Goal: Task Accomplishment & Management: Manage account settings

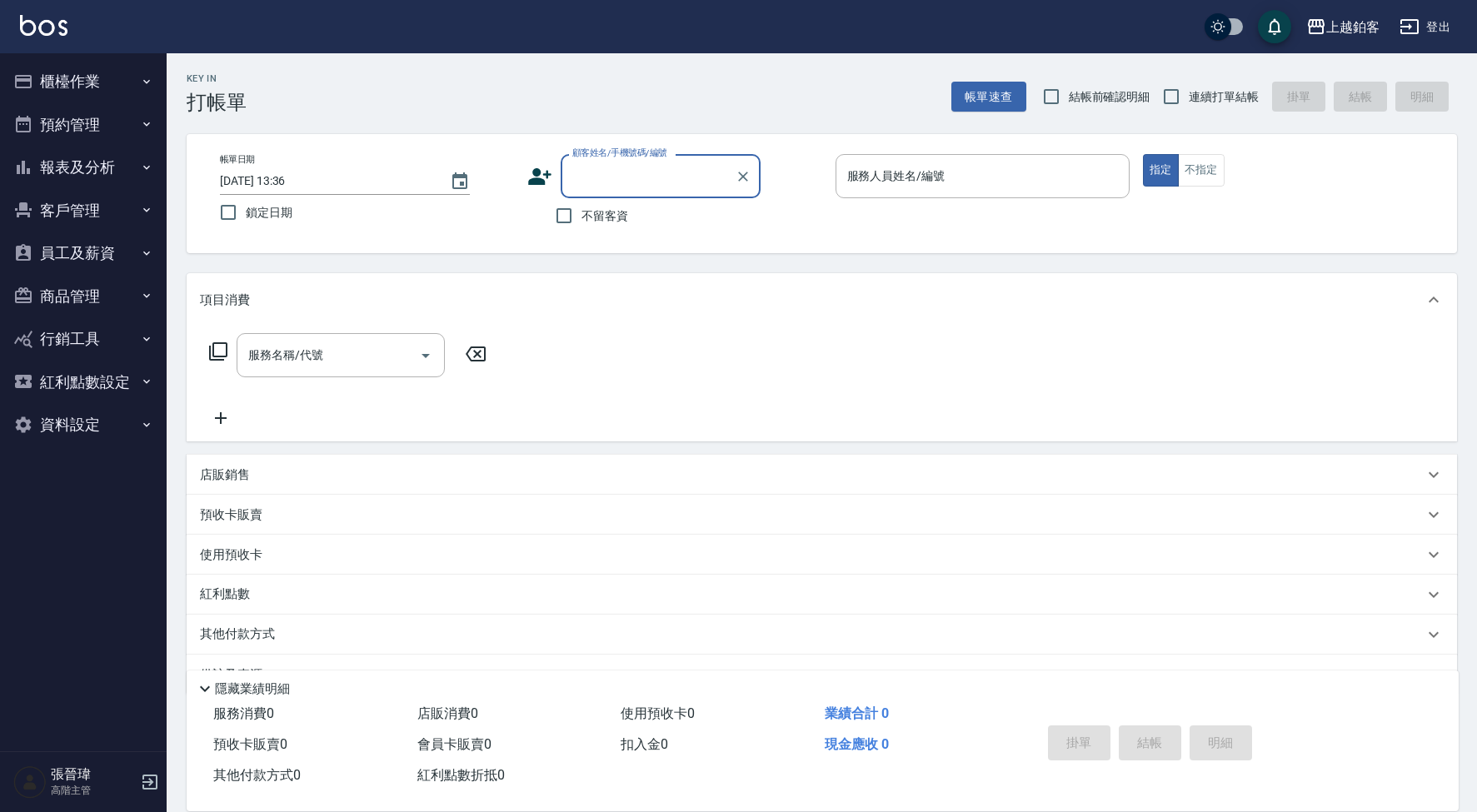
click at [116, 87] on button "櫃檯作業" at bounding box center [84, 82] width 154 height 43
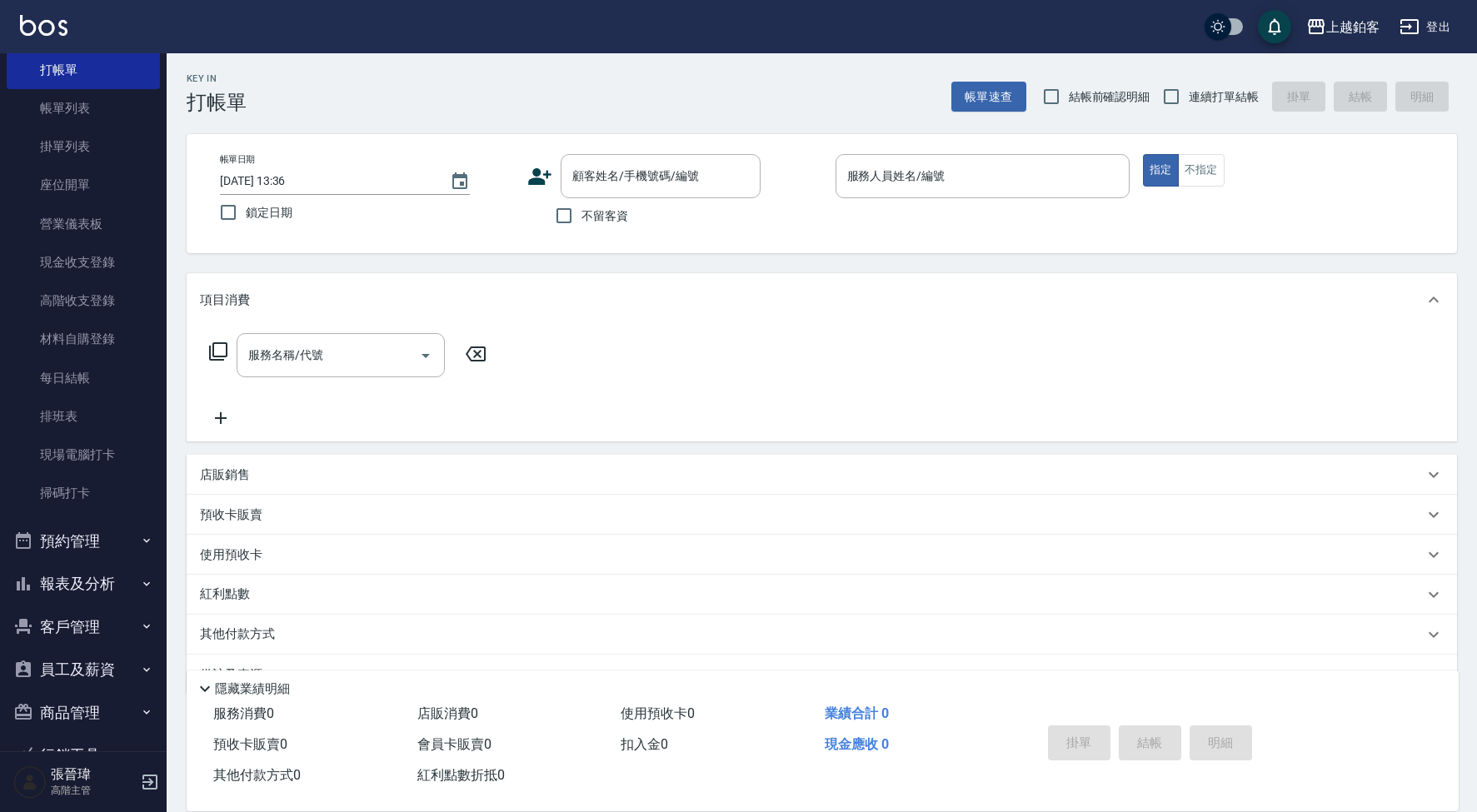
click at [114, 566] on button "報表及分析" at bounding box center [84, 584] width 154 height 43
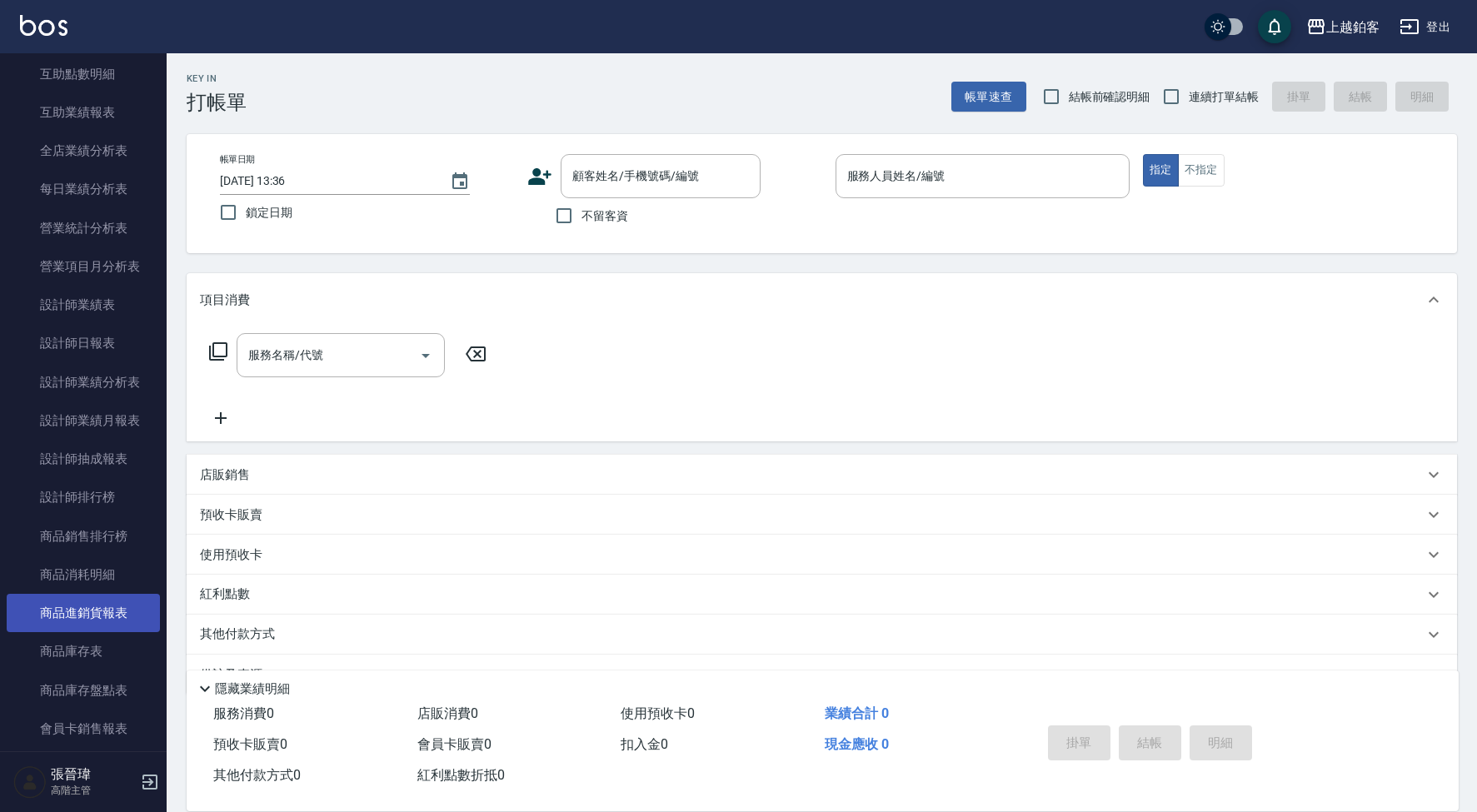
scroll to position [912, 0]
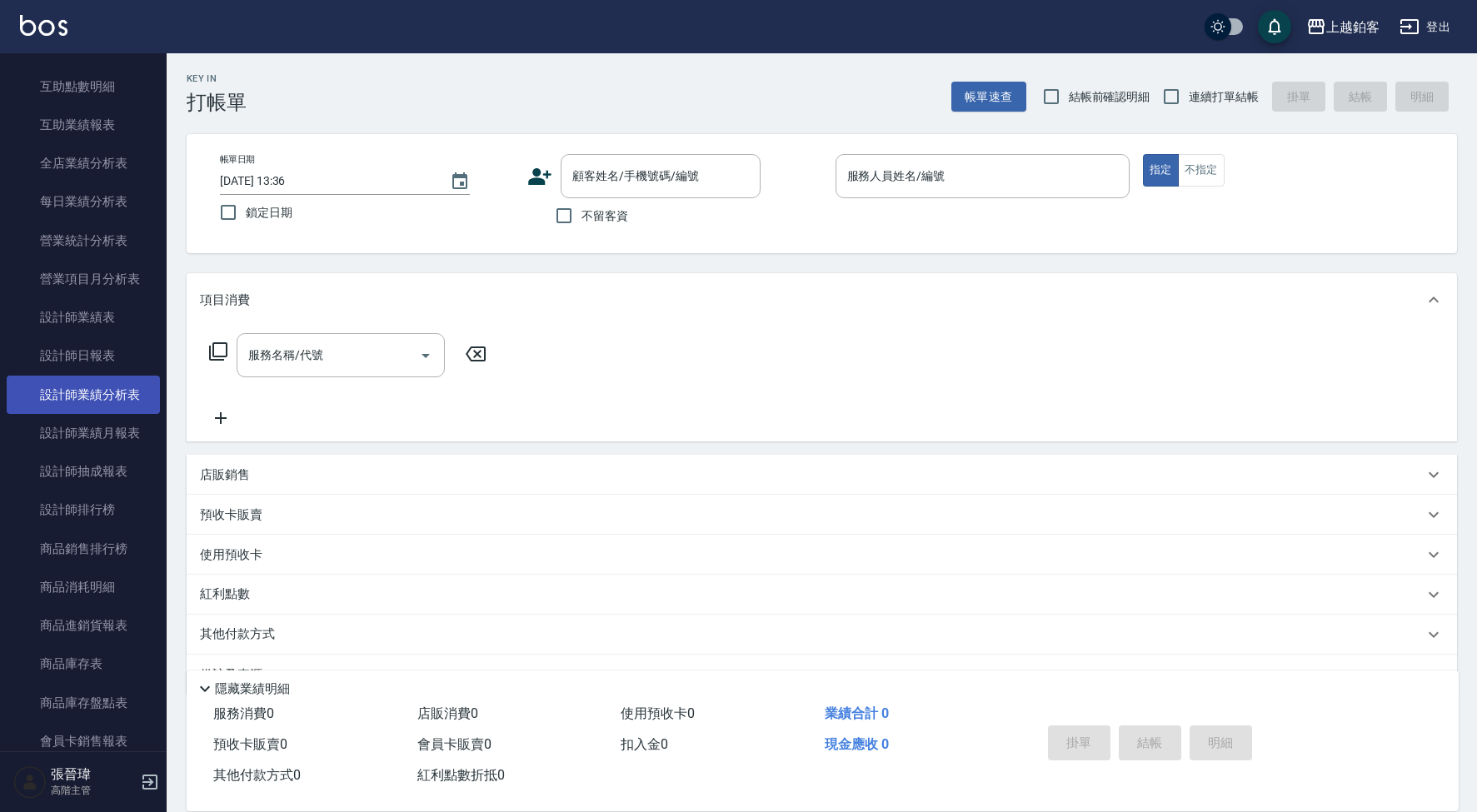
click at [143, 384] on link "設計師業績分析表" at bounding box center [84, 395] width 154 height 38
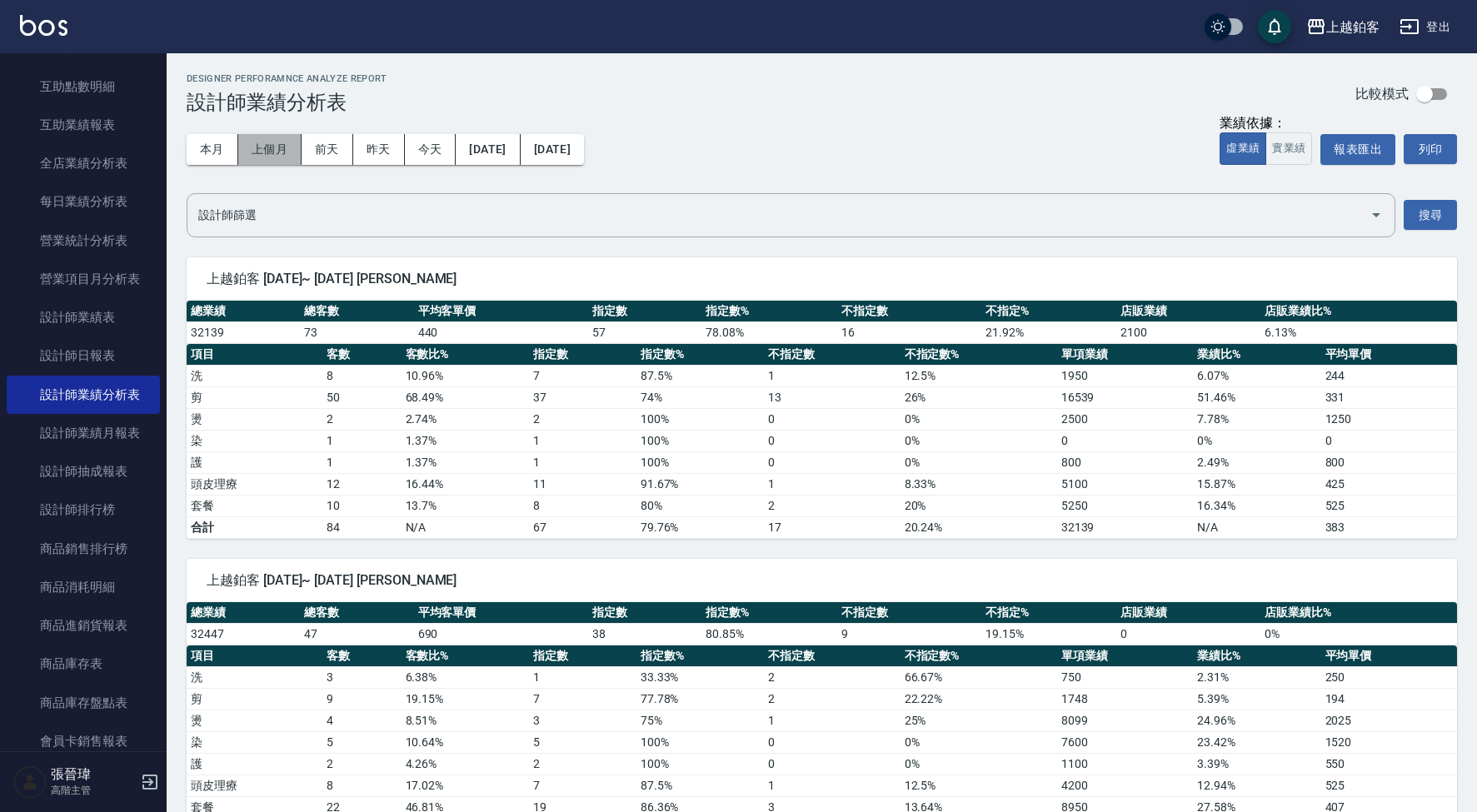
click at [257, 153] on button "上個月" at bounding box center [270, 150] width 63 height 31
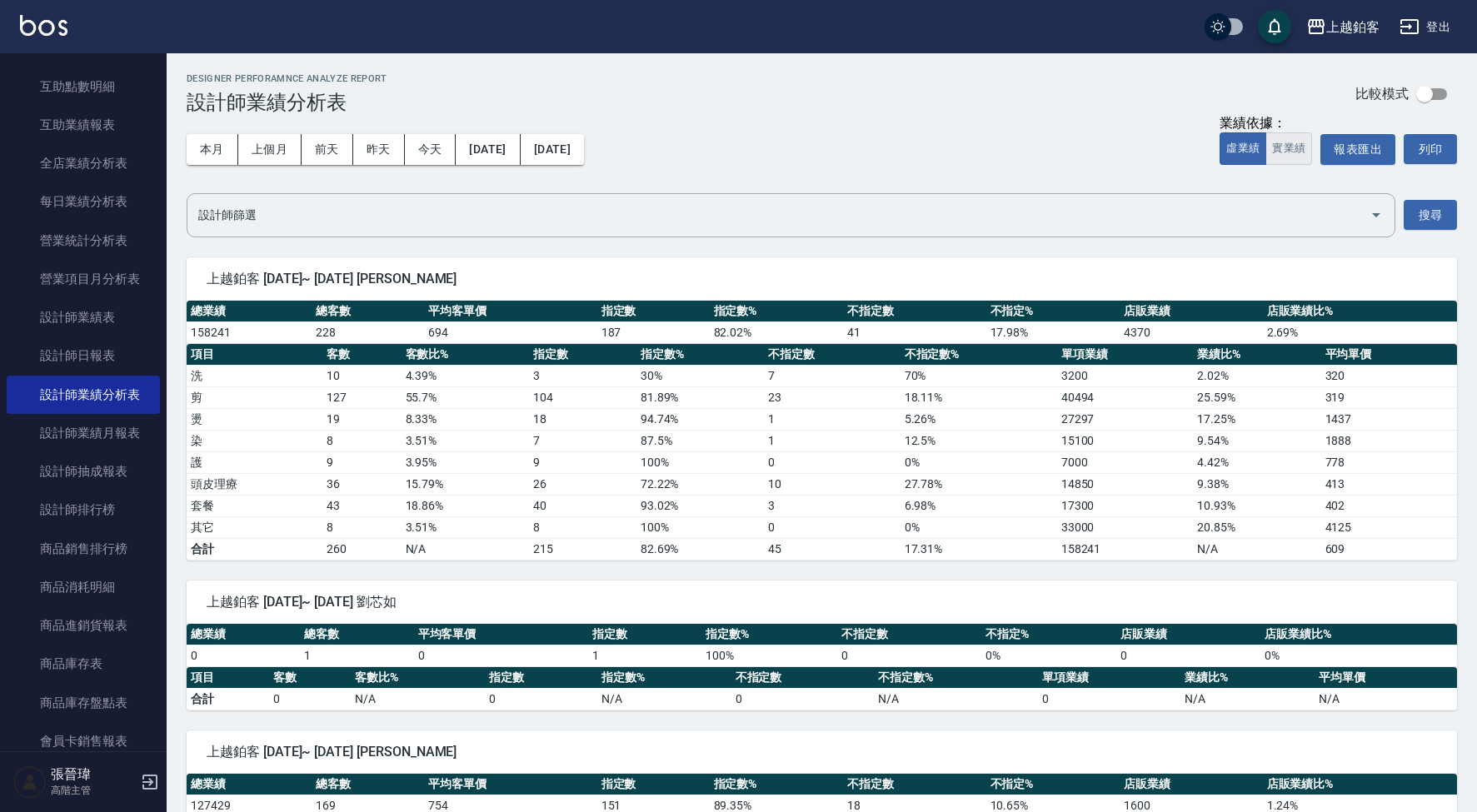
click at [1302, 156] on button "實業績" at bounding box center [1289, 149] width 47 height 33
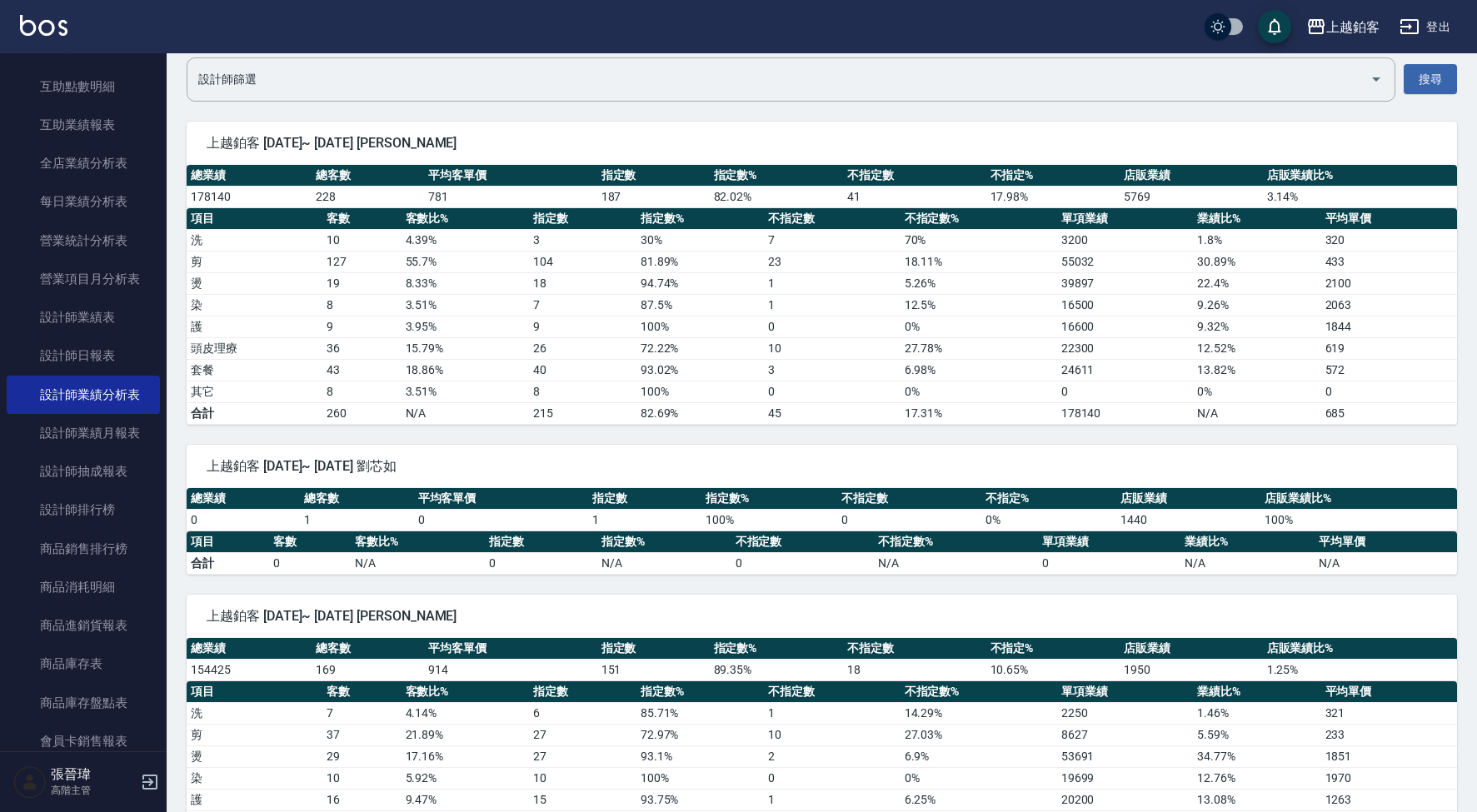
scroll to position [136, 0]
click at [1343, 28] on div "上越鉑客" at bounding box center [1353, 27] width 53 height 21
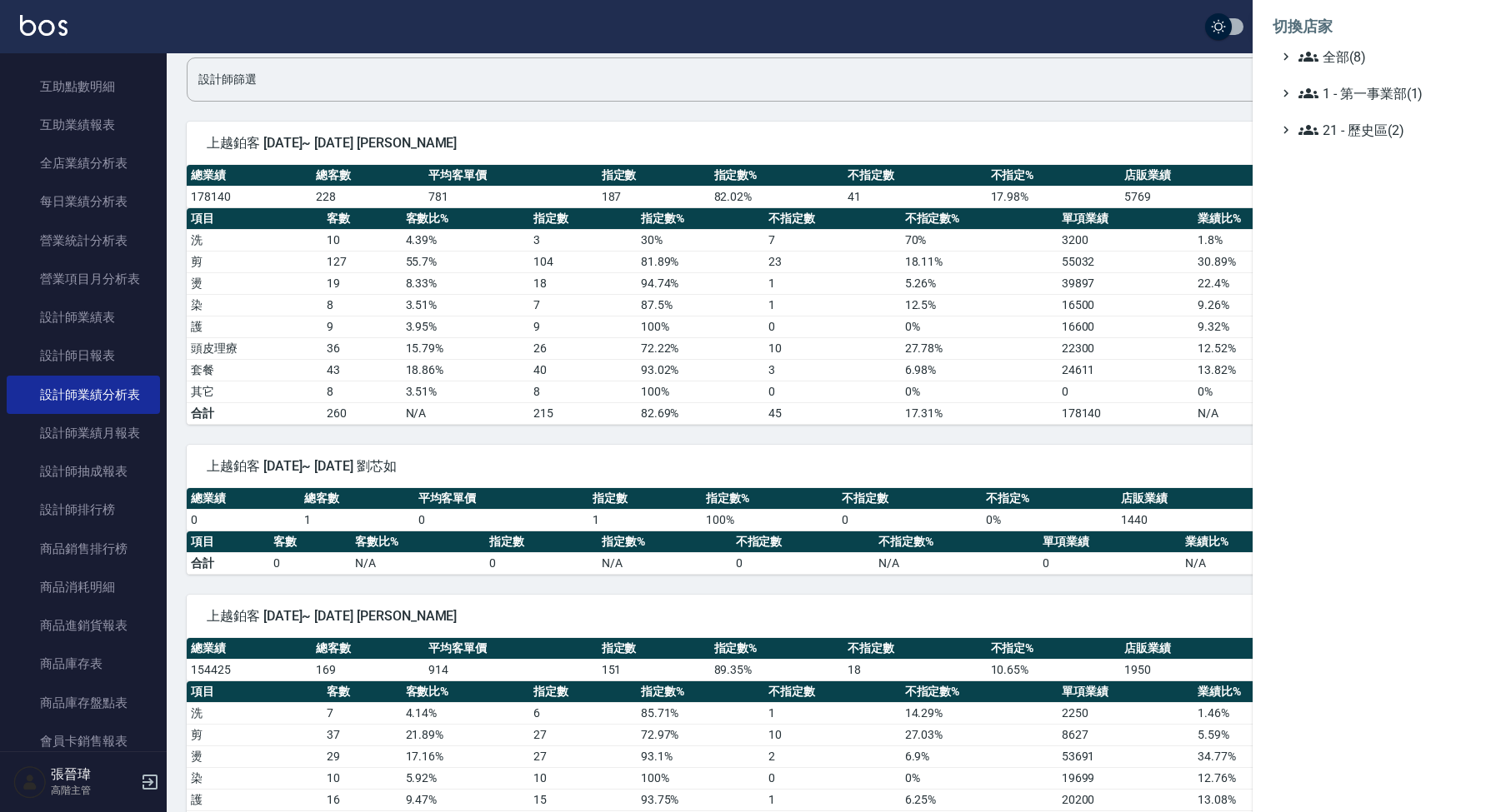
click at [175, 87] on div at bounding box center [743, 406] width 1486 height 812
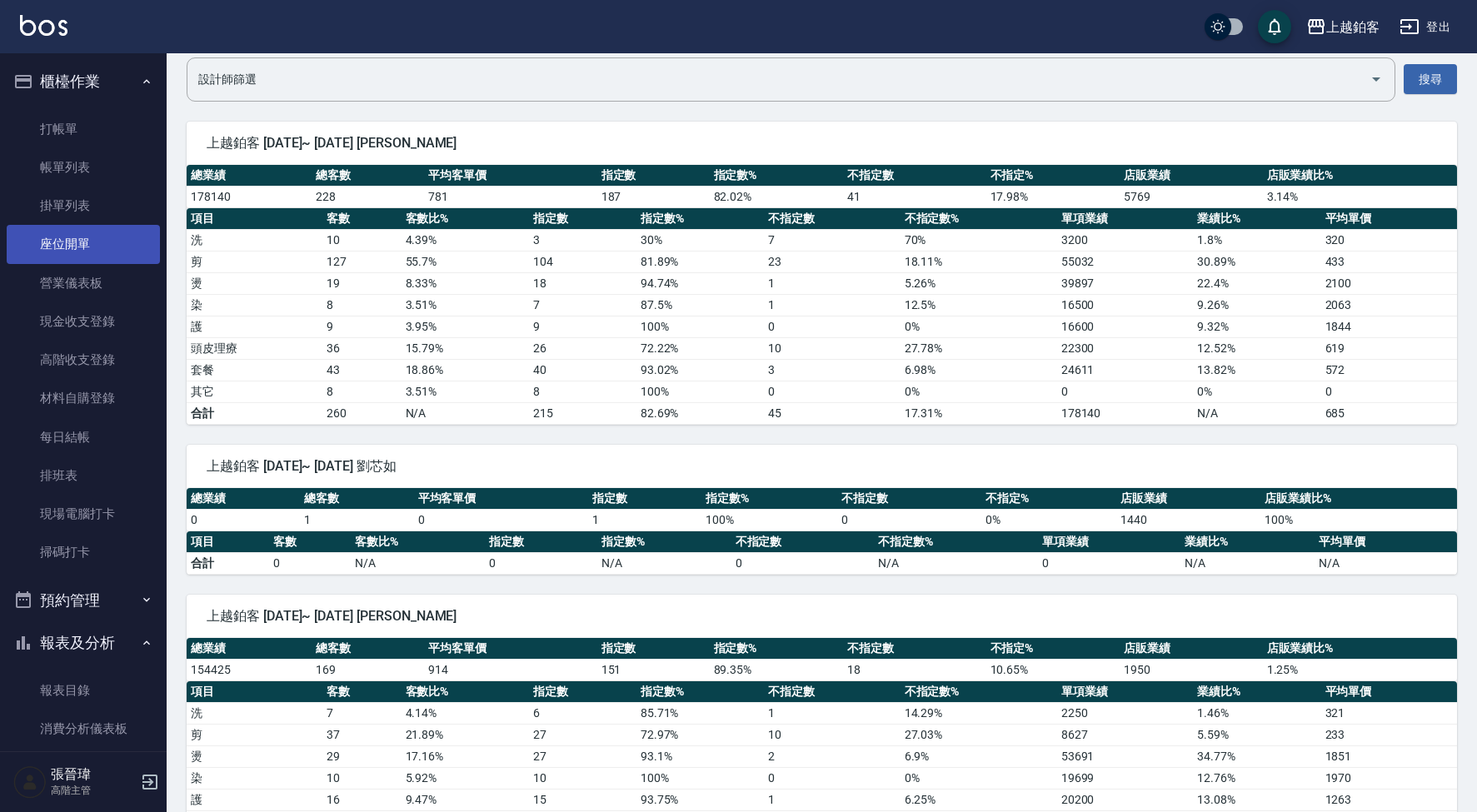
scroll to position [0, 0]
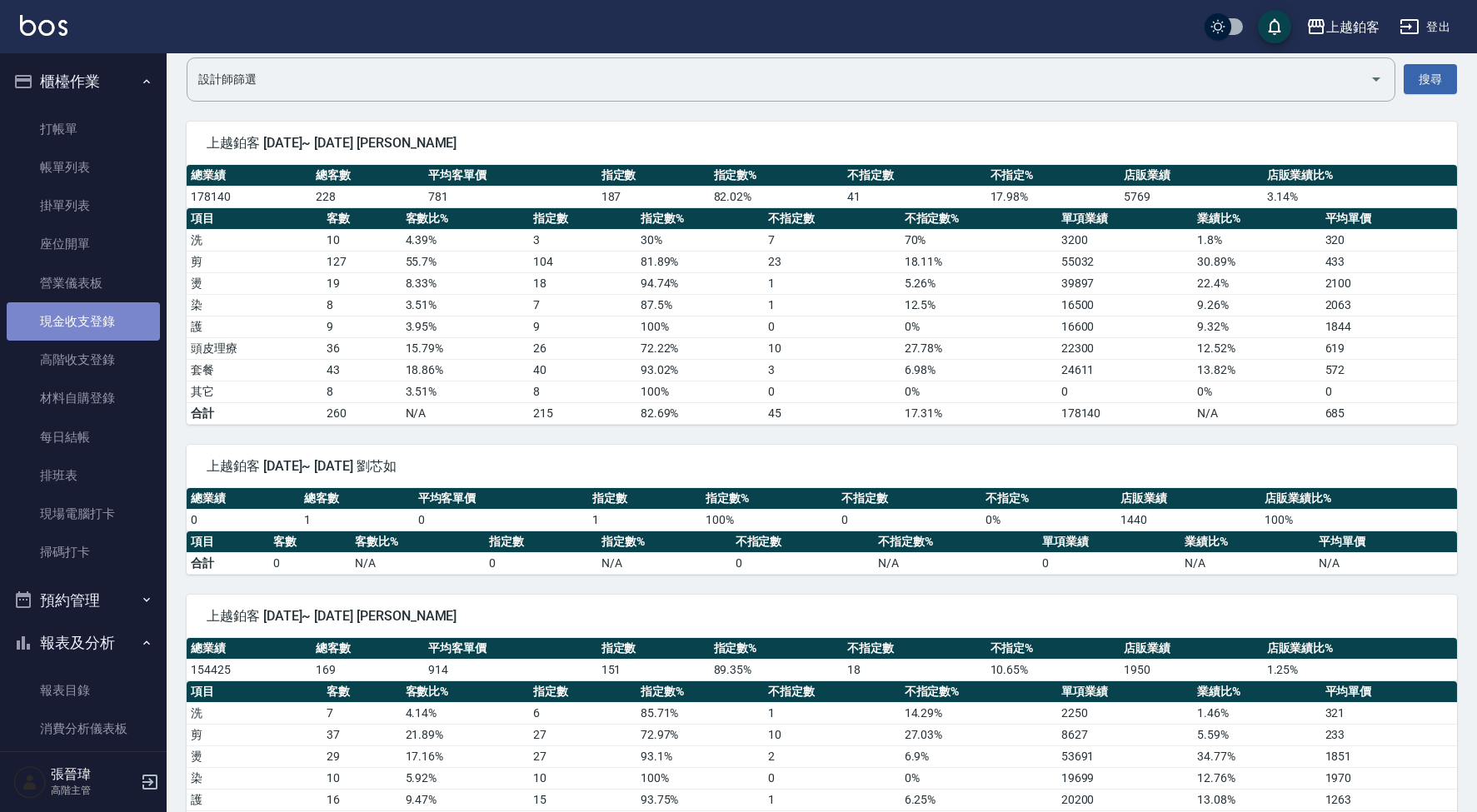
click at [125, 311] on link "現金收支登錄" at bounding box center [84, 322] width 154 height 38
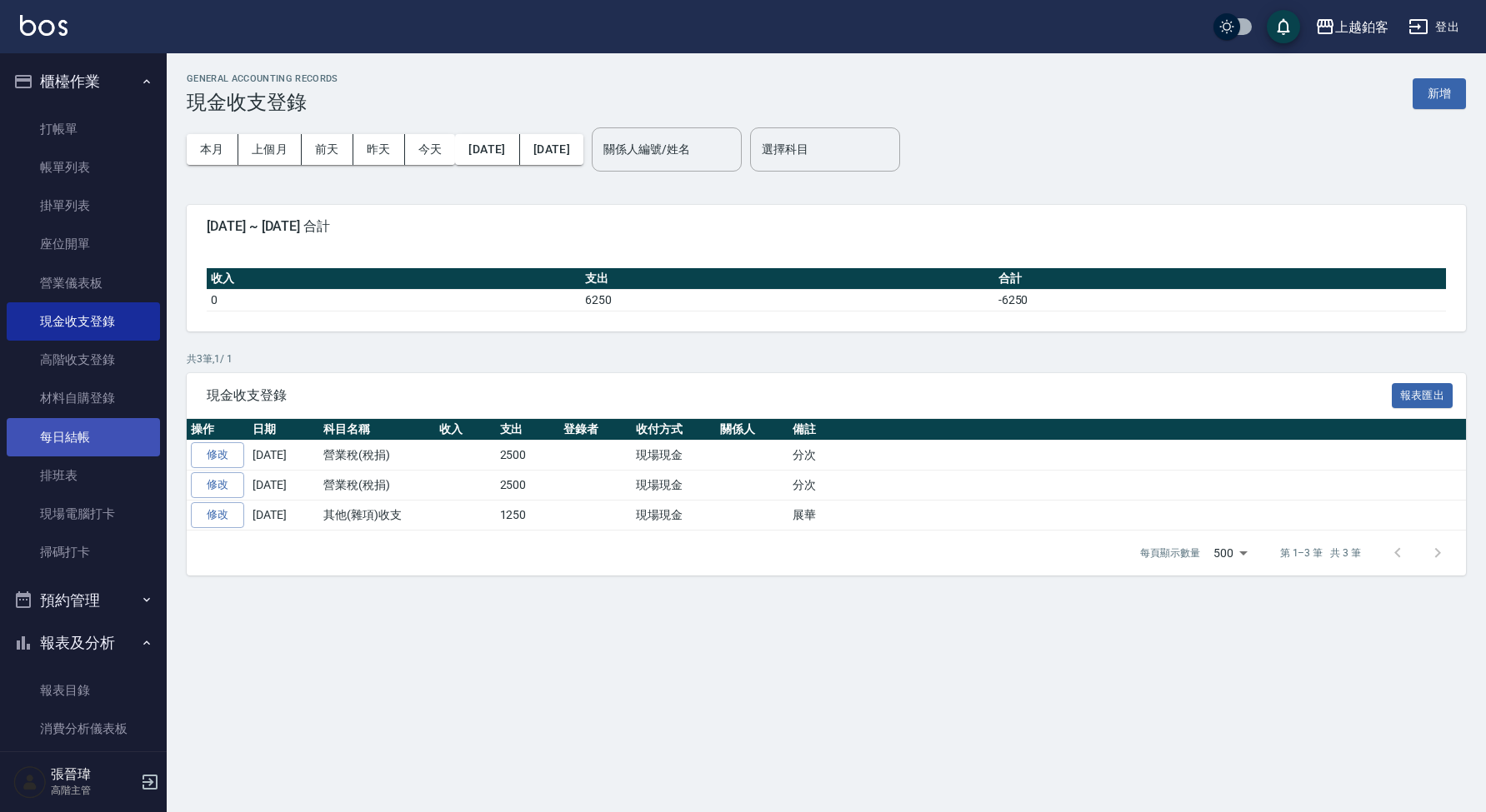
click at [125, 442] on link "每日結帳" at bounding box center [84, 438] width 154 height 38
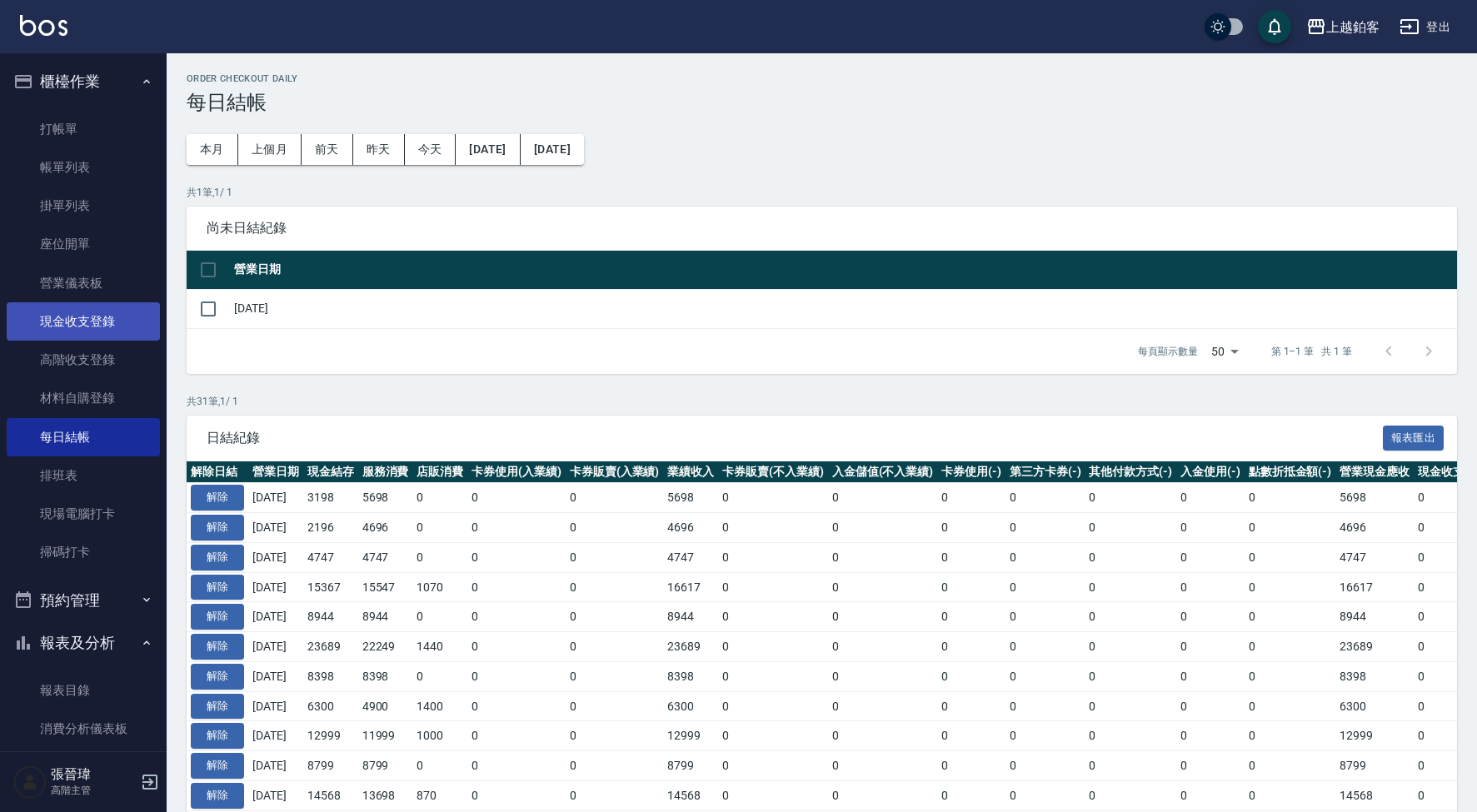
click at [119, 318] on link "現金收支登錄" at bounding box center [84, 322] width 154 height 38
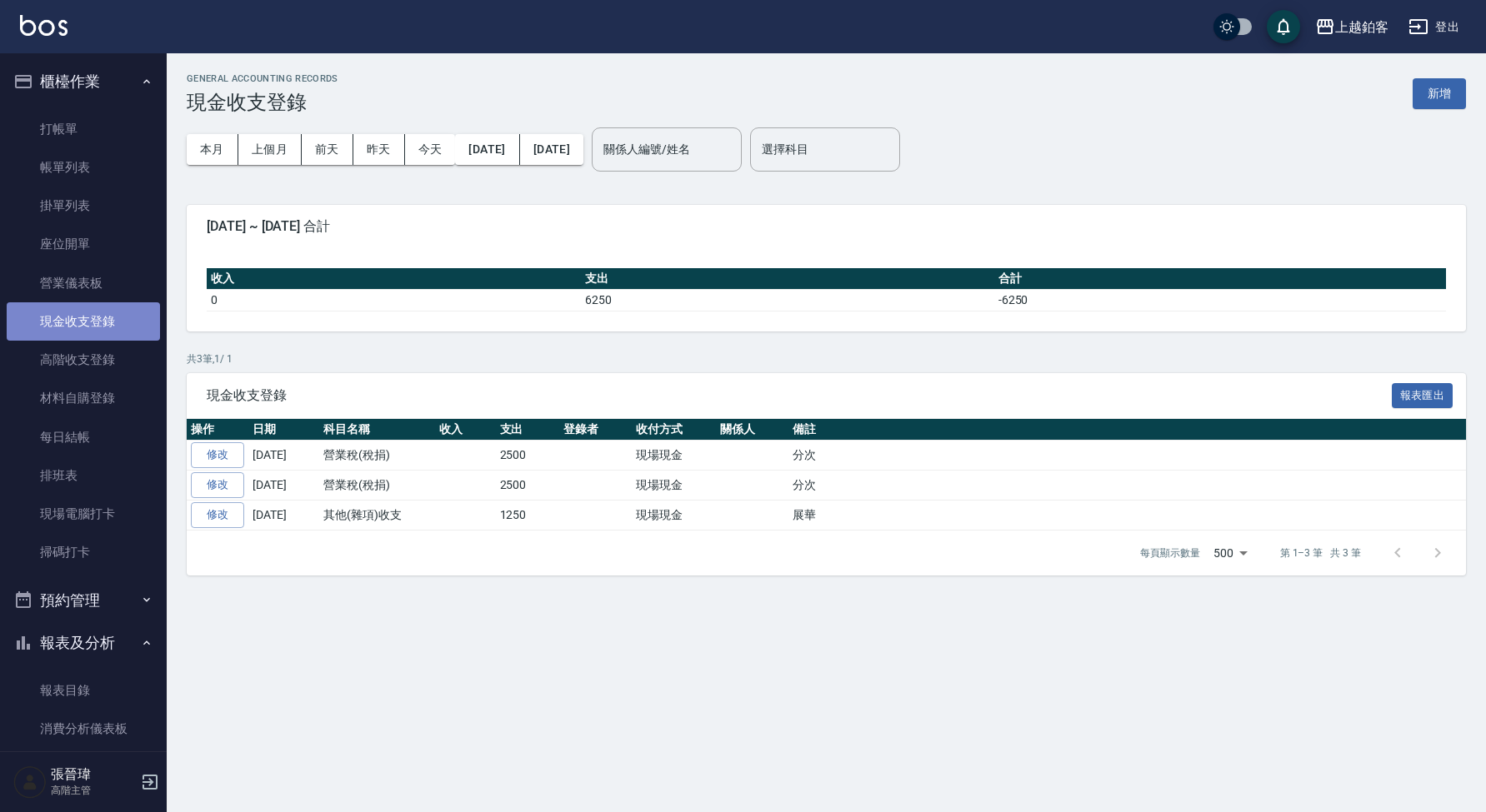
click at [118, 317] on link "現金收支登錄" at bounding box center [84, 322] width 154 height 38
click at [1422, 94] on button "新增" at bounding box center [1440, 94] width 53 height 31
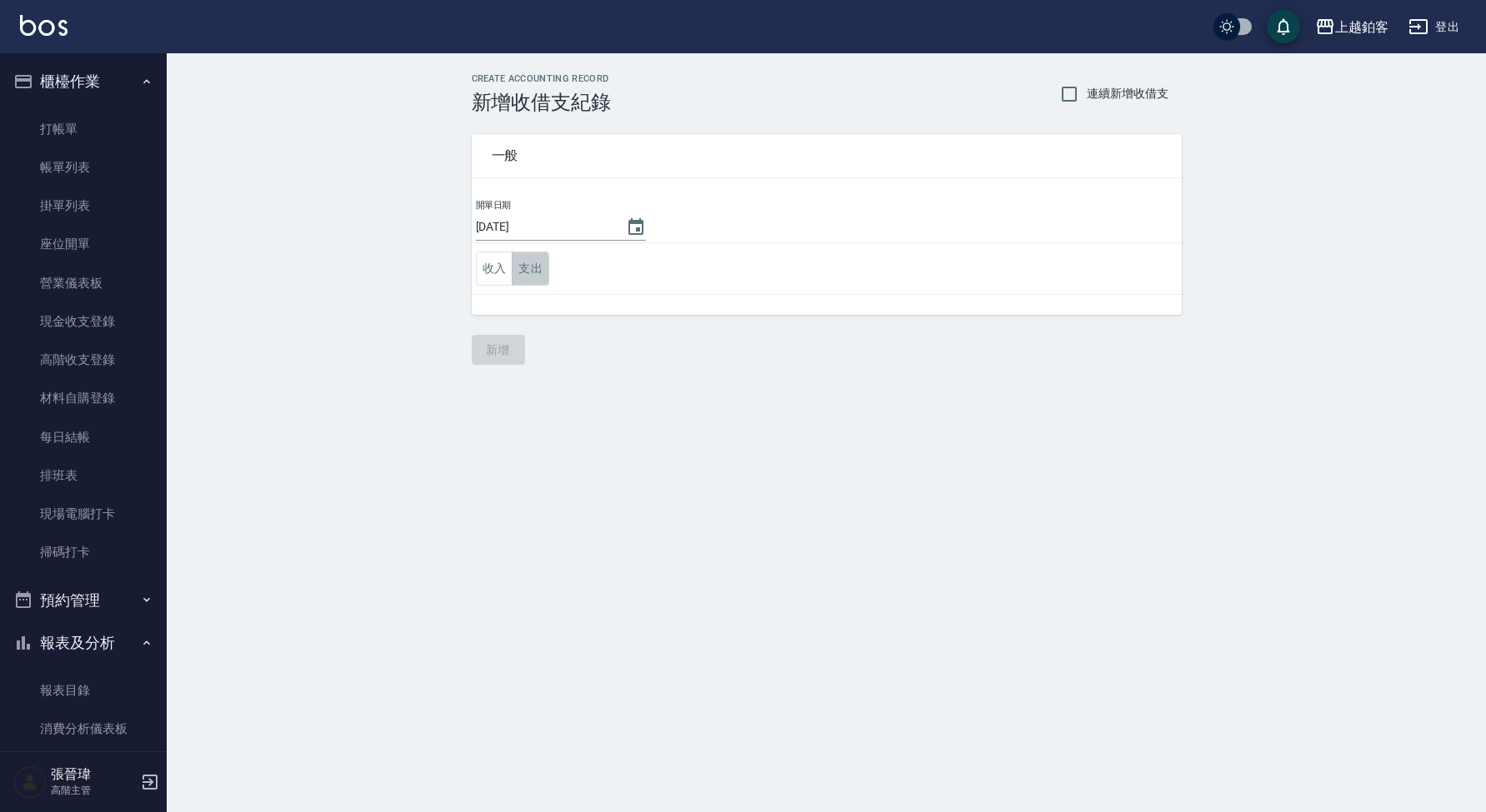
click at [537, 272] on button "支出" at bounding box center [530, 268] width 38 height 34
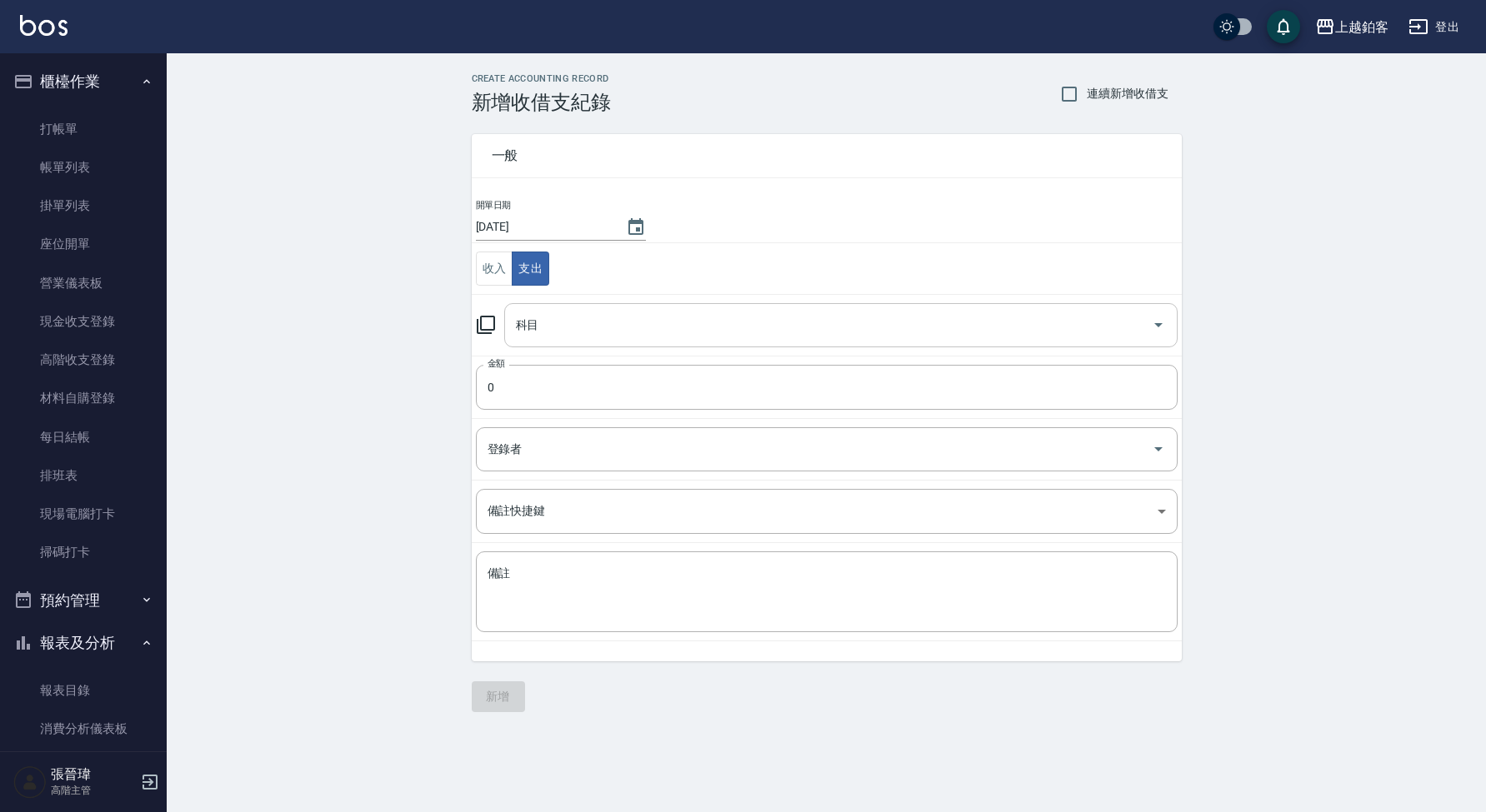
click at [593, 340] on div "科目" at bounding box center [841, 325] width 674 height 44
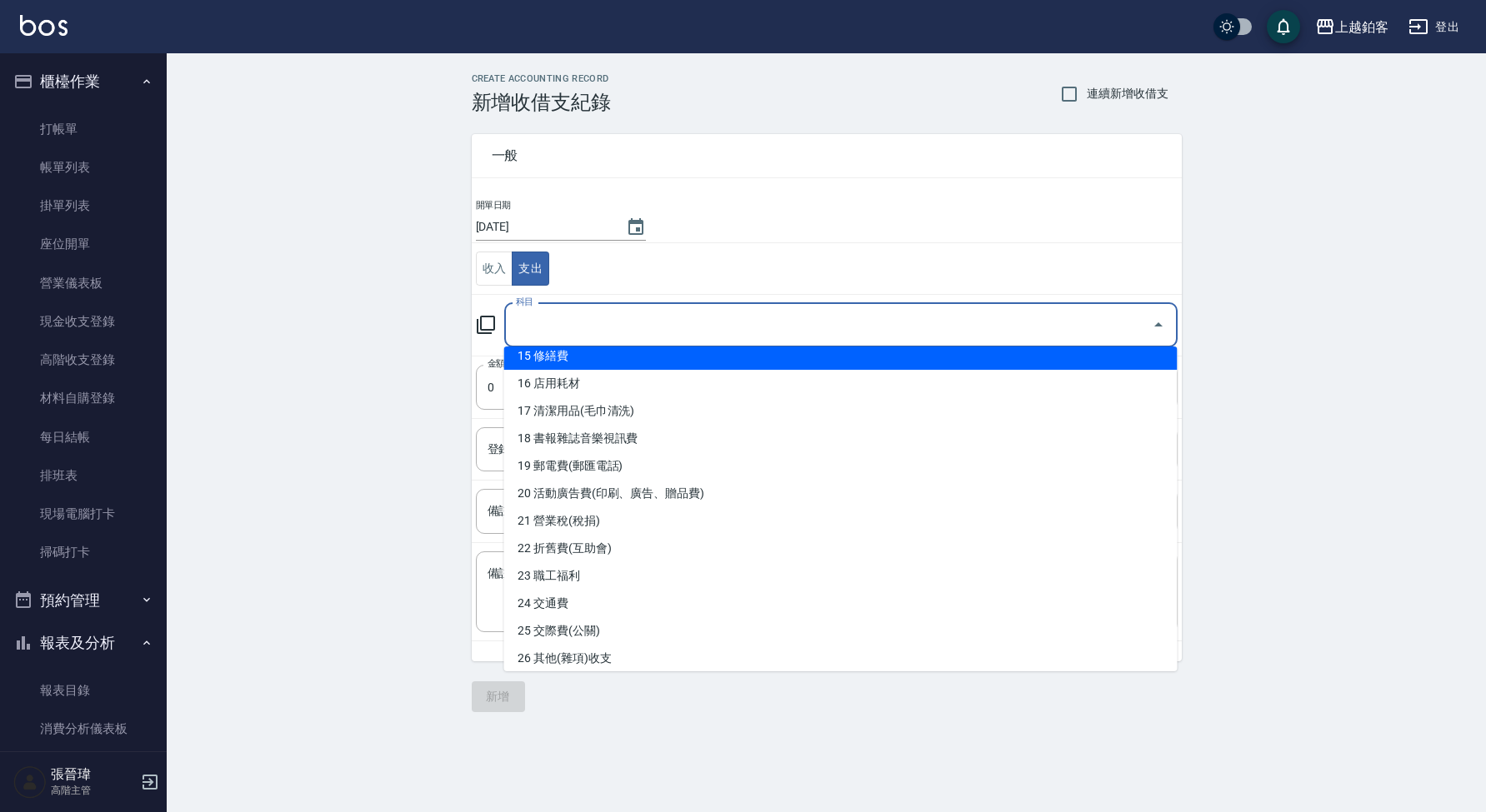
scroll to position [543, 0]
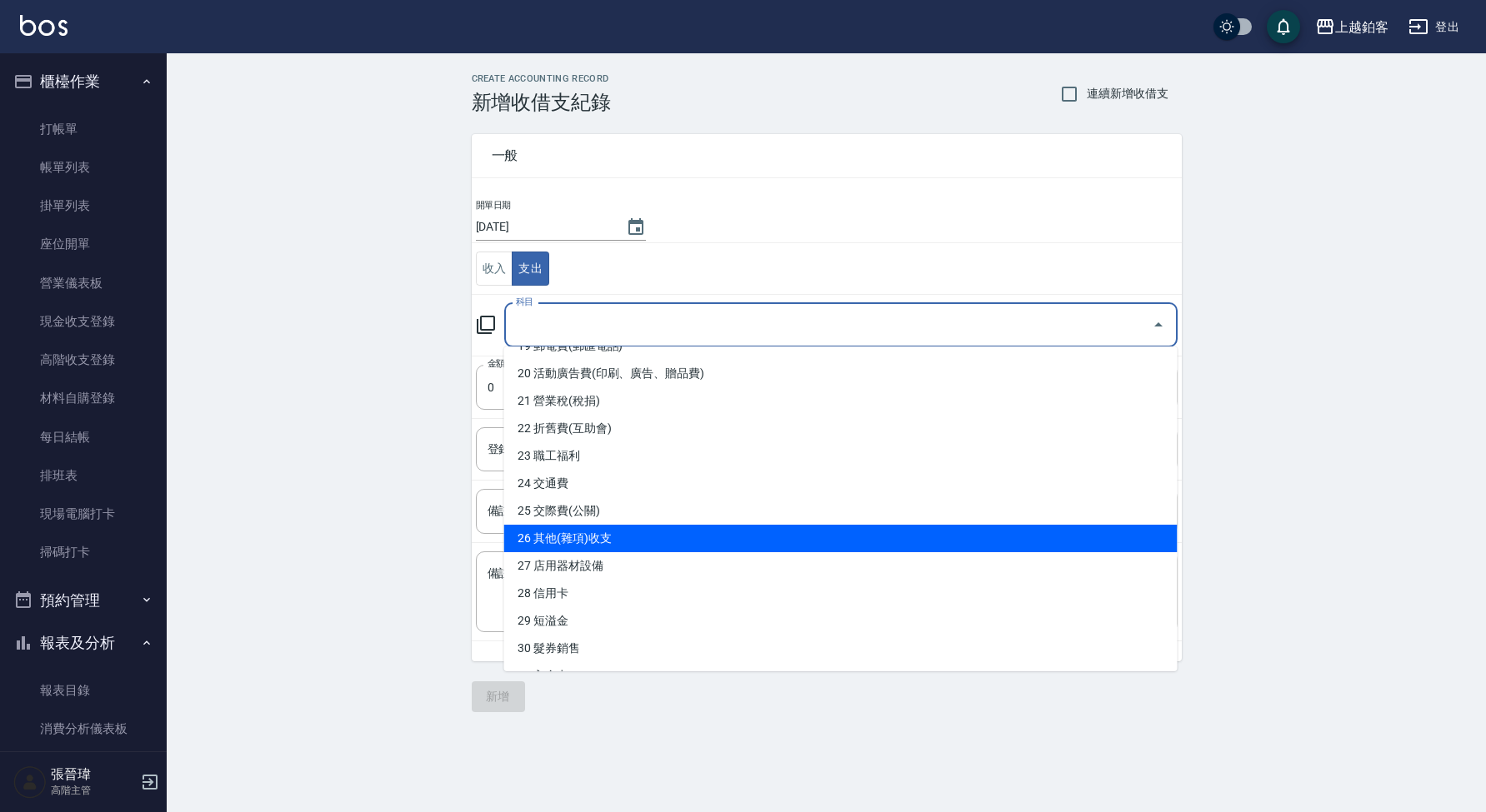
click at [691, 541] on li "26 其他(雜項)收支" at bounding box center [841, 538] width 674 height 28
type input "26 其他(雜項)收支"
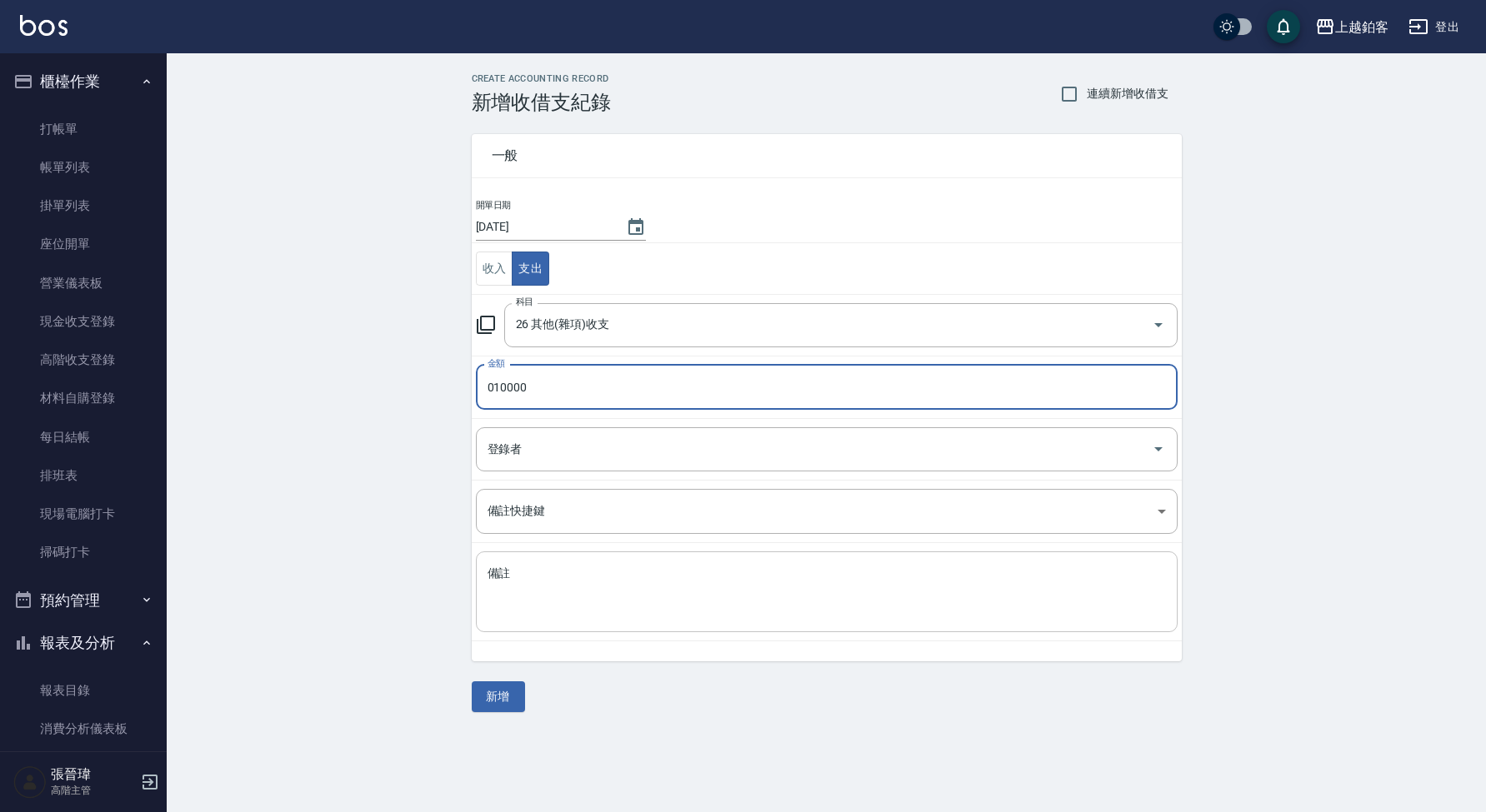
type input "010000"
click at [665, 598] on textarea "備註" at bounding box center [827, 592] width 679 height 53
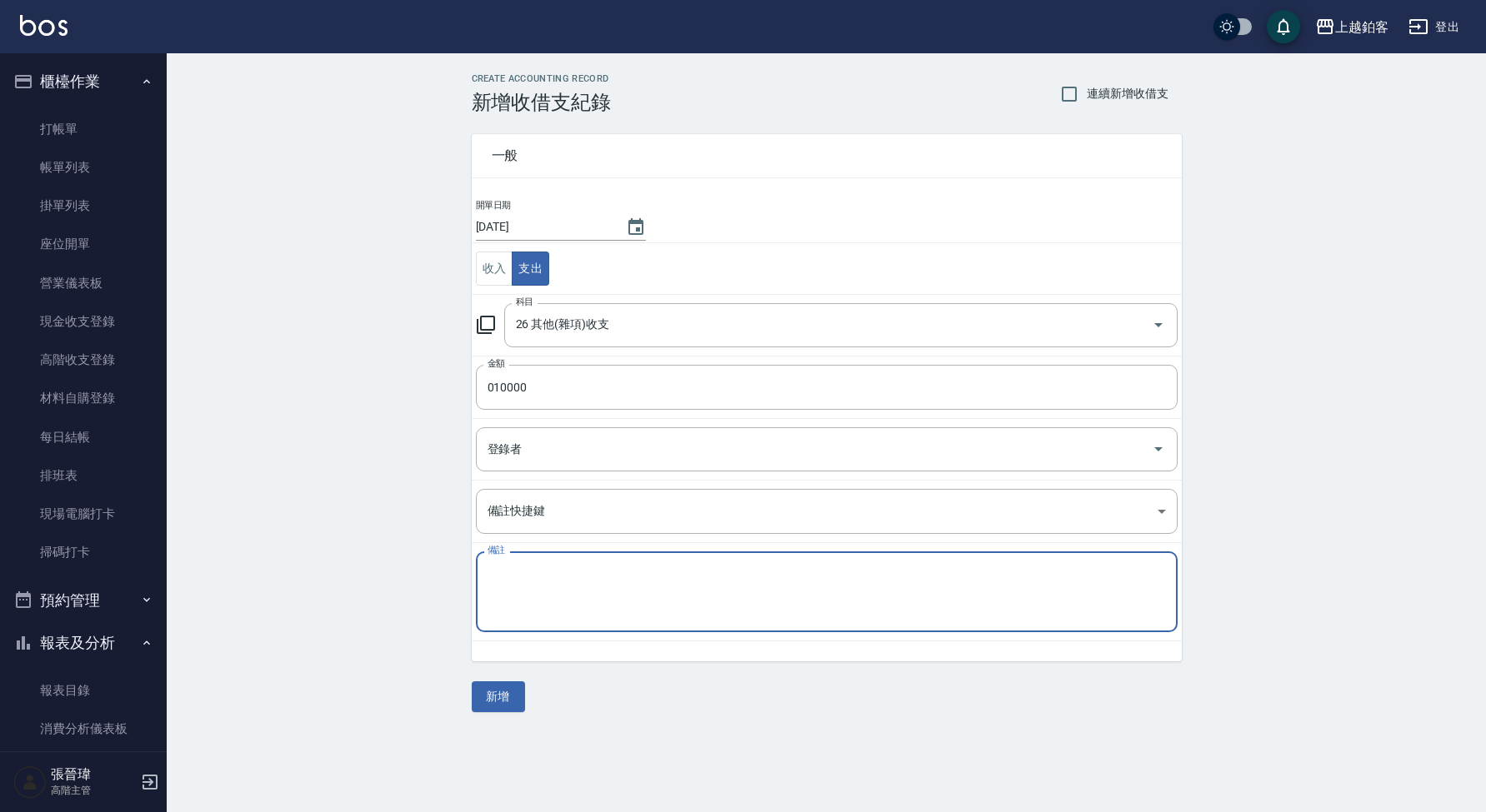
type textarea "c"
type textarea "還款ㄔ"
click at [638, 223] on icon "Choose date, selected date is 2025-09-12" at bounding box center [636, 226] width 15 height 17
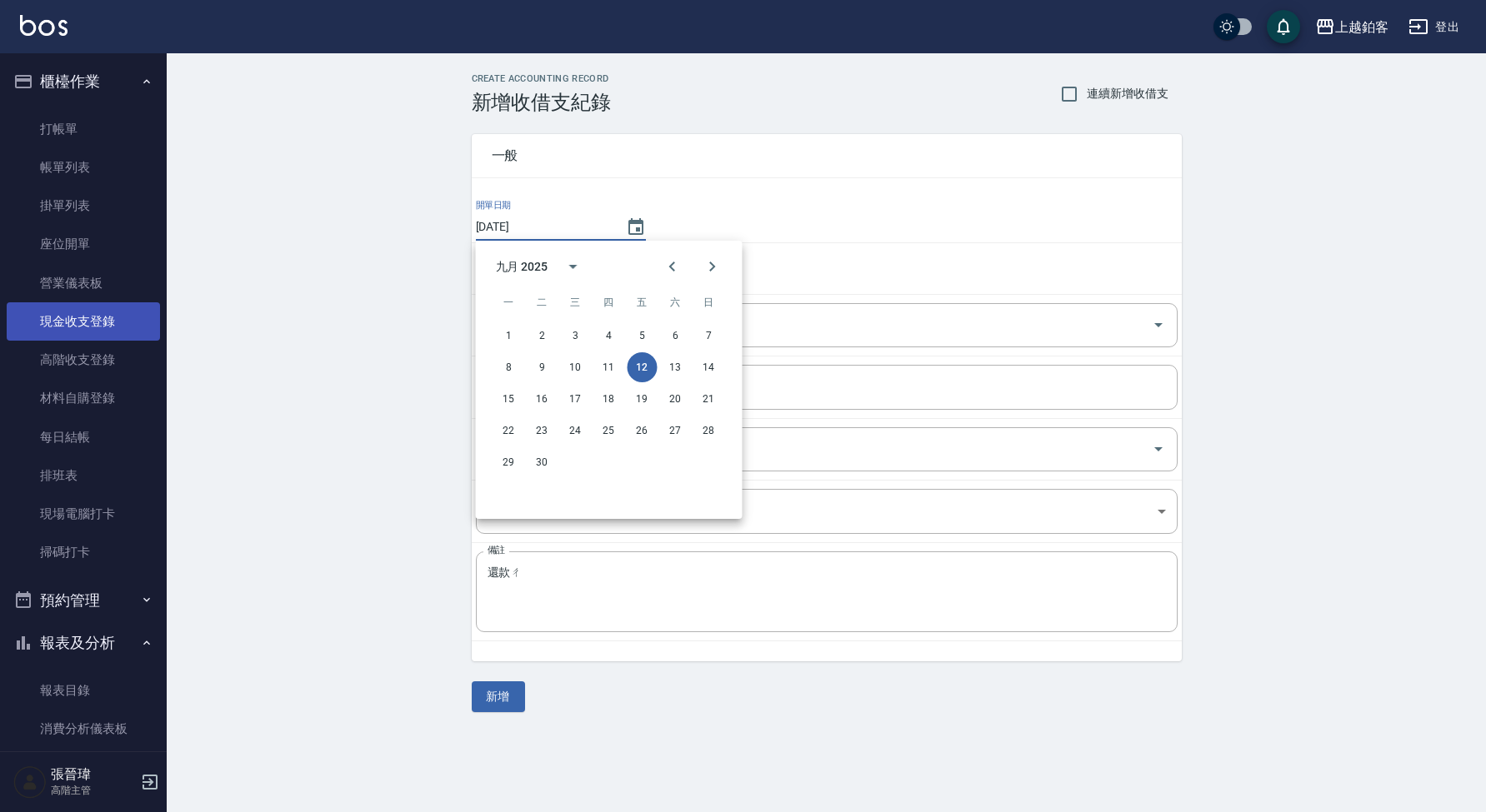
scroll to position [0, 1]
click at [99, 314] on link "現金收支登錄" at bounding box center [84, 322] width 154 height 38
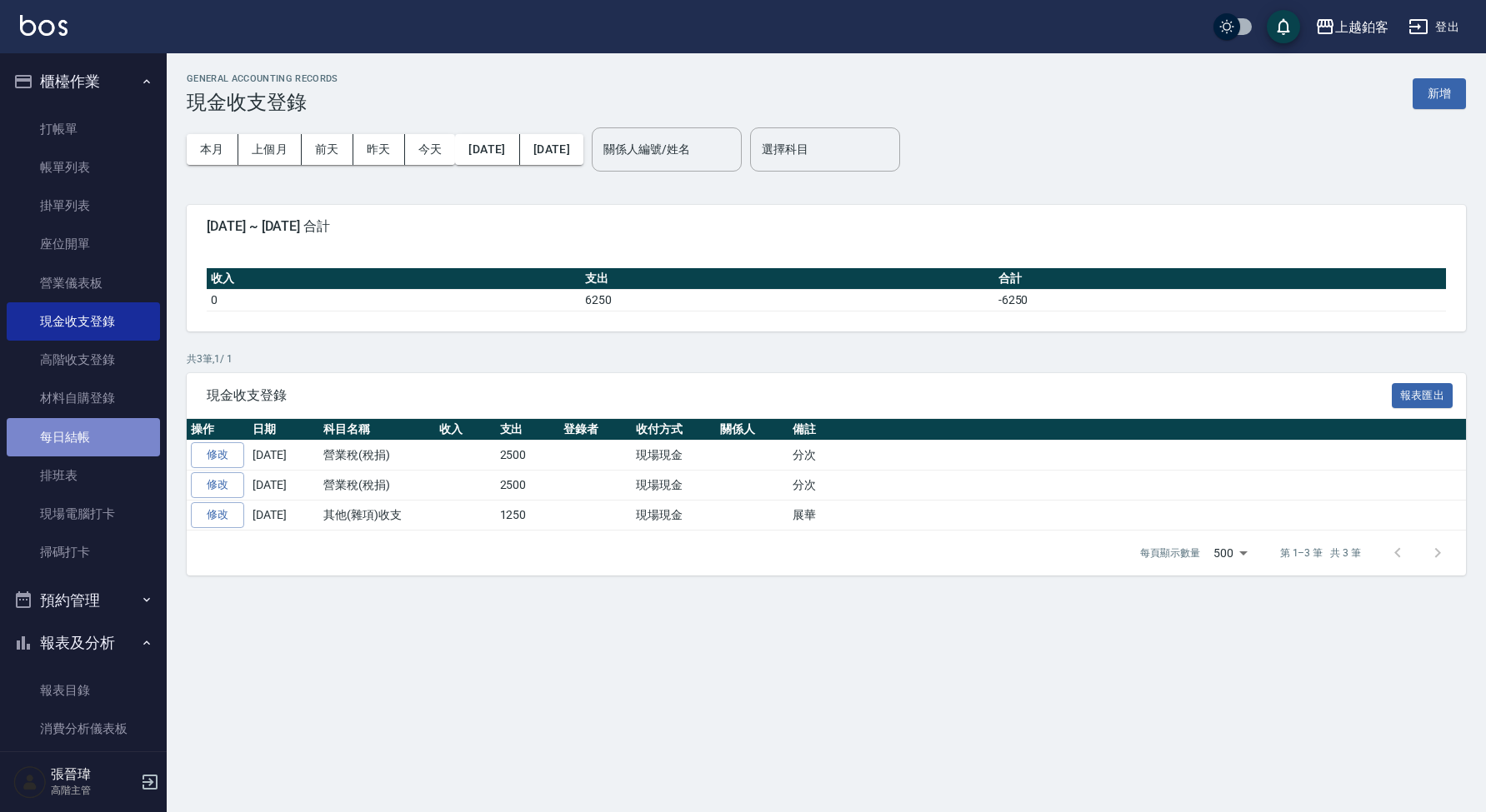
click at [107, 444] on link "每日結帳" at bounding box center [84, 438] width 154 height 38
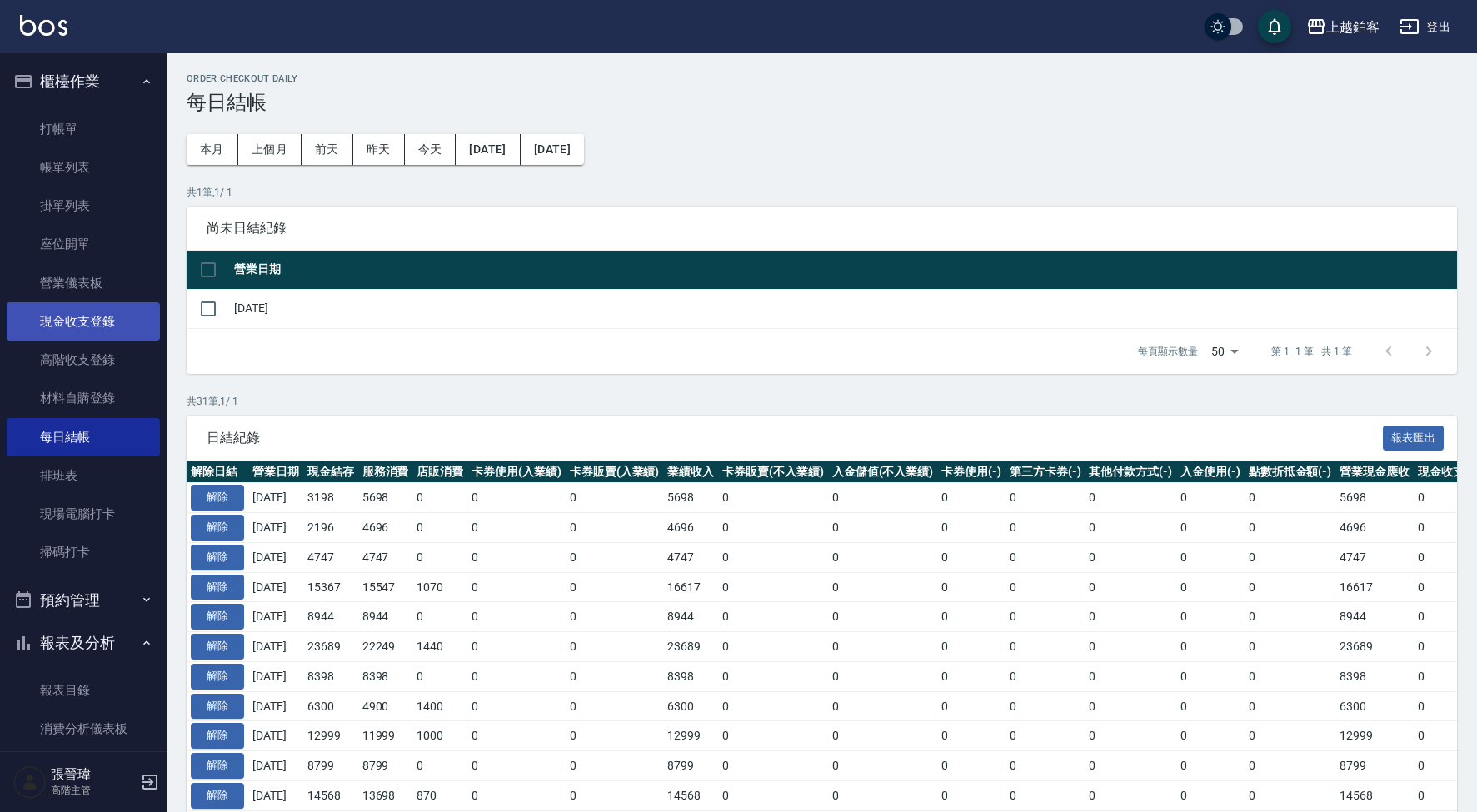
click at [114, 315] on link "現金收支登錄" at bounding box center [84, 322] width 154 height 38
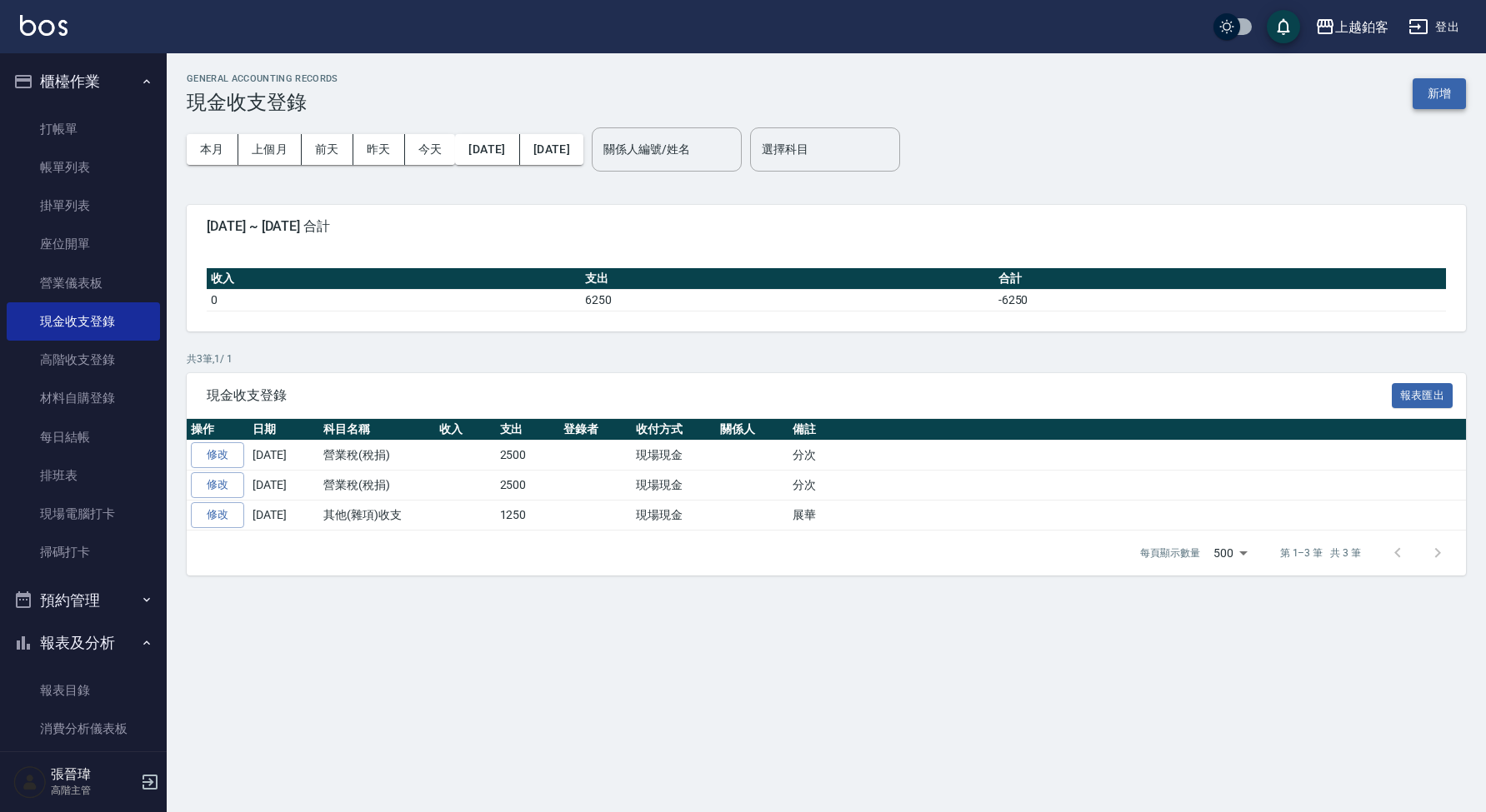
click at [1437, 91] on button "新增" at bounding box center [1440, 94] width 53 height 31
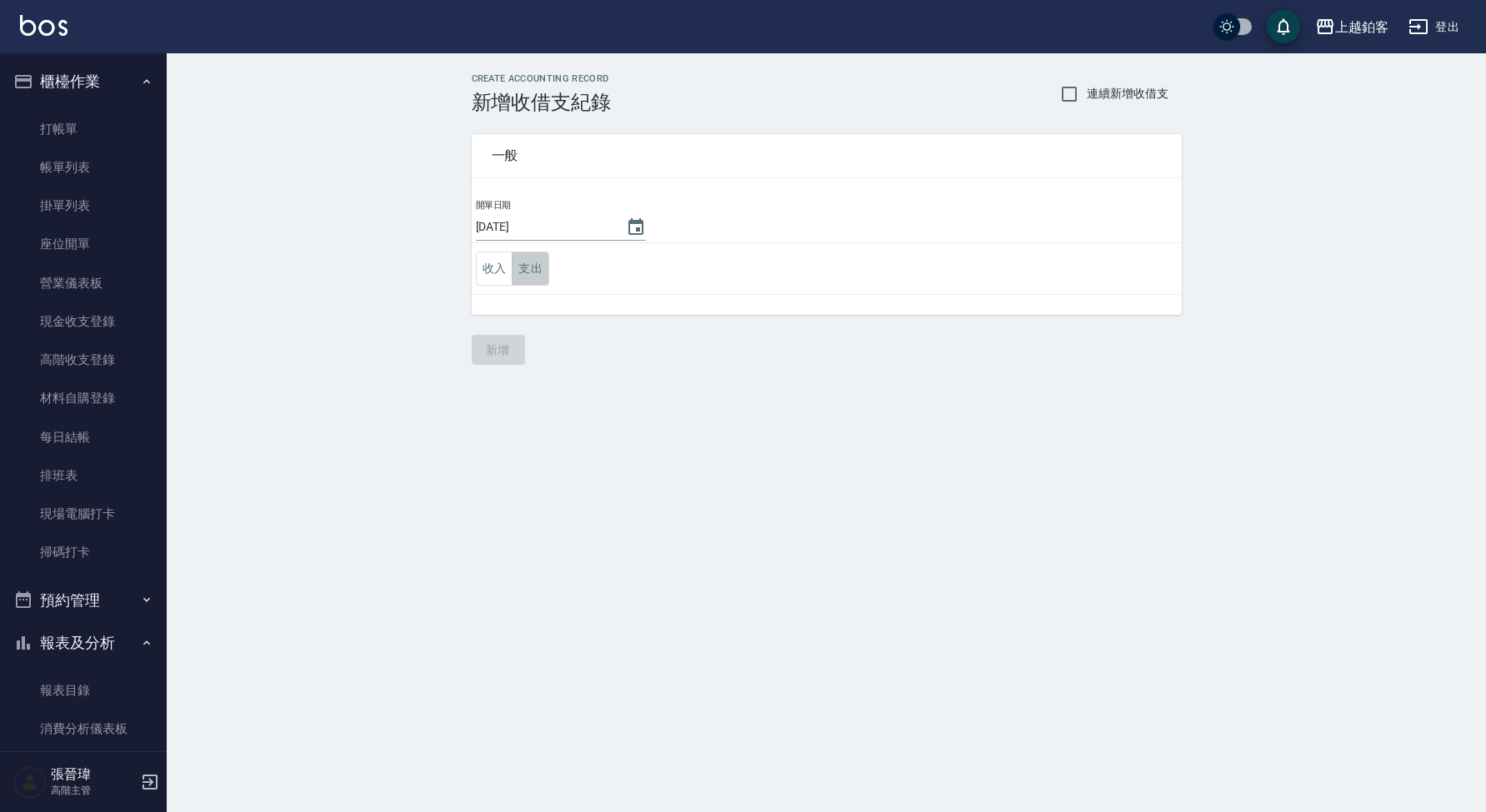
click at [532, 252] on button "支出" at bounding box center [530, 268] width 38 height 34
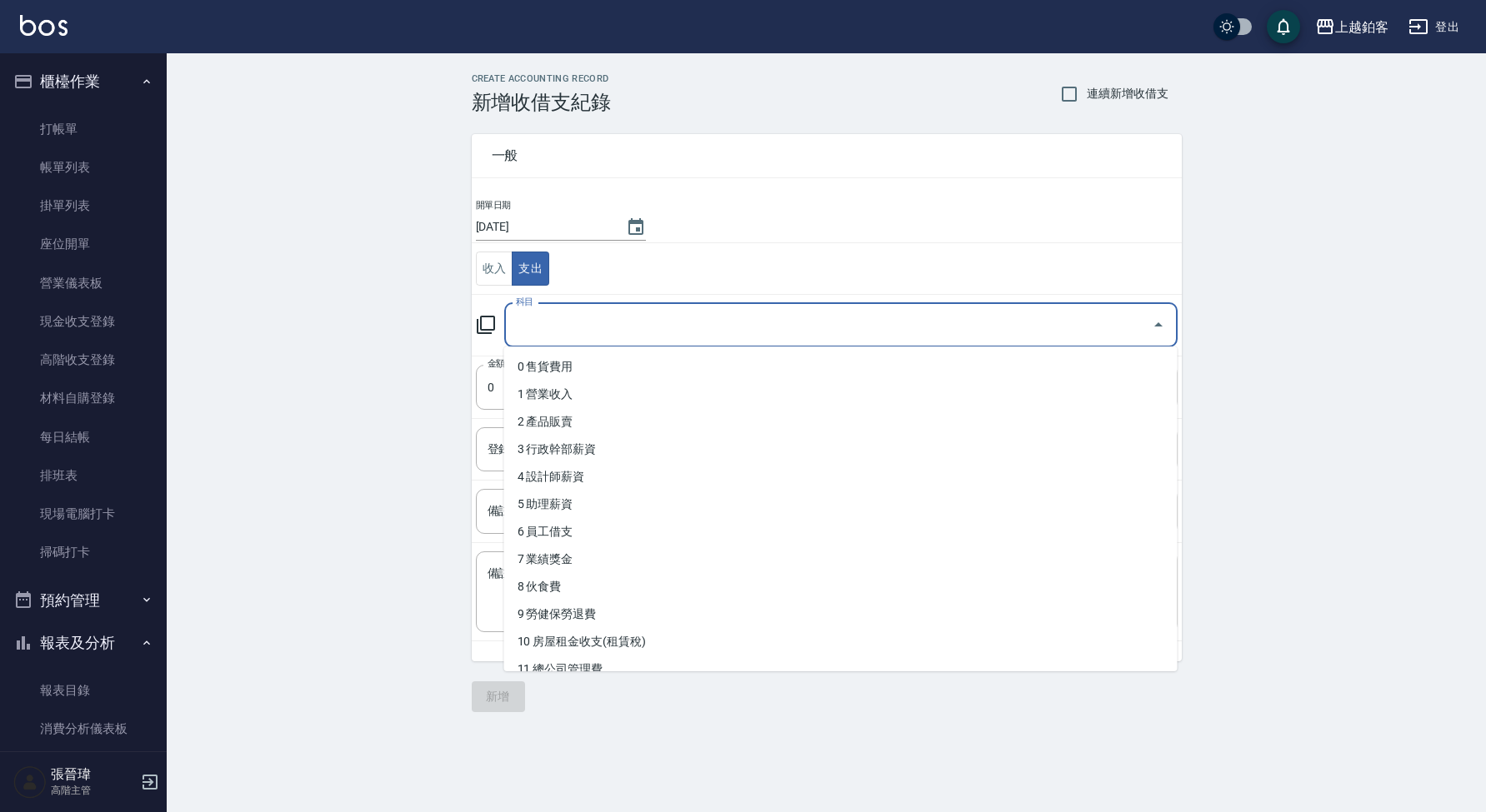
click at [551, 337] on input "科目" at bounding box center [828, 325] width 634 height 29
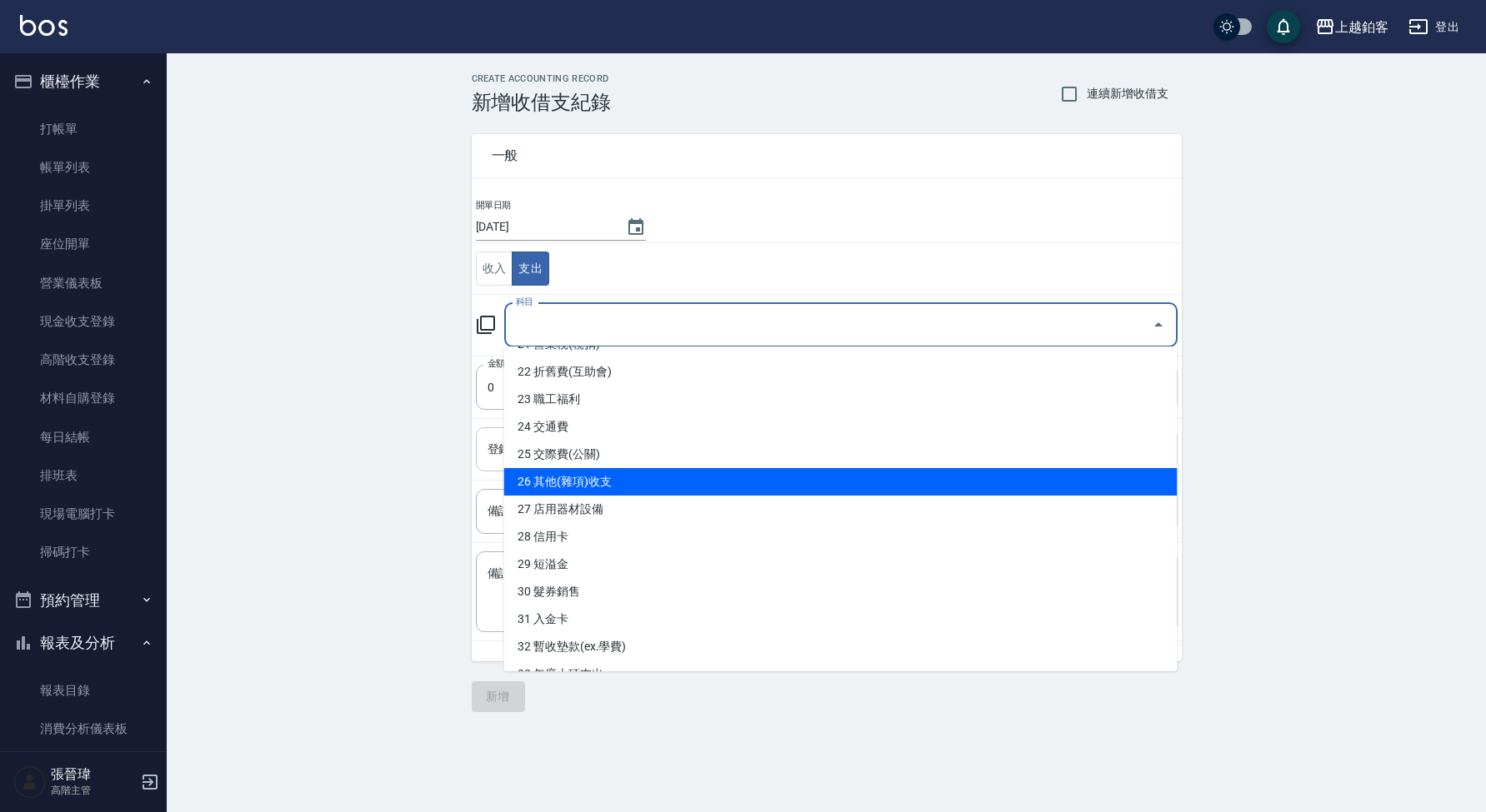
drag, startPoint x: 613, startPoint y: 481, endPoint x: 622, endPoint y: 456, distance: 26.6
click at [613, 481] on li "26 其他(雜項)收支" at bounding box center [841, 482] width 674 height 28
type input "26 其他(雜項)收支"
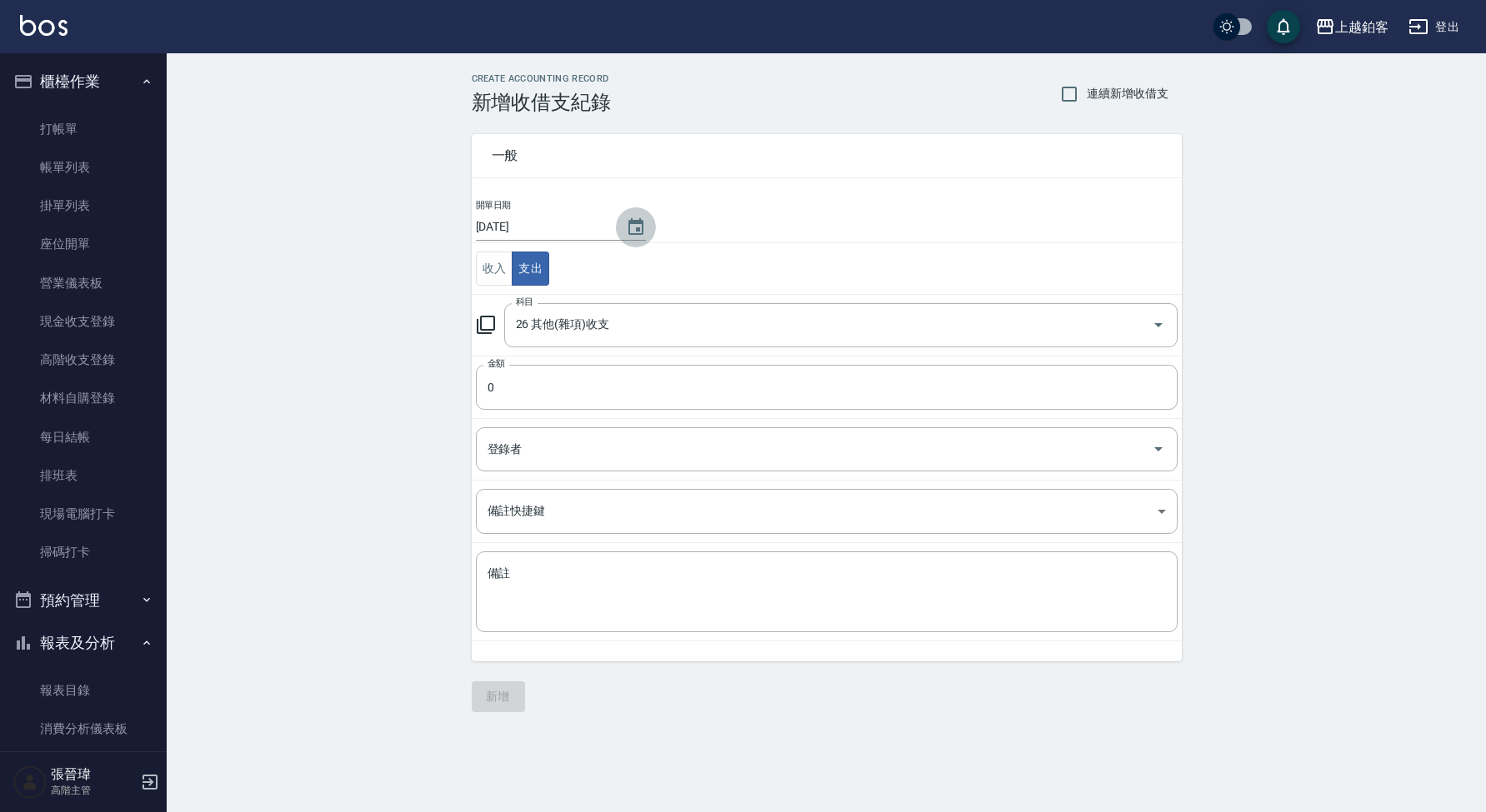
click at [645, 224] on button "Choose date, selected date is 2025-09-12" at bounding box center [636, 227] width 40 height 40
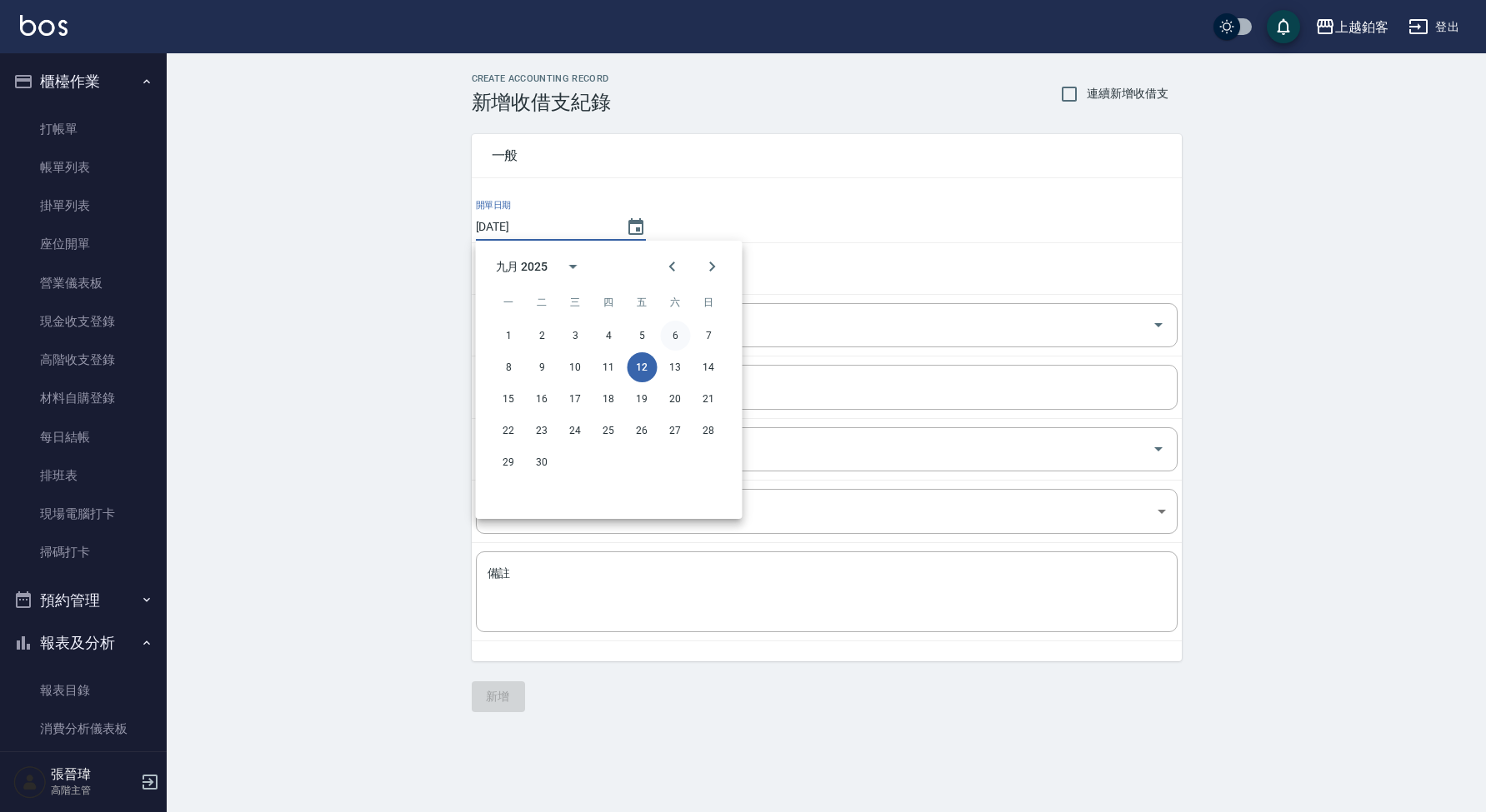
click at [688, 336] on button "6" at bounding box center [676, 336] width 30 height 30
type input "2025/09/06"
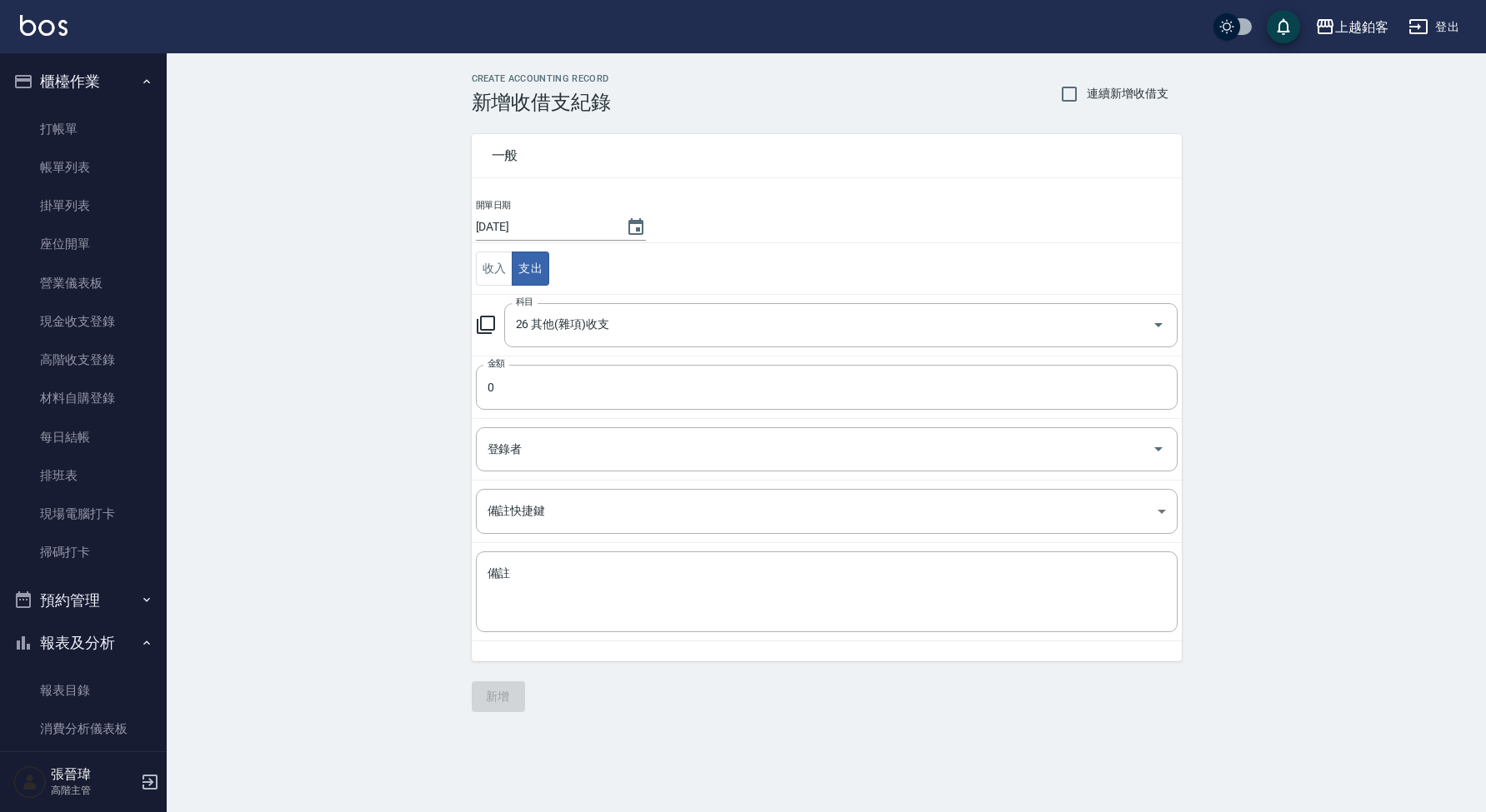
click at [650, 352] on td "科目 26 其他(雜項)收支 科目" at bounding box center [827, 325] width 710 height 62
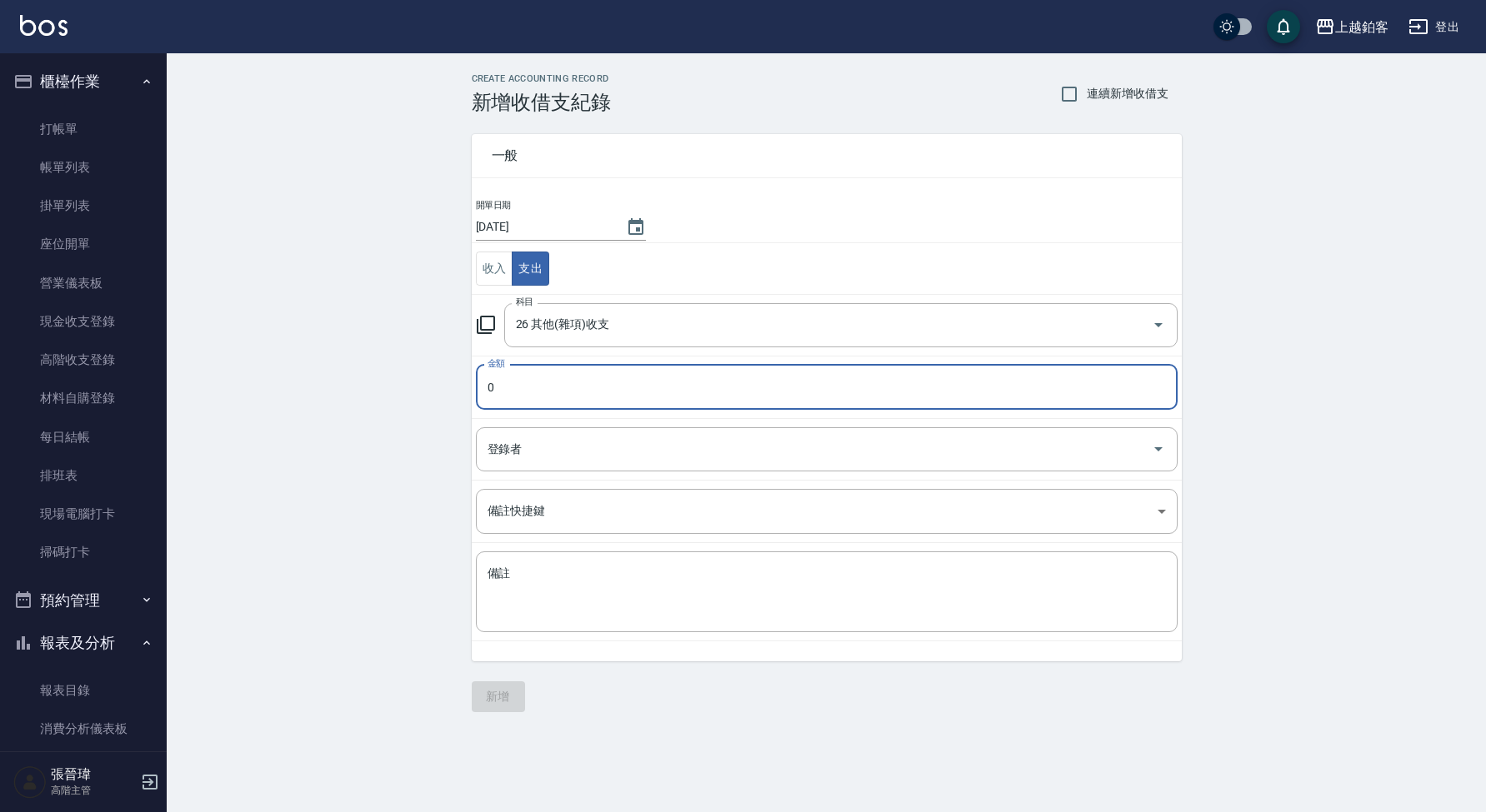
click at [645, 367] on input "0" at bounding box center [827, 388] width 702 height 45
type input "010000"
click at [632, 591] on textarea "備註" at bounding box center [827, 592] width 679 height 53
type textarea "c"
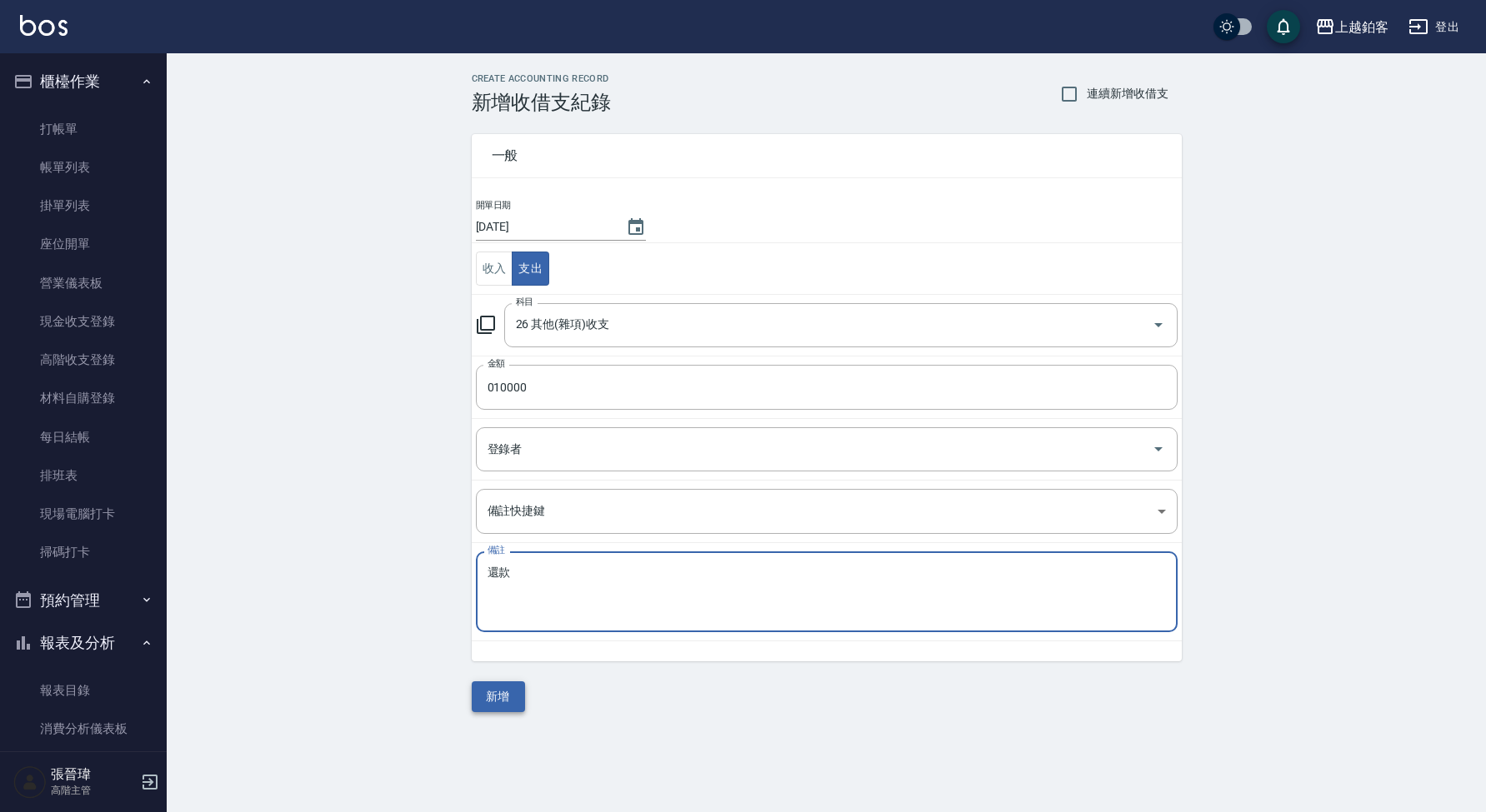
type textarea "還款"
click at [517, 696] on button "新增" at bounding box center [499, 697] width 53 height 31
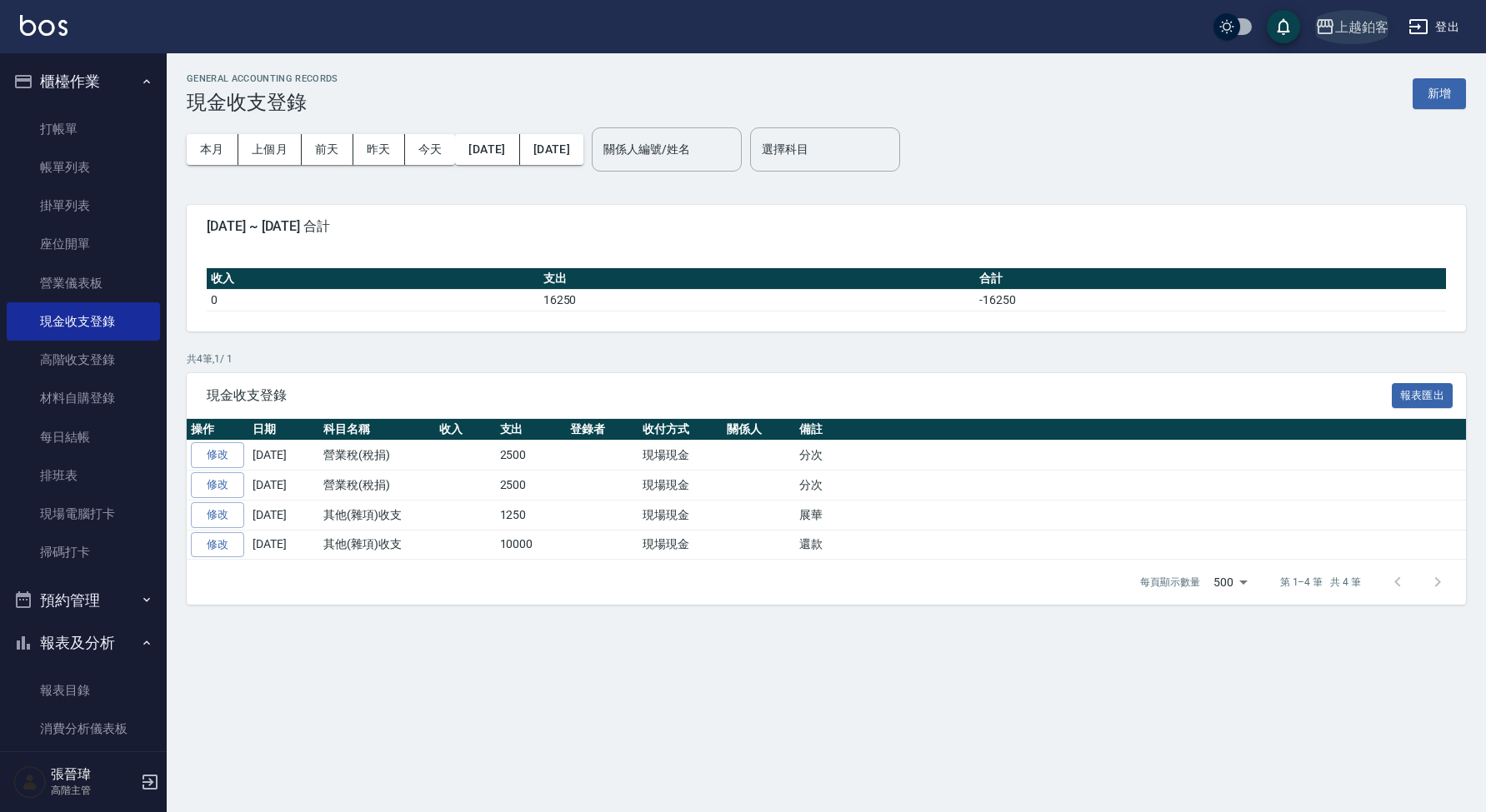
click at [1324, 36] on icon "button" at bounding box center [1326, 27] width 20 height 20
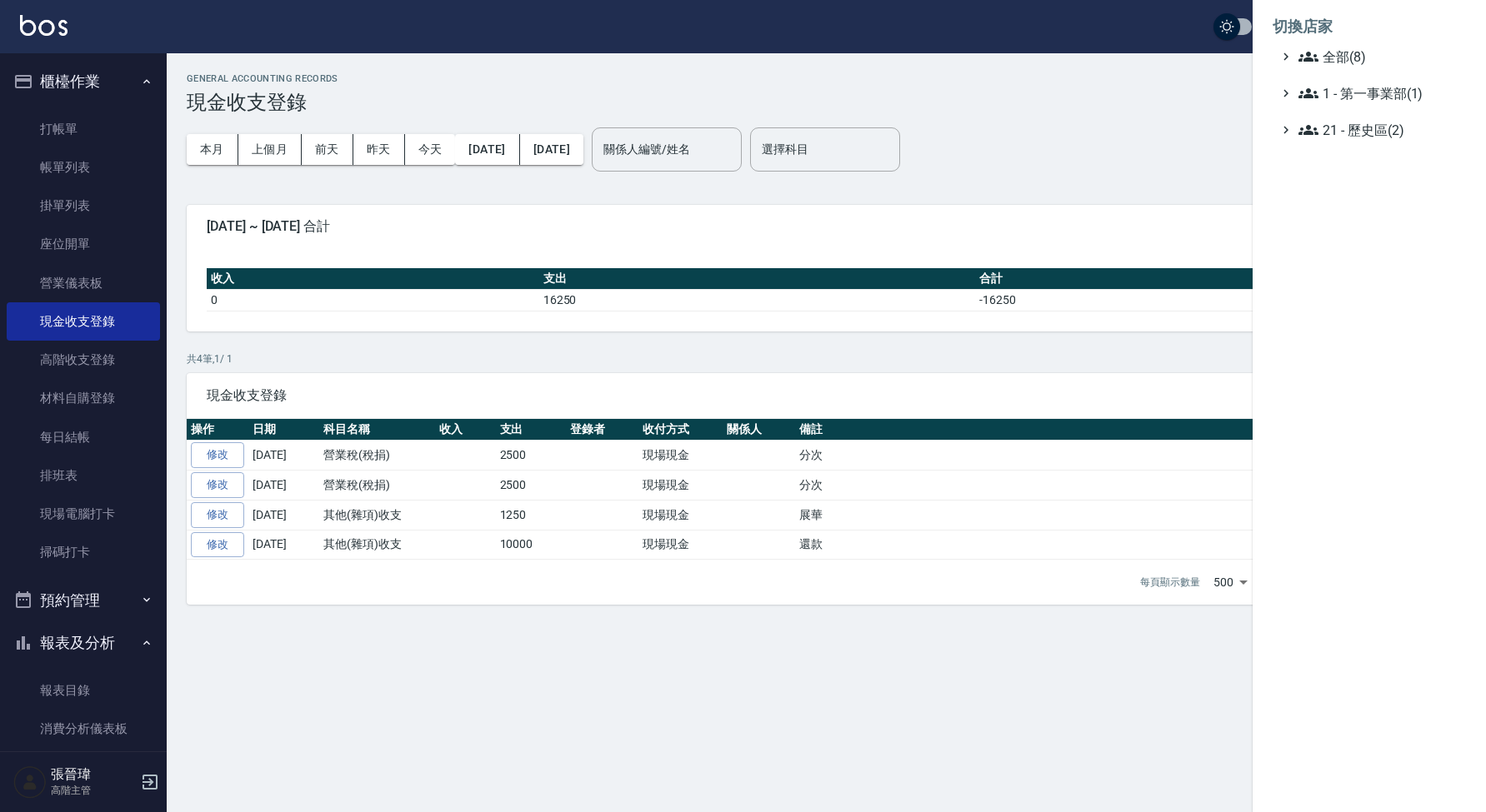
click at [180, 513] on div at bounding box center [743, 406] width 1486 height 812
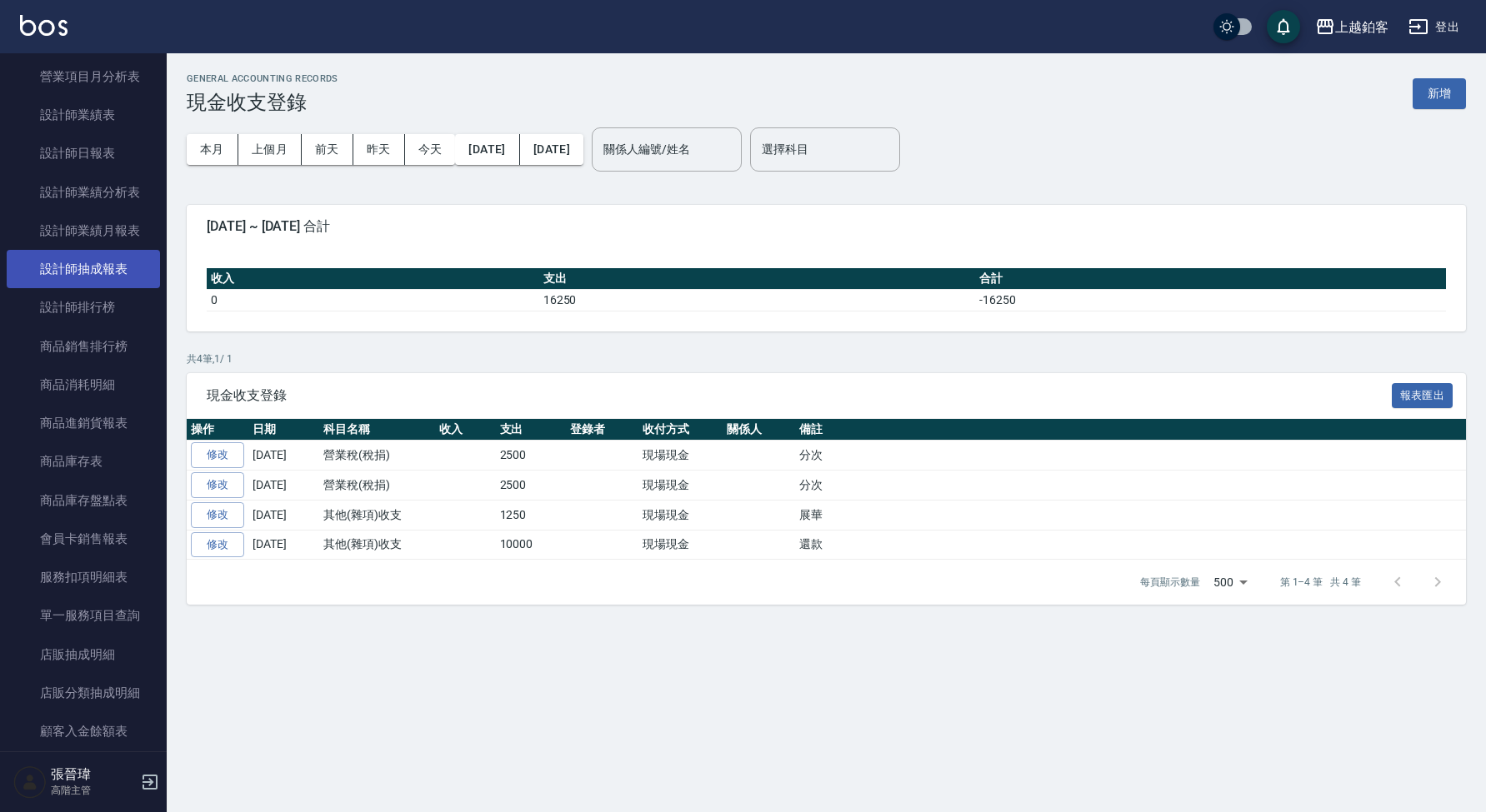
scroll to position [1108, 0]
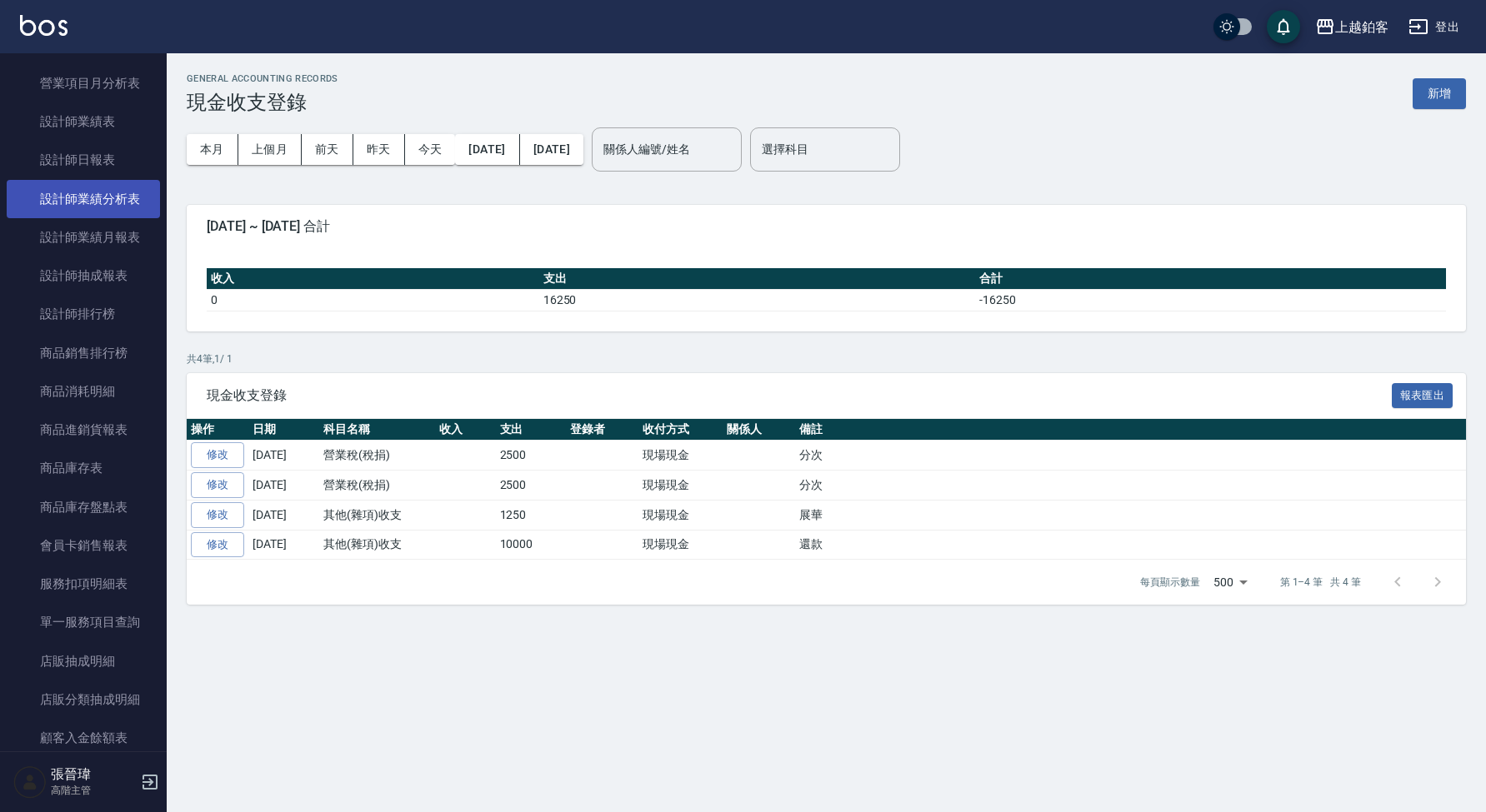
click at [137, 196] on link "設計師業績分析表" at bounding box center [84, 199] width 154 height 38
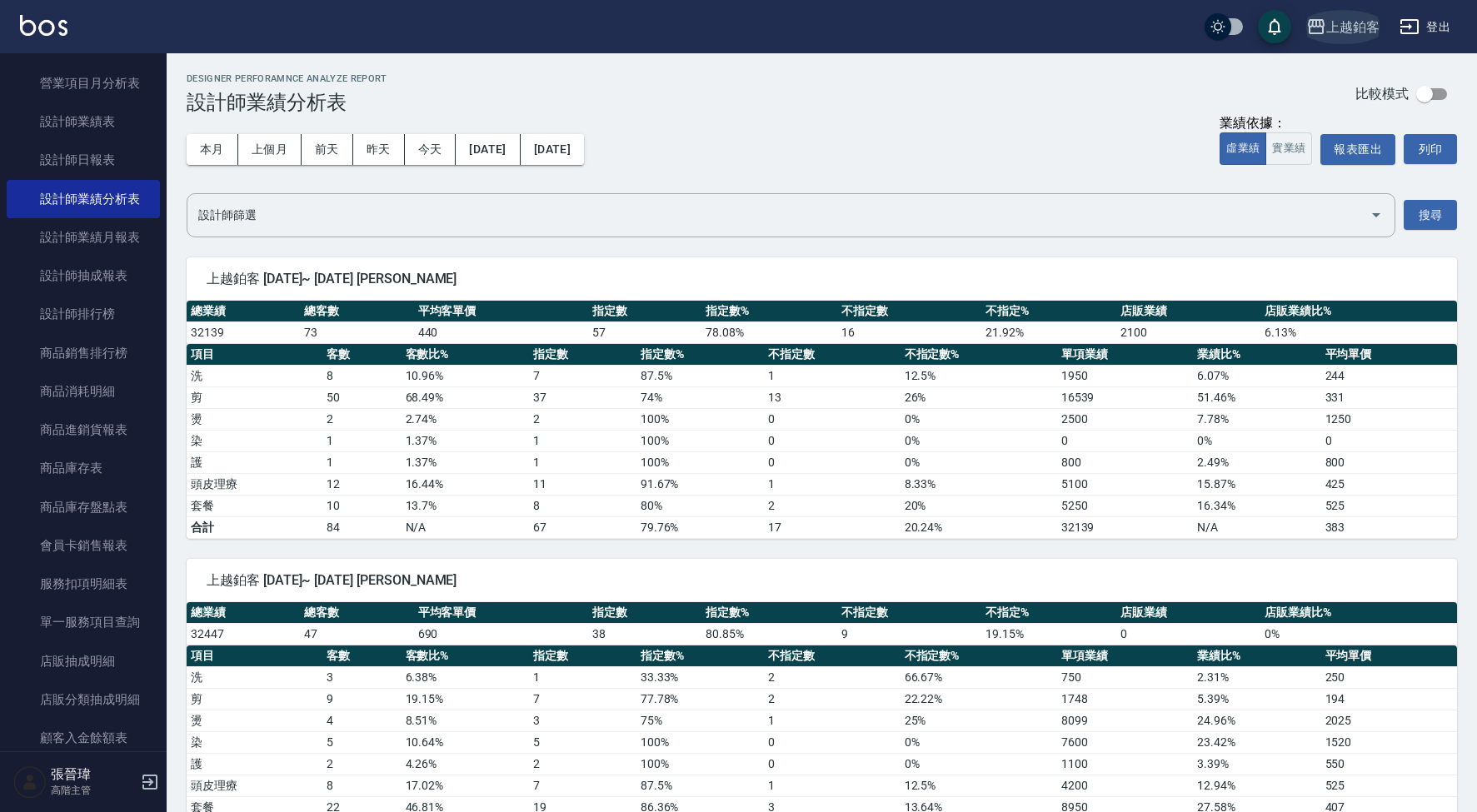
click at [1340, 23] on div "上越鉑客" at bounding box center [1353, 27] width 53 height 21
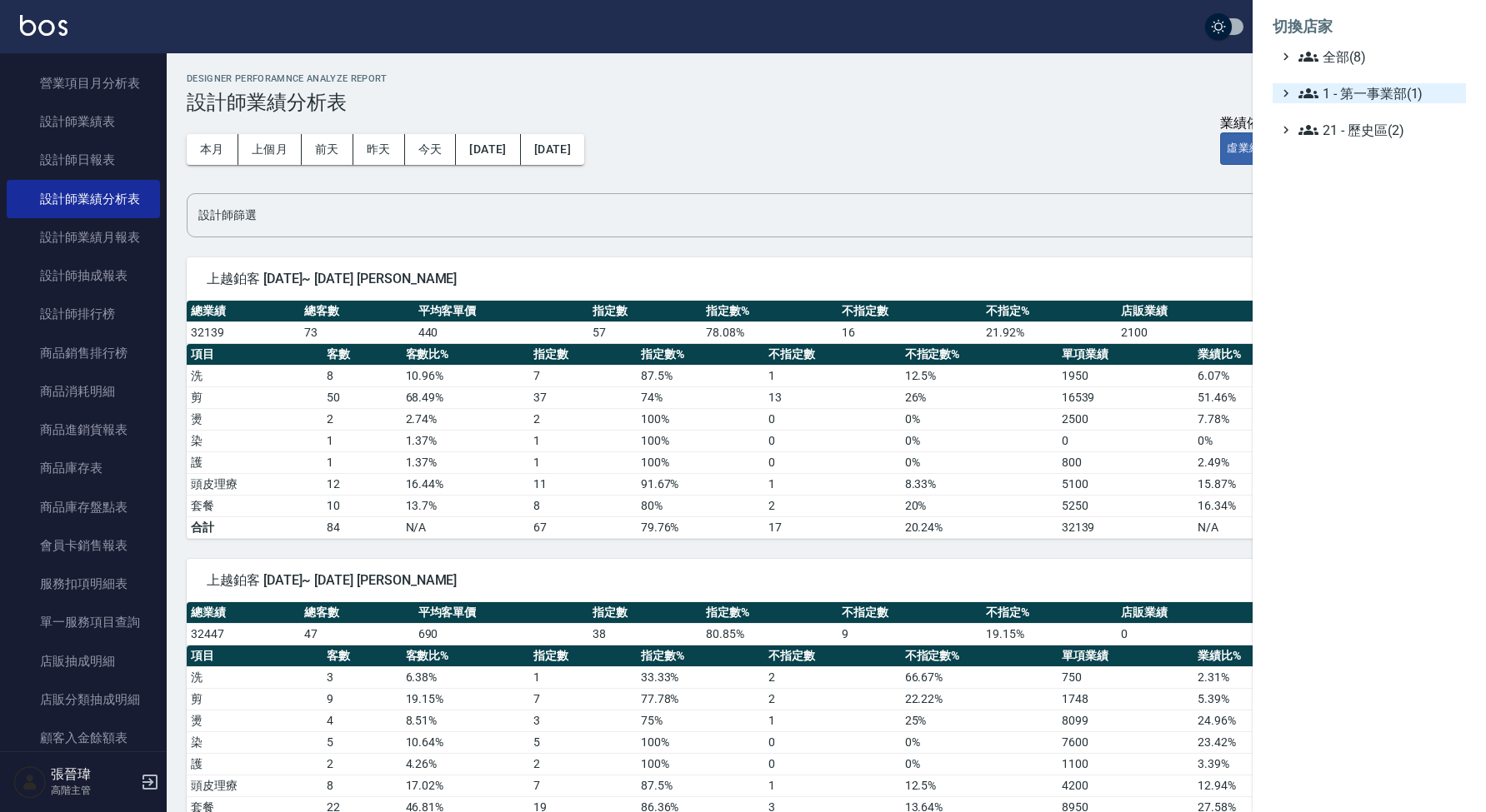
click at [1351, 95] on span "1 - 第一事業部(1)" at bounding box center [1379, 94] width 160 height 20
click at [1382, 110] on span "1.08 - 張晉瑋(6)" at bounding box center [1387, 114] width 145 height 20
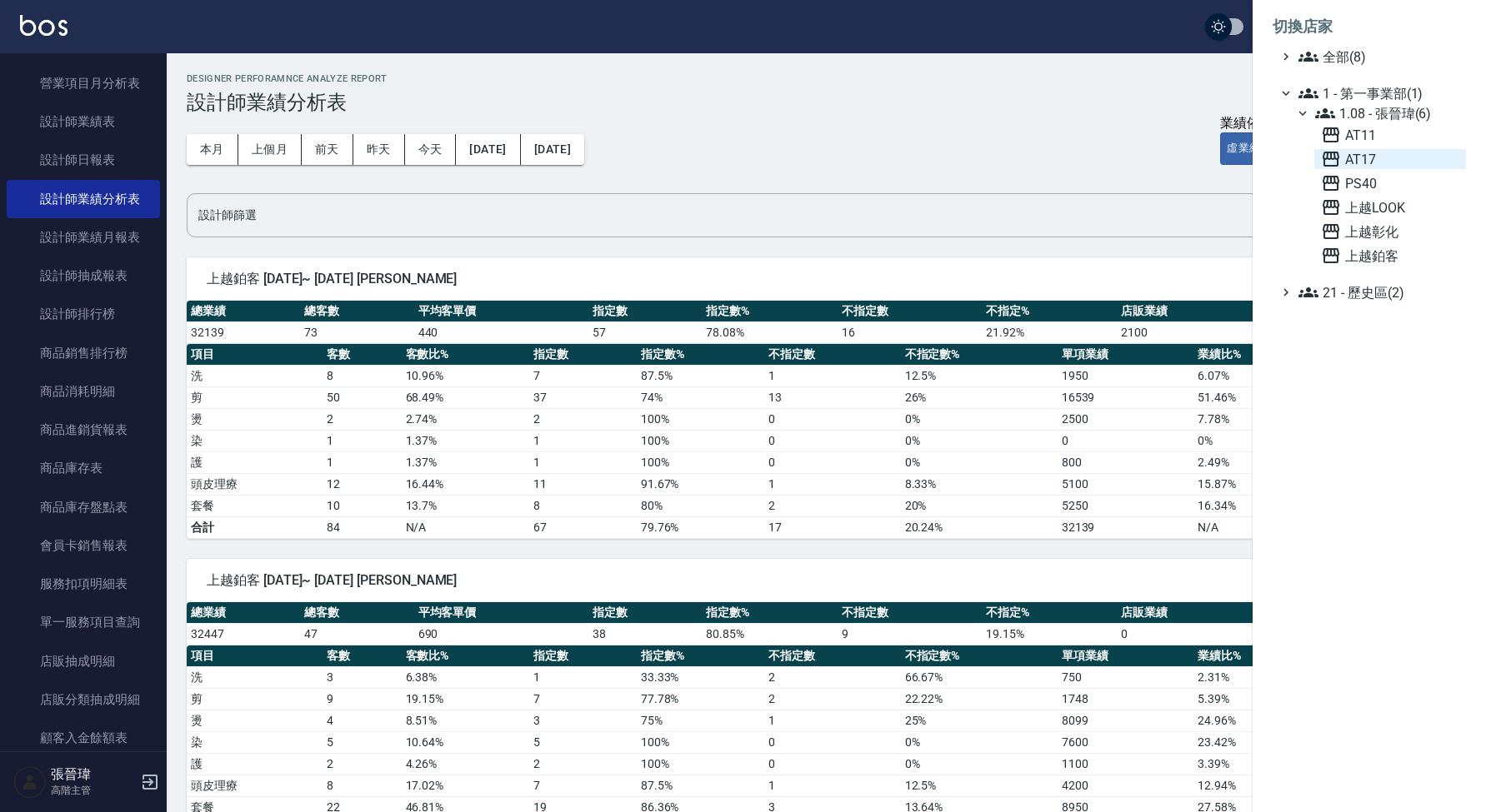
click at [1380, 159] on span "AT17" at bounding box center [1391, 160] width 139 height 20
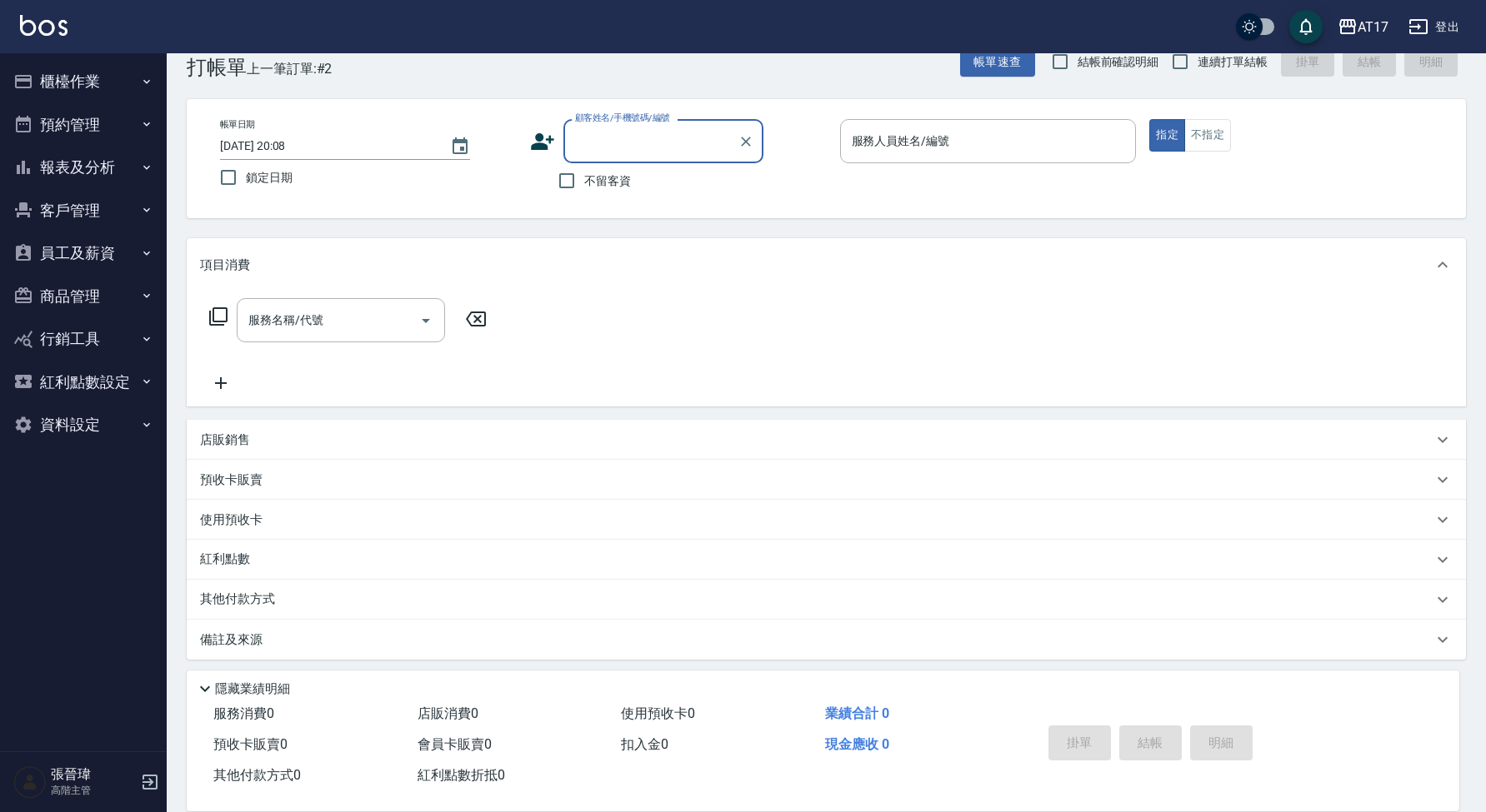
scroll to position [33, 0]
click at [99, 158] on button "報表及分析" at bounding box center [84, 168] width 154 height 43
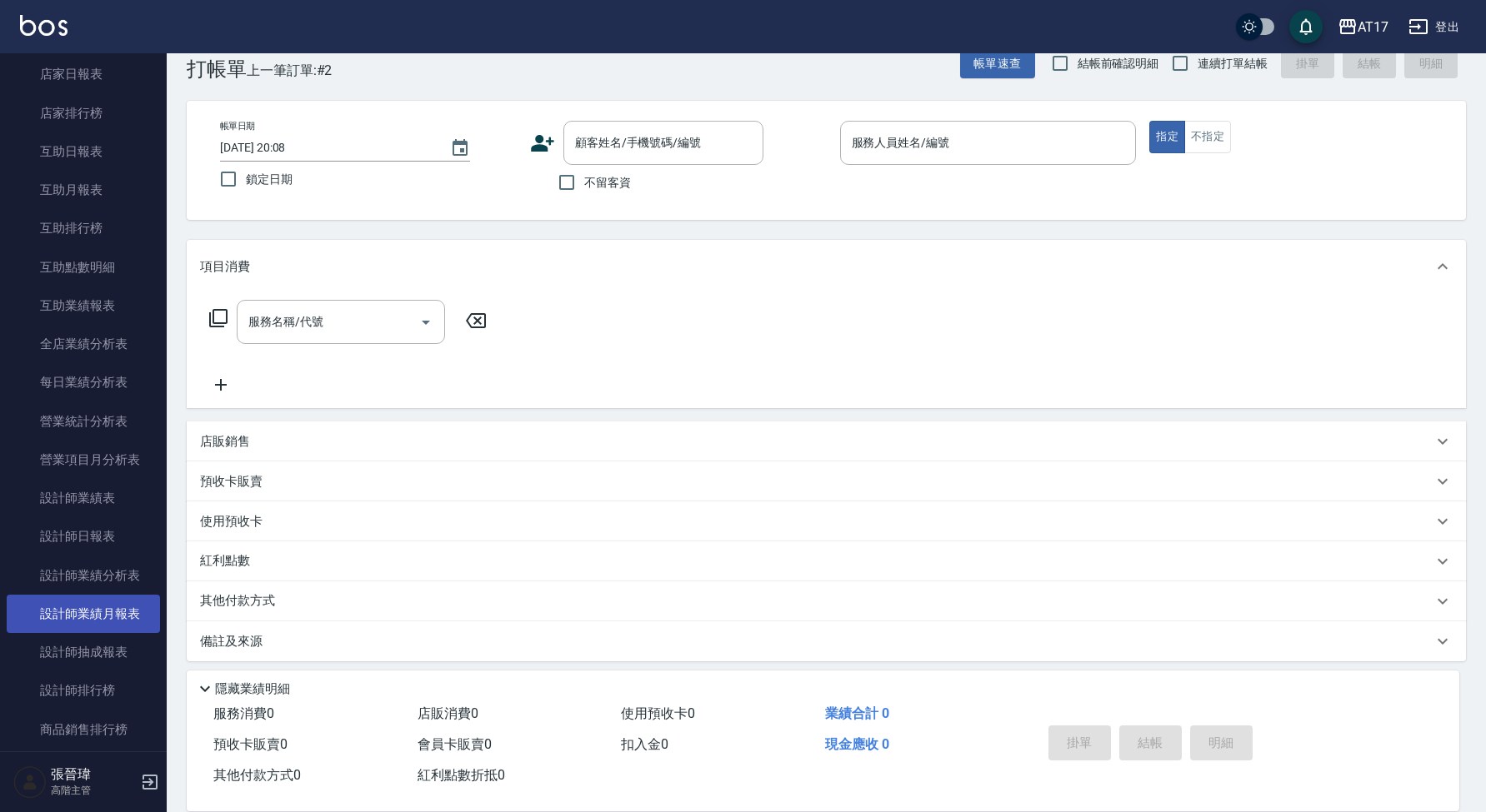
scroll to position [256, 0]
click at [130, 569] on link "設計師業績分析表" at bounding box center [84, 575] width 154 height 38
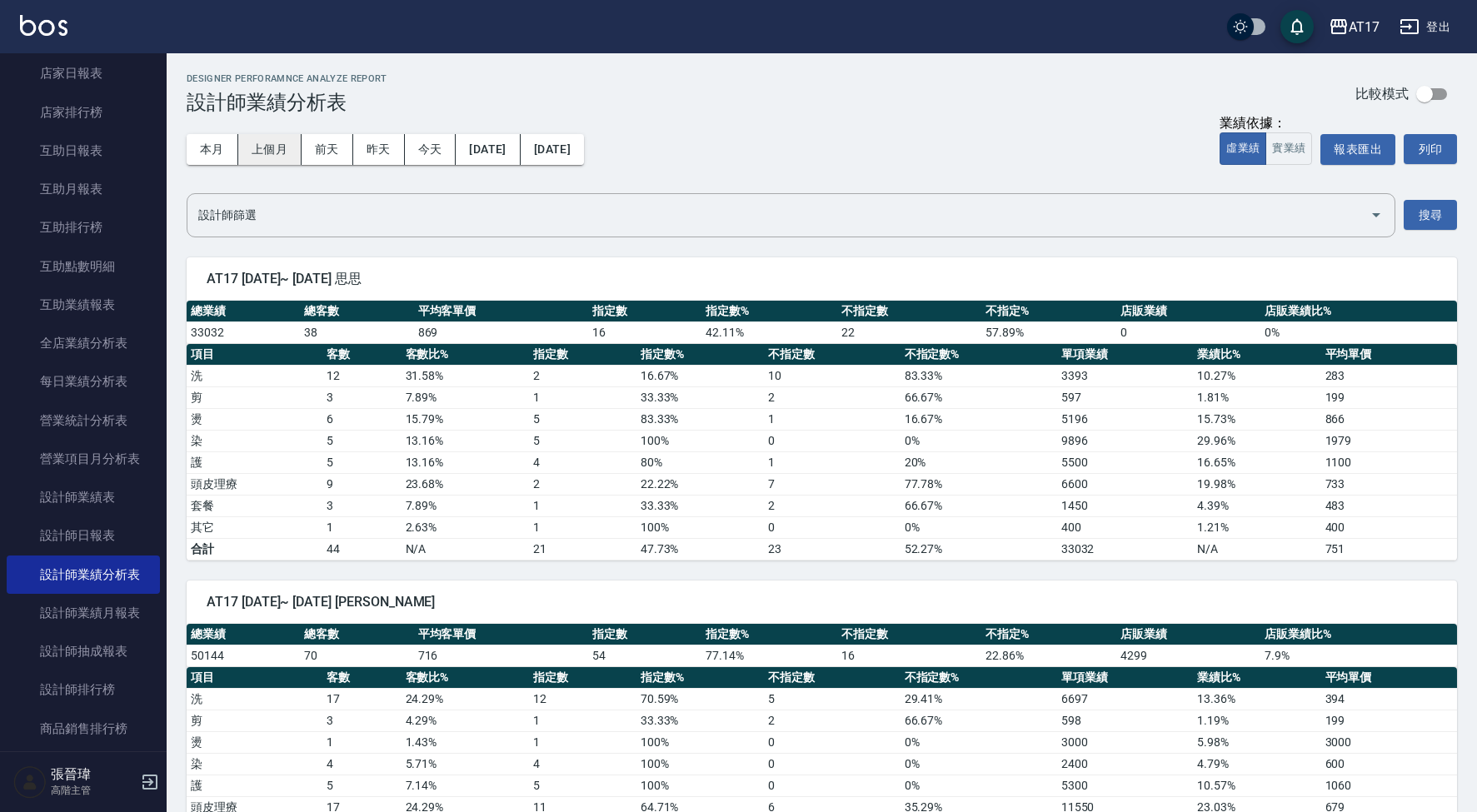
click at [259, 148] on button "上個月" at bounding box center [270, 150] width 63 height 31
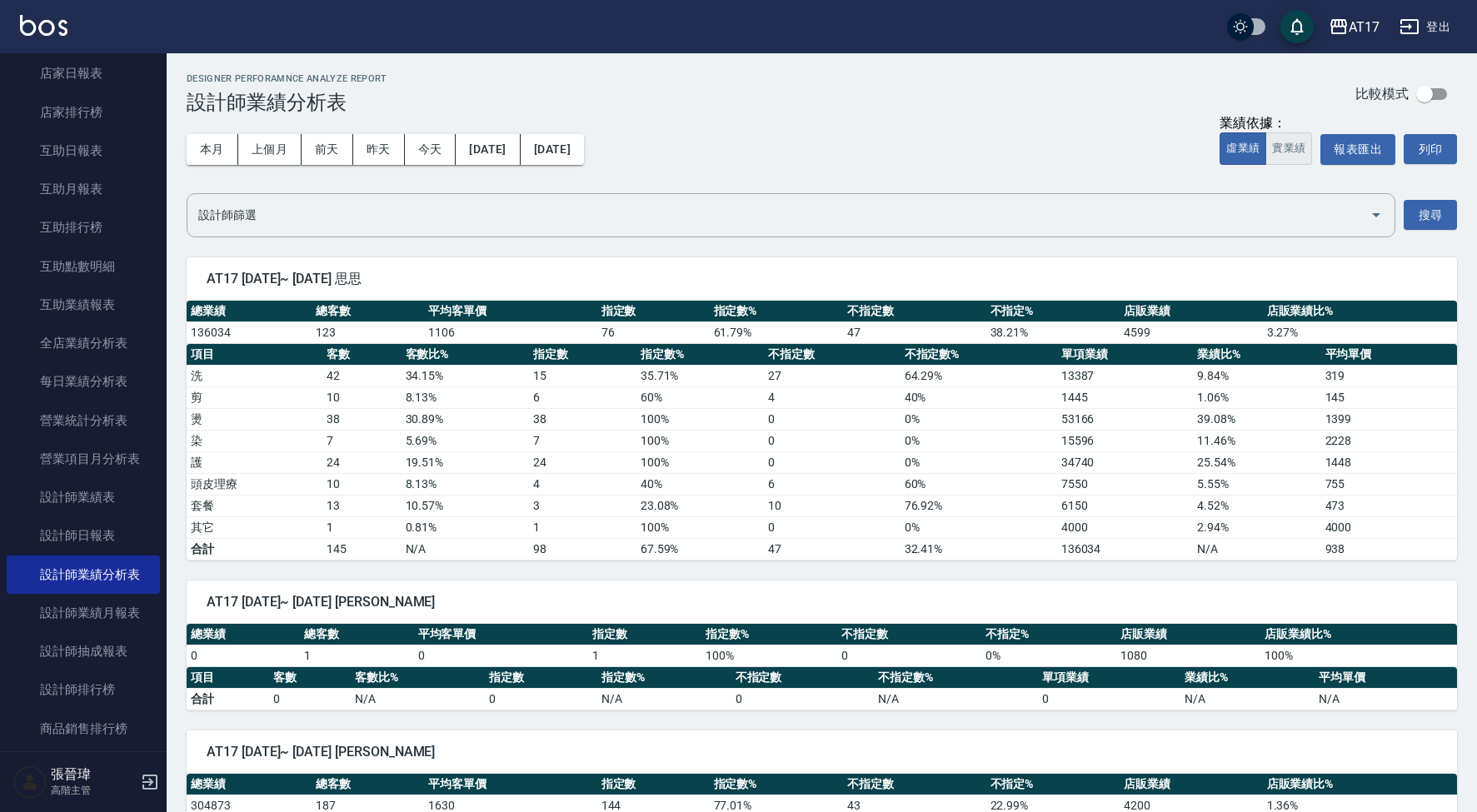
click at [1292, 145] on button "實業績" at bounding box center [1289, 149] width 47 height 33
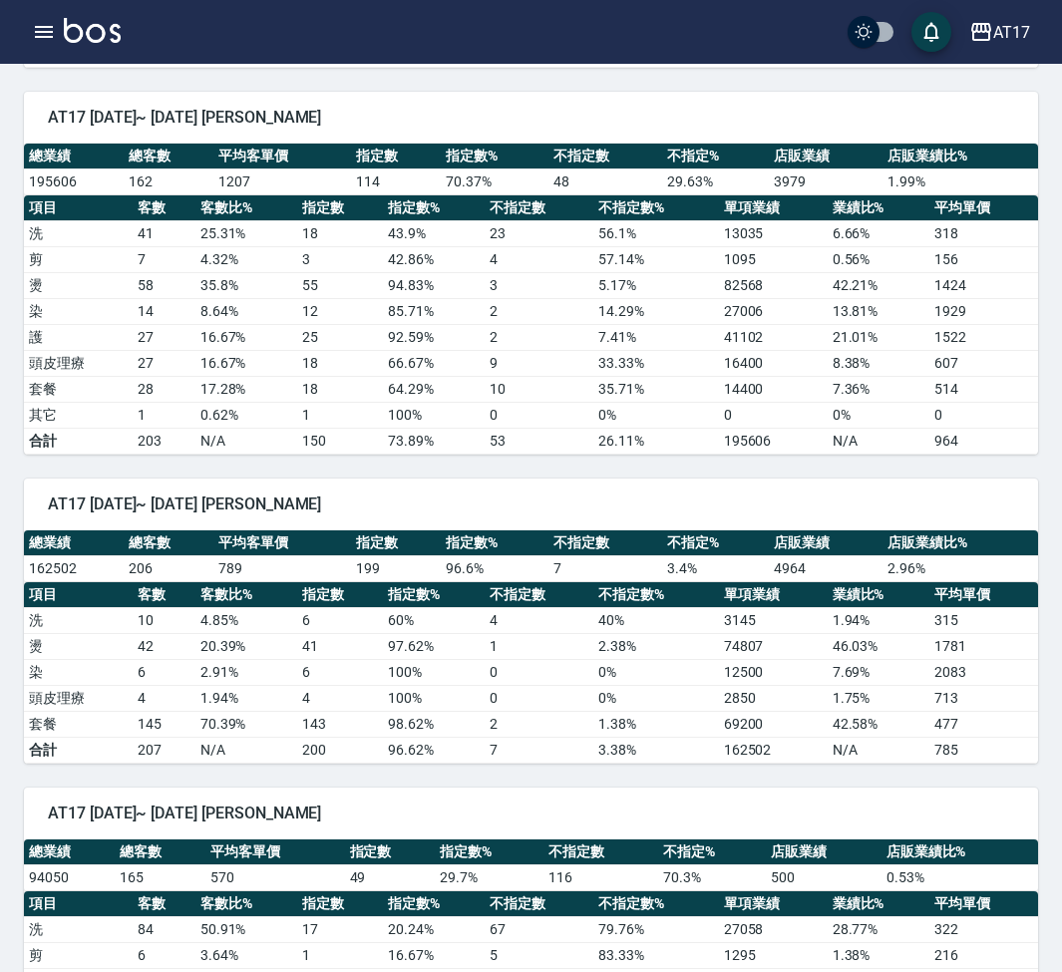
scroll to position [2352, 0]
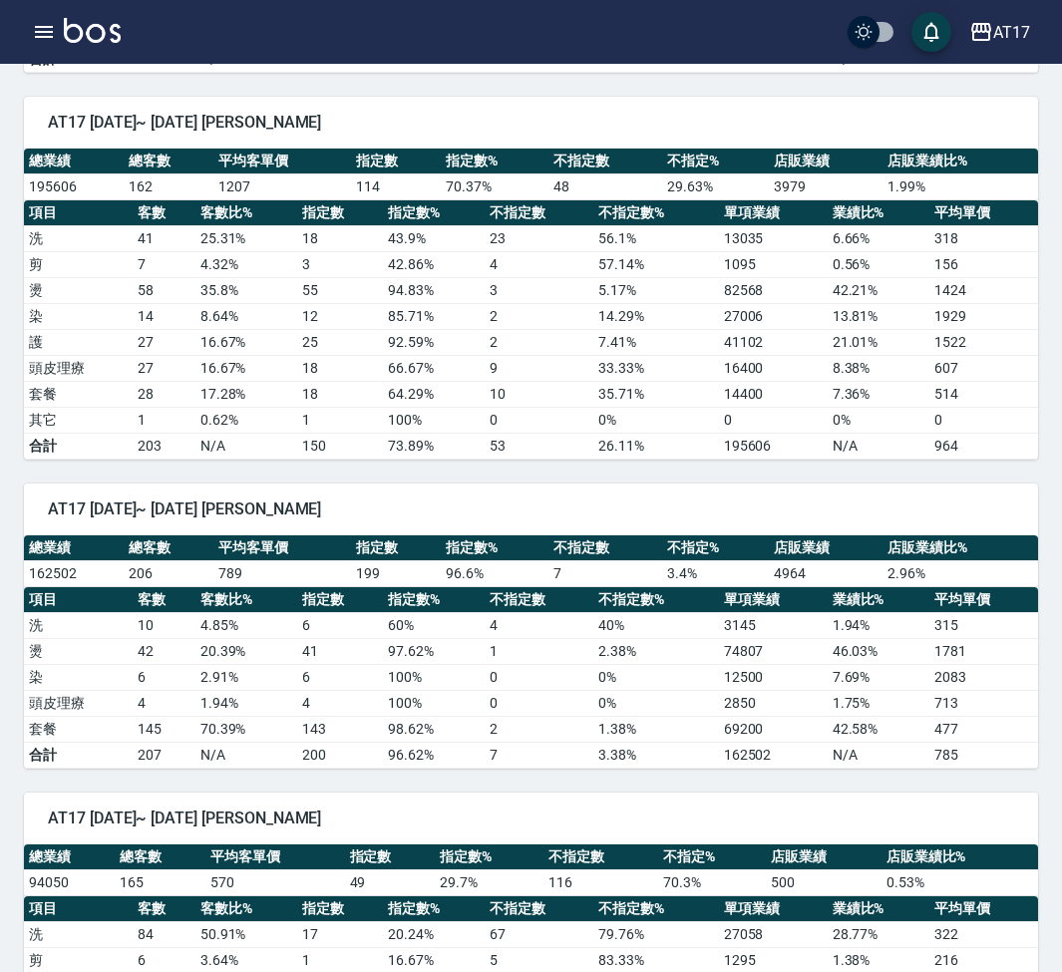
type button "TRUTH"
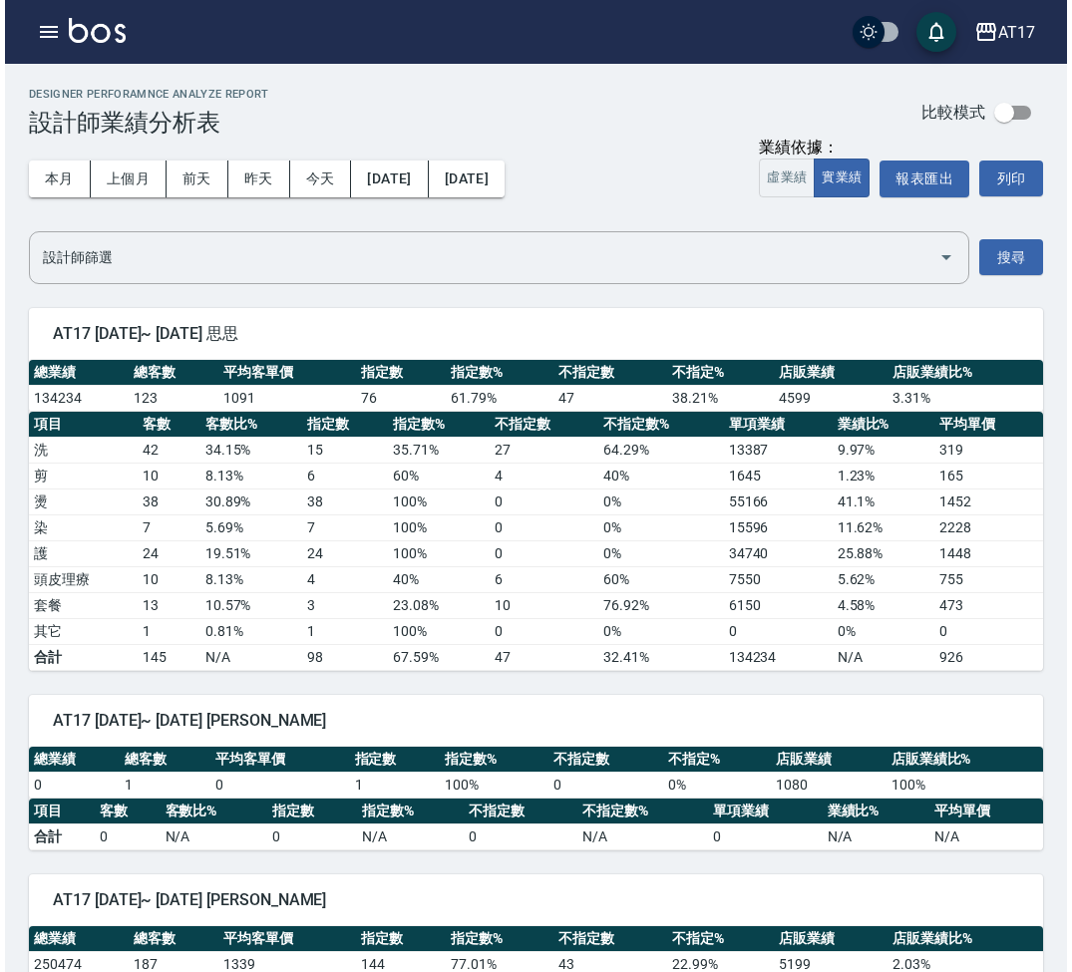
scroll to position [0, 0]
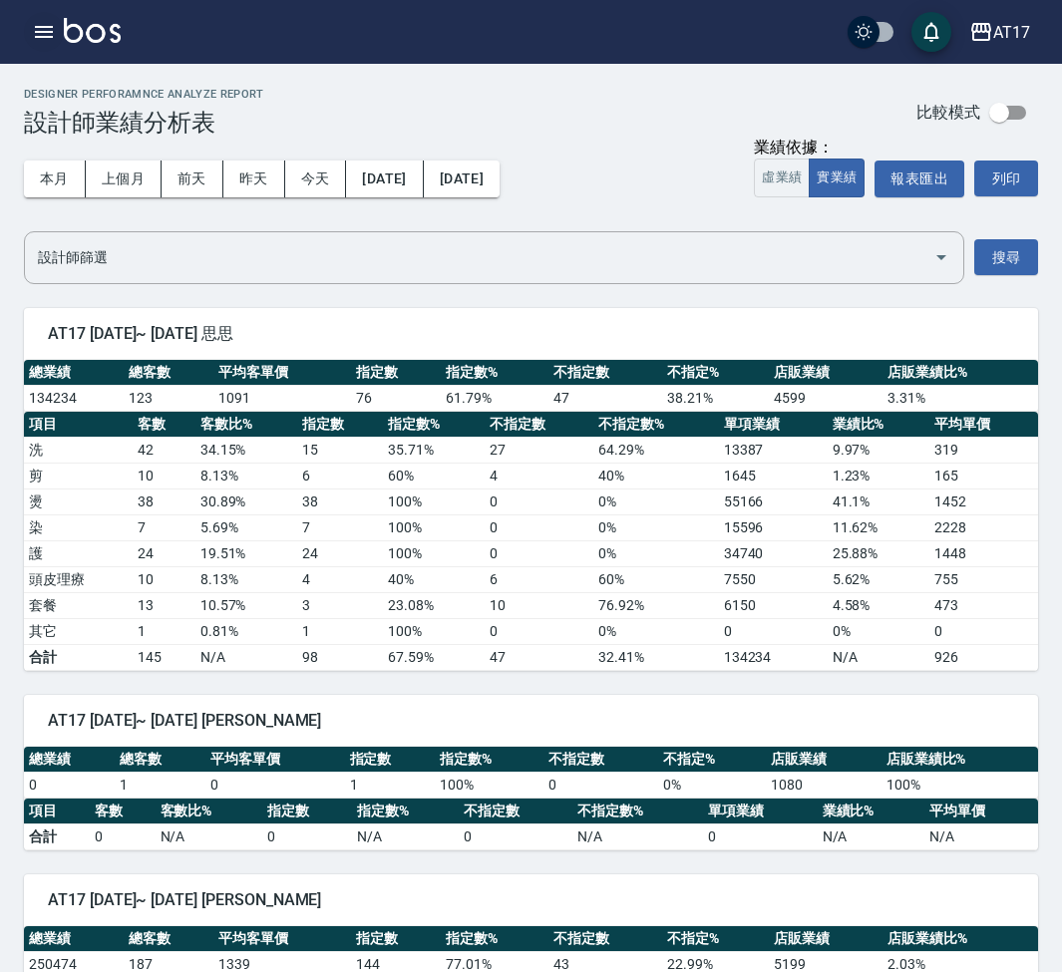
click at [43, 20] on icon "button" at bounding box center [44, 32] width 24 height 24
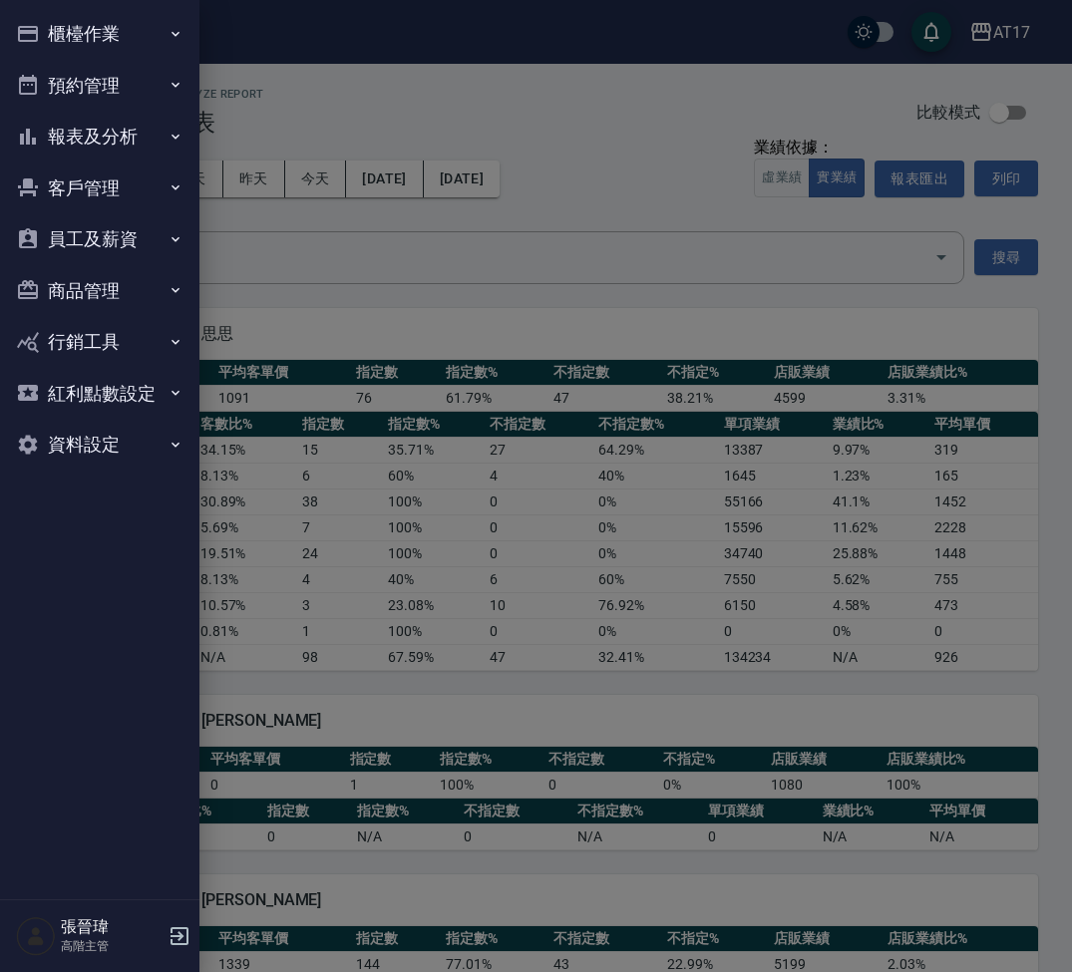
click at [104, 41] on button "櫃檯作業" at bounding box center [100, 34] width 184 height 52
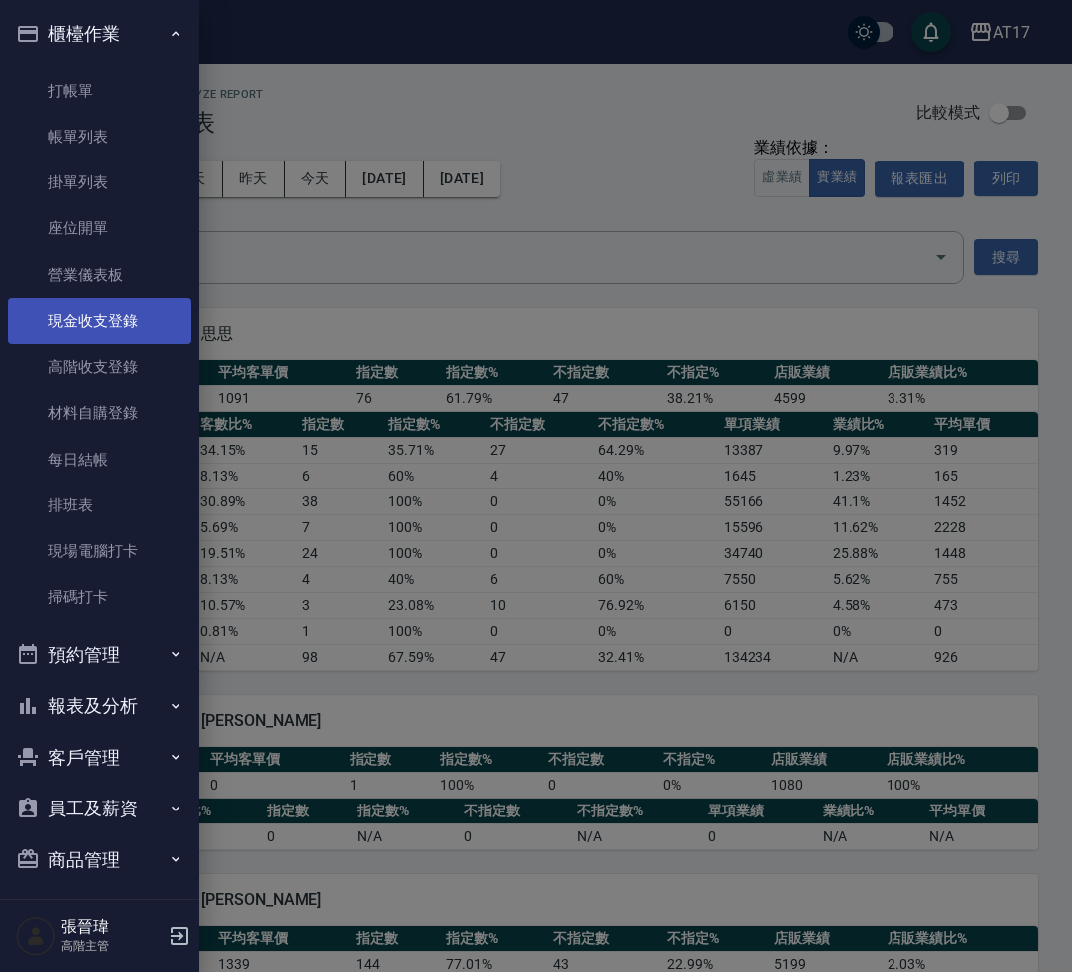
click at [123, 319] on link "現金收支登錄" at bounding box center [100, 321] width 184 height 46
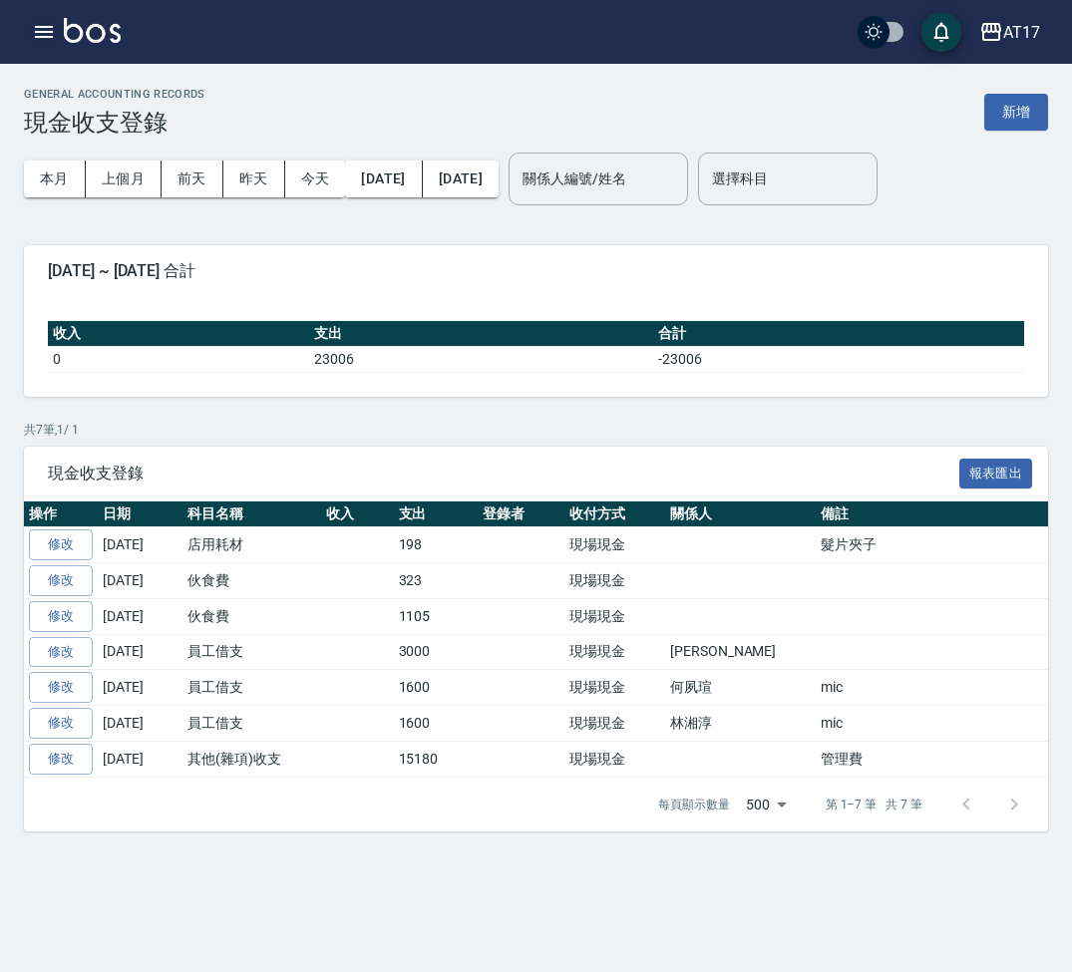
click at [34, 25] on icon "button" at bounding box center [44, 32] width 24 height 24
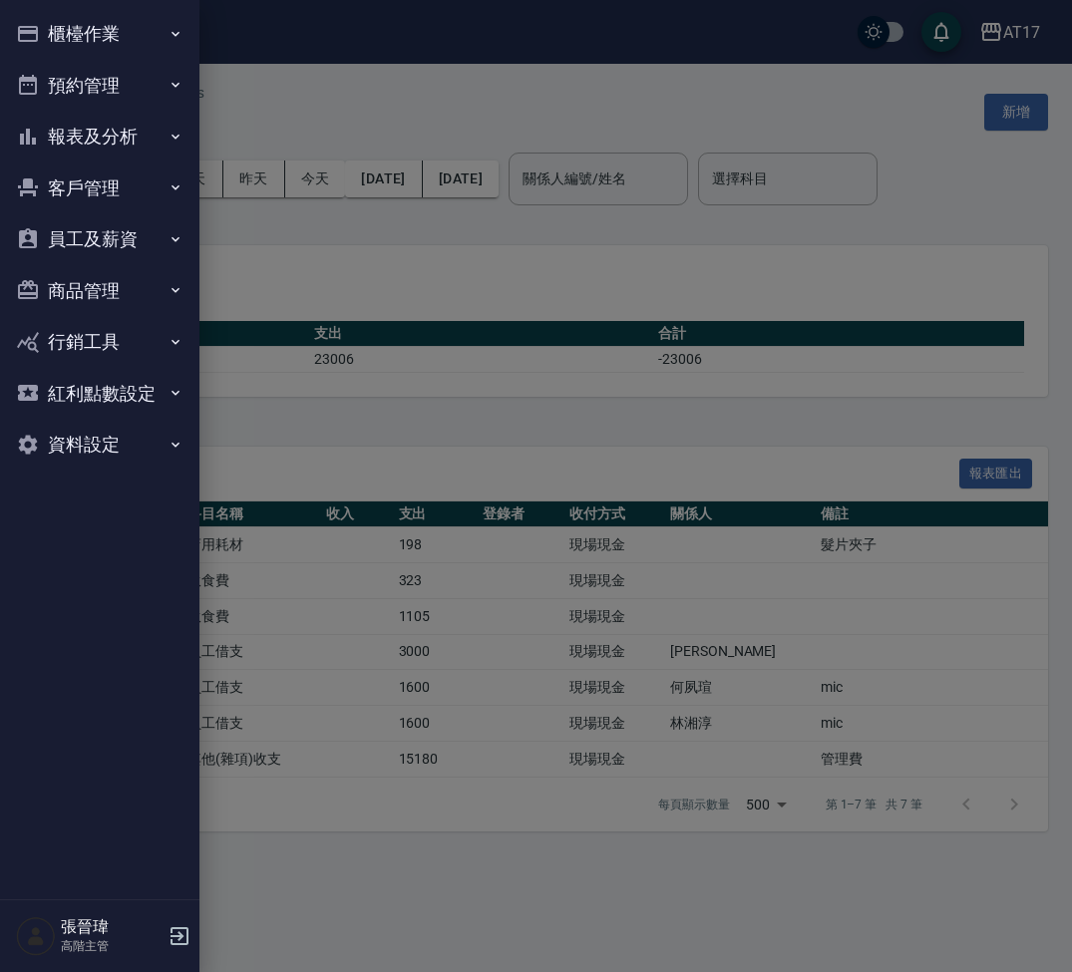
click at [113, 42] on button "櫃檯作業" at bounding box center [100, 34] width 184 height 52
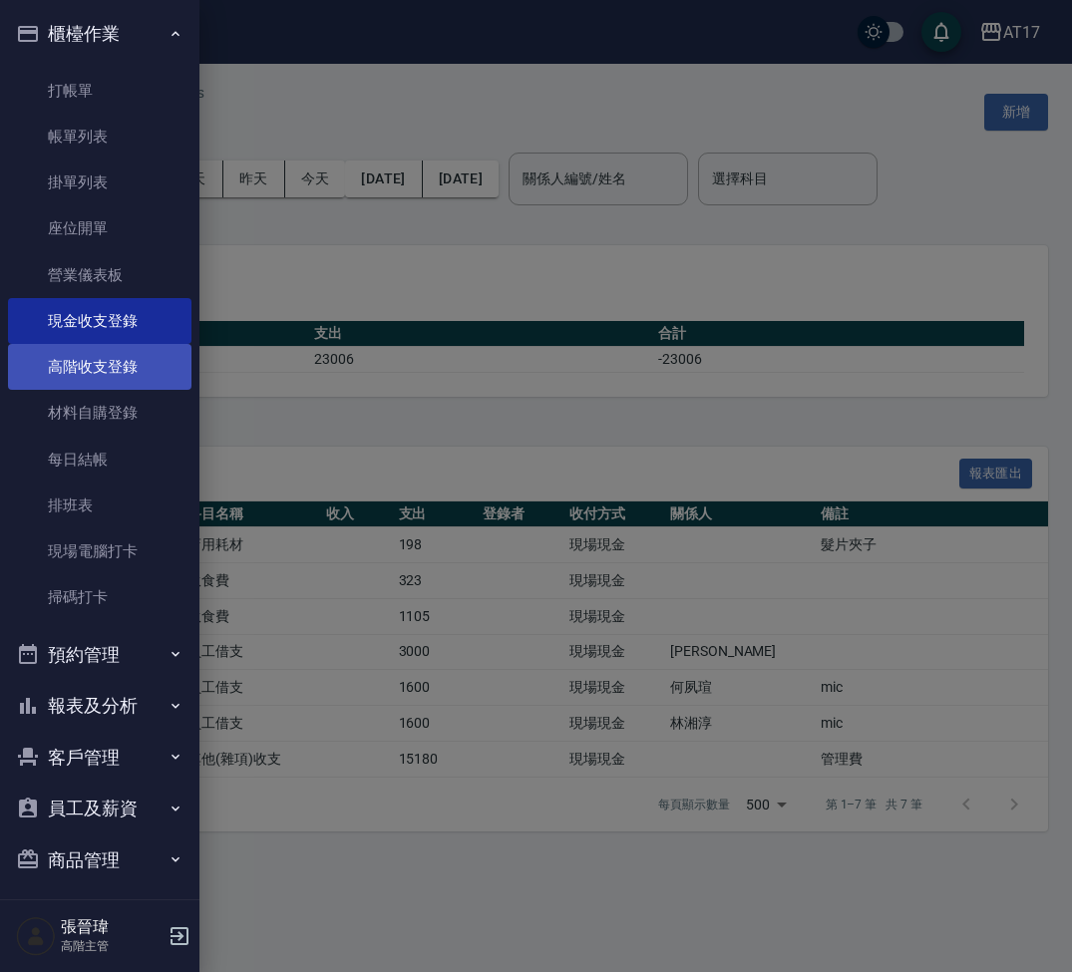
click at [115, 376] on link "高階收支登錄" at bounding box center [100, 367] width 184 height 46
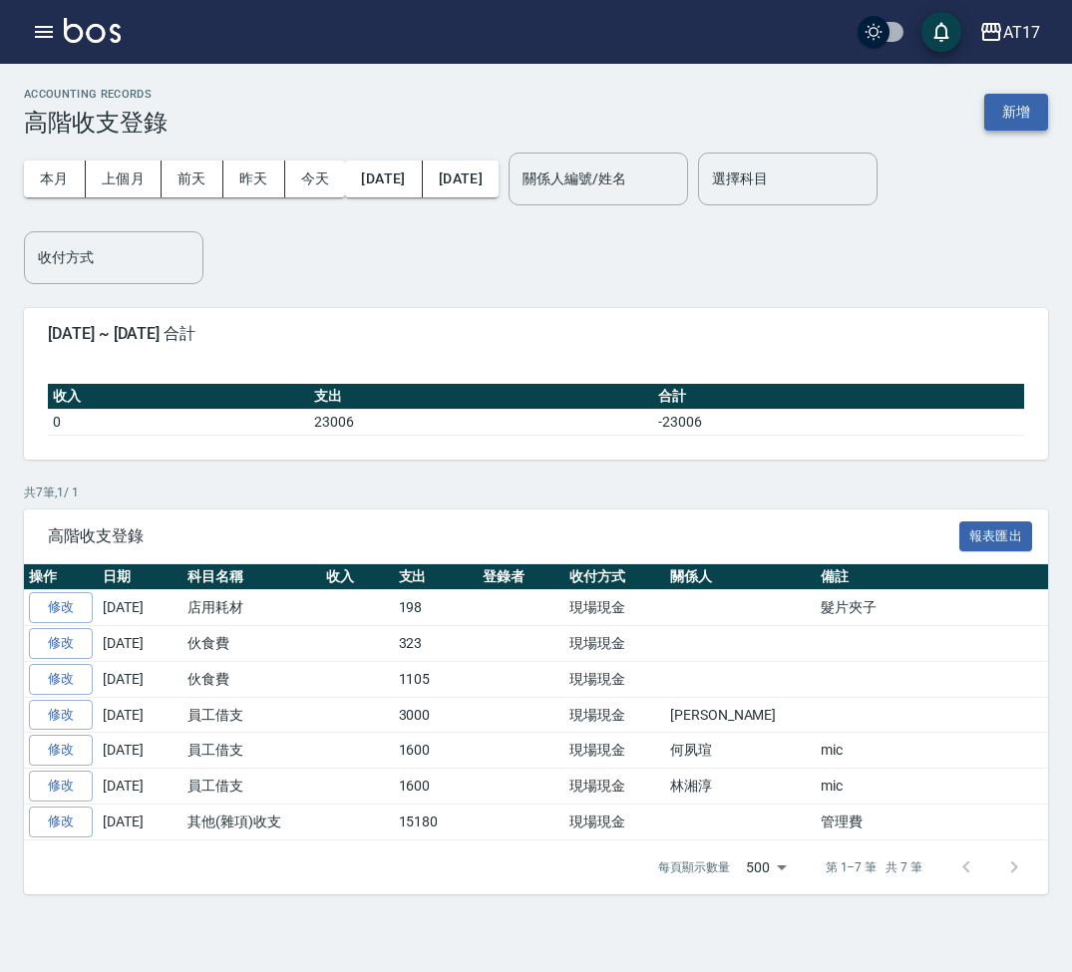
click at [1012, 121] on button "新增" at bounding box center [1016, 112] width 64 height 37
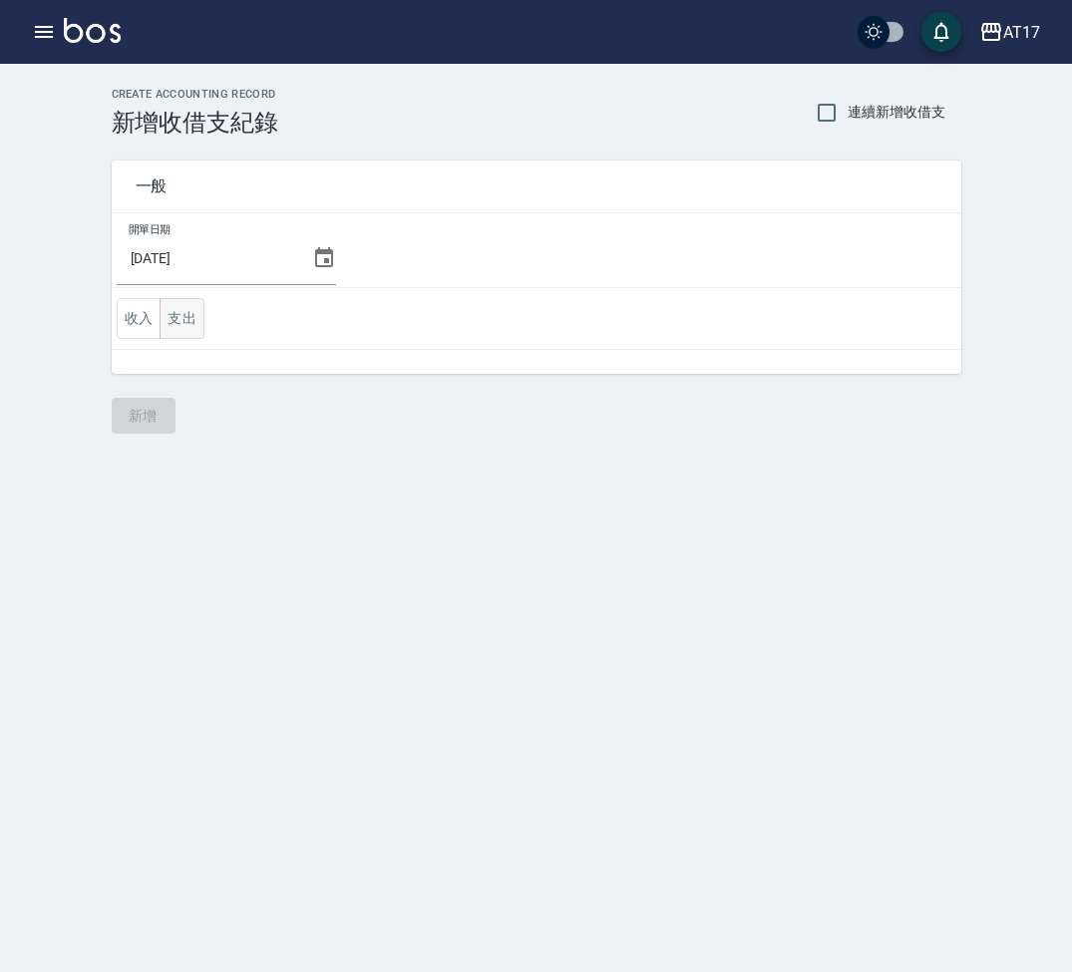
click at [202, 320] on button "支出" at bounding box center [182, 318] width 45 height 41
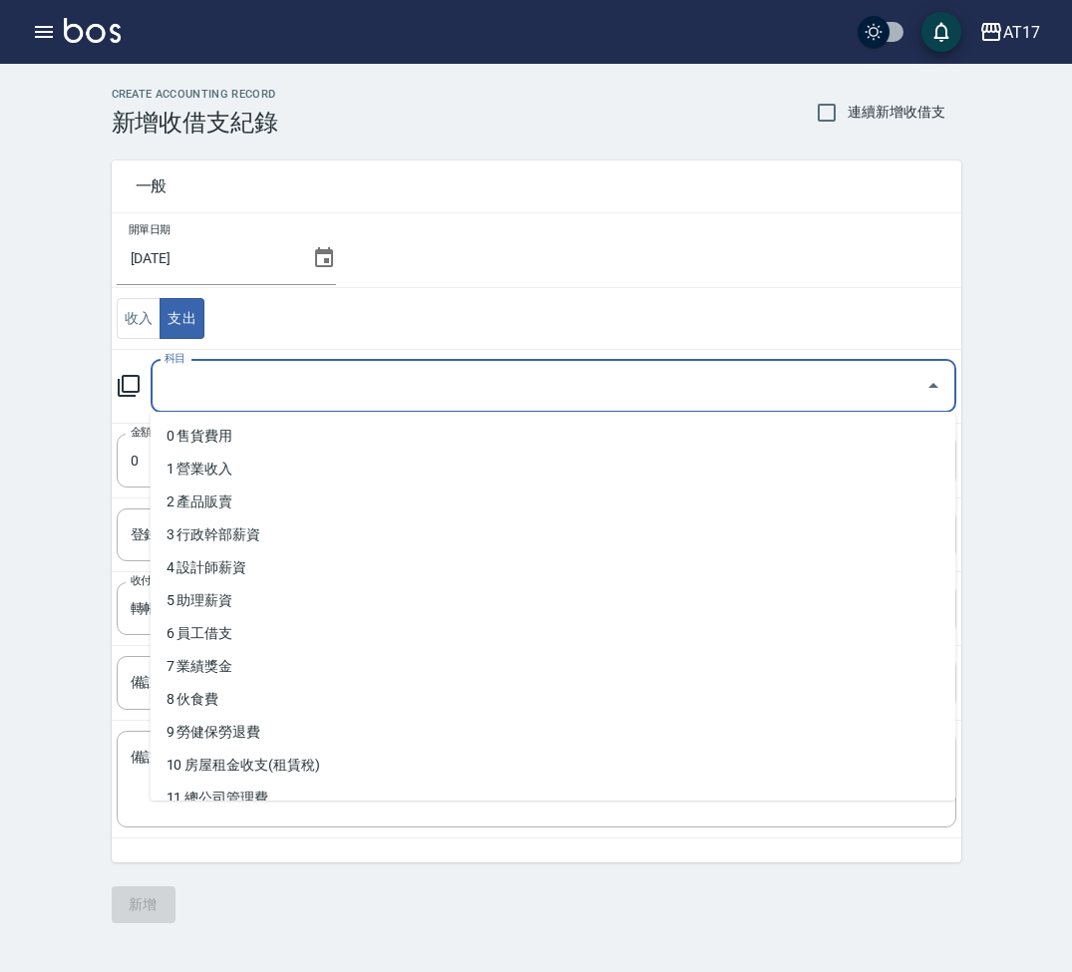
click at [308, 386] on input "科目" at bounding box center [539, 386] width 758 height 35
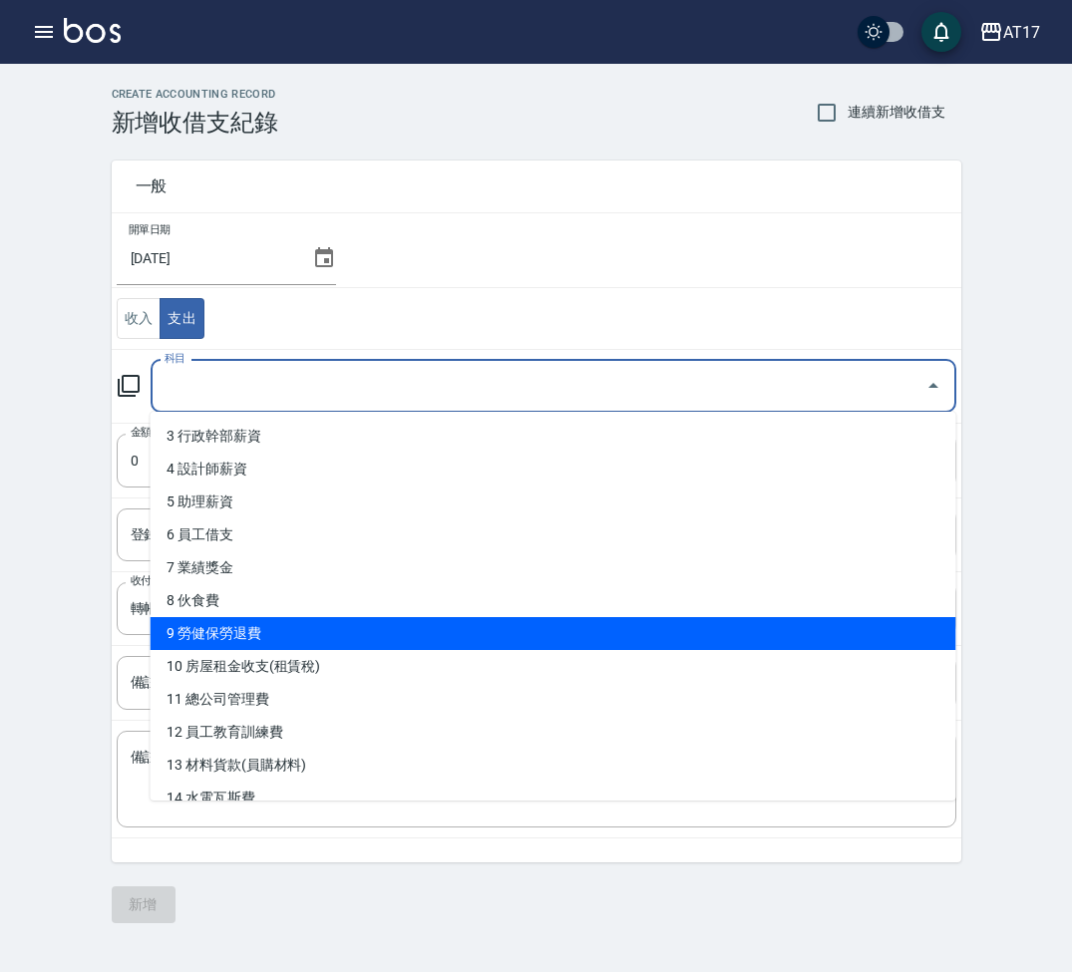
scroll to position [101, 0]
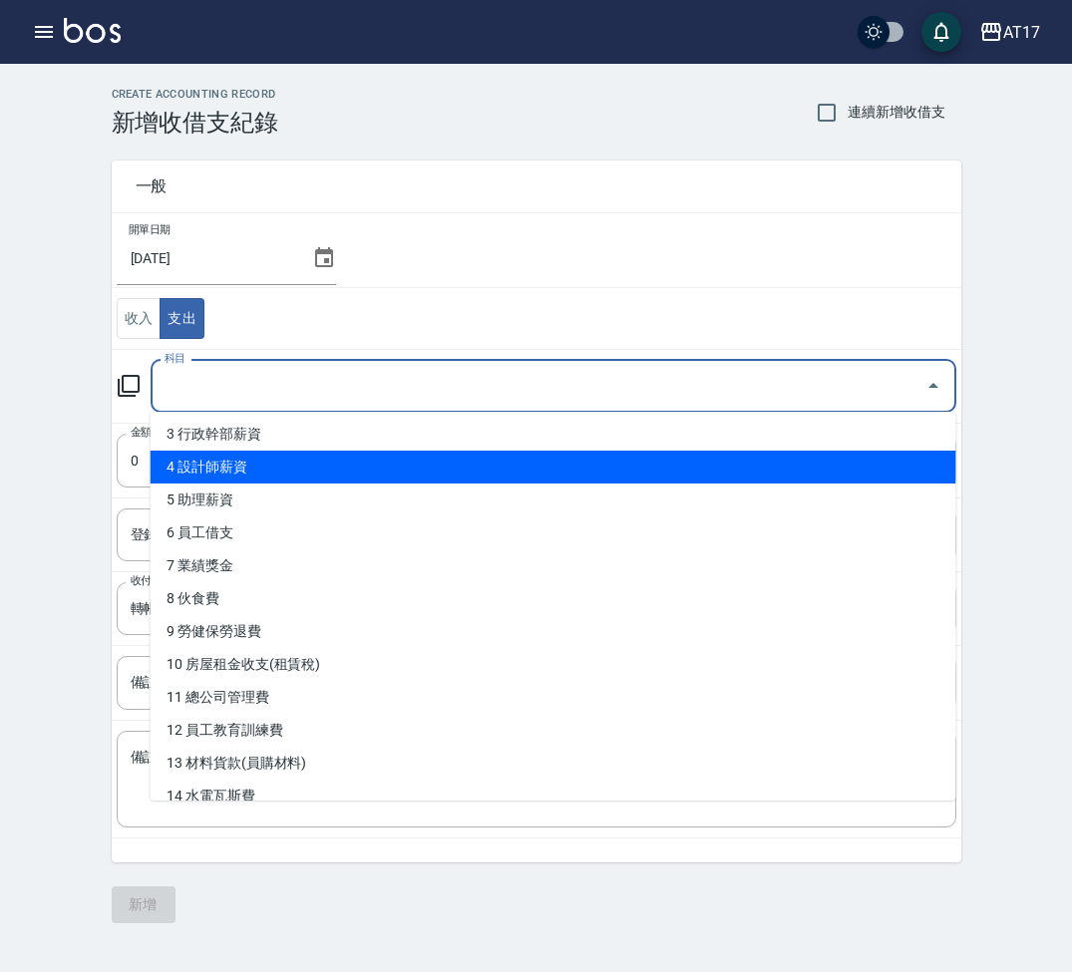
click at [317, 467] on li "4 設計師薪資" at bounding box center [554, 467] width 806 height 33
type input "4 設計師薪資"
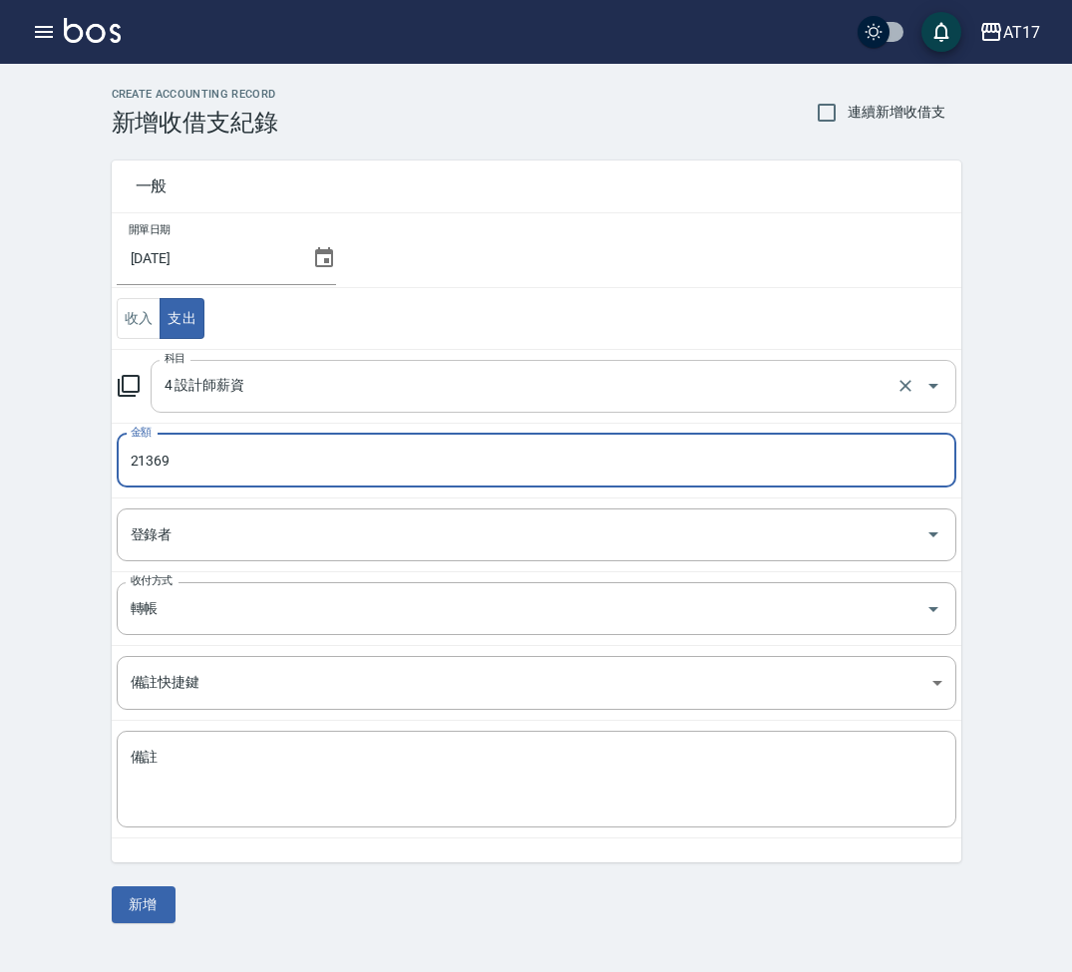
scroll to position [0, 0]
type input "21369"
click at [301, 791] on textarea "備註" at bounding box center [537, 780] width 812 height 64
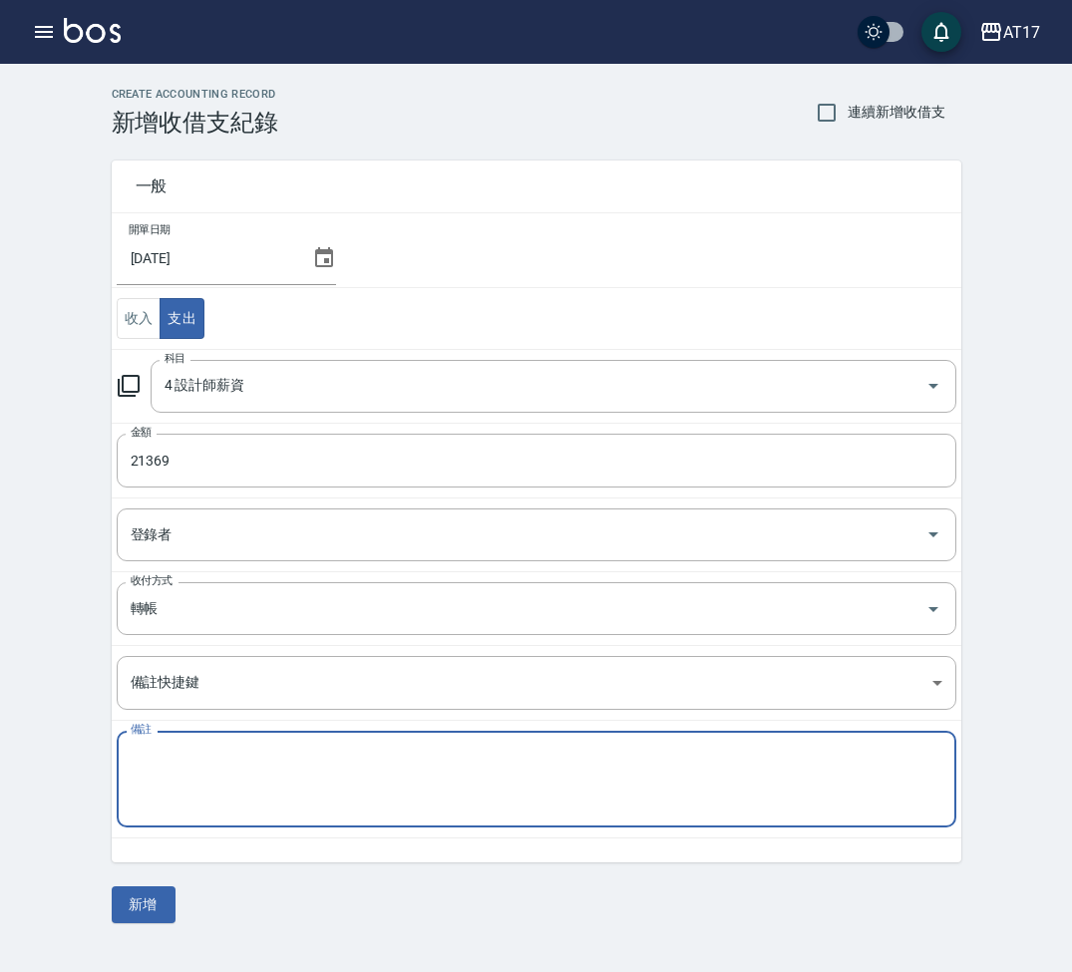
type textarea "1"
type textarea "補薪"
click at [157, 902] on button "新增" at bounding box center [144, 905] width 64 height 37
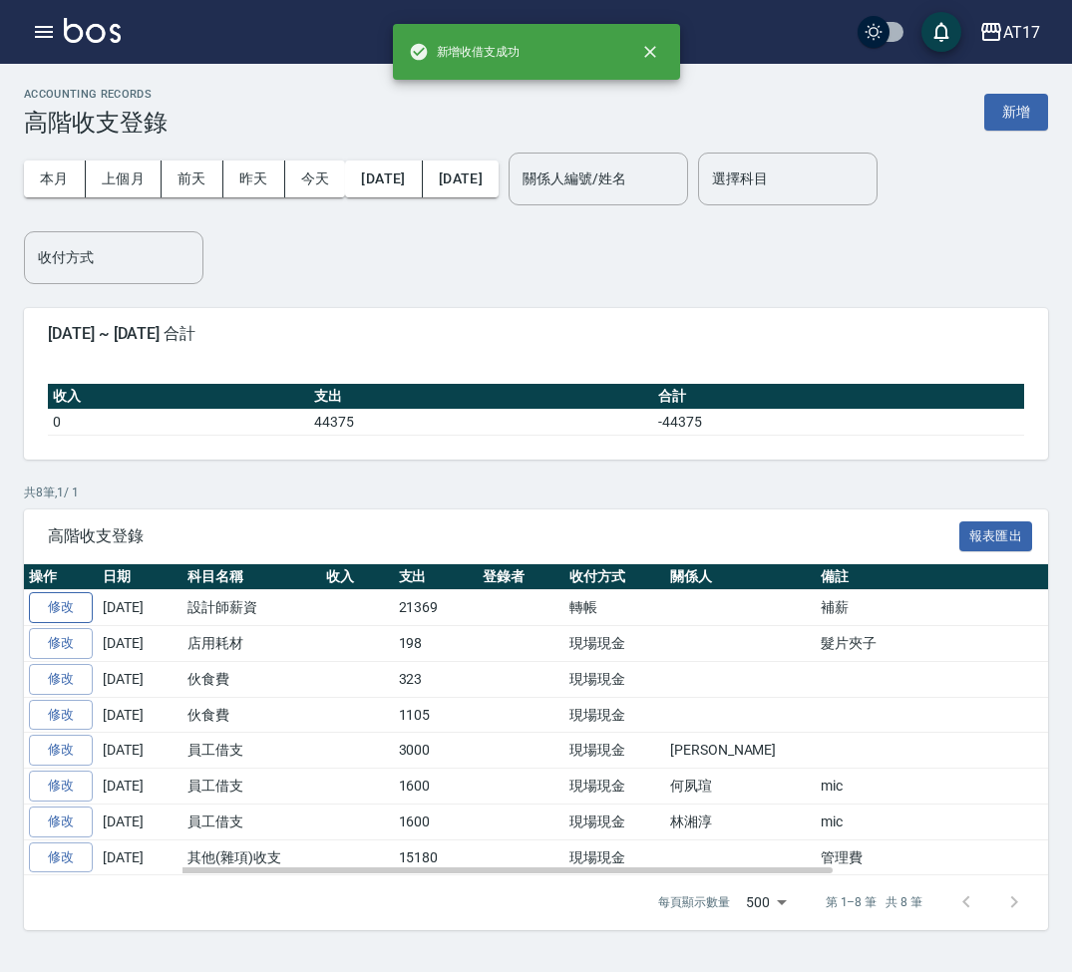
click at [71, 603] on link "修改" at bounding box center [61, 607] width 64 height 31
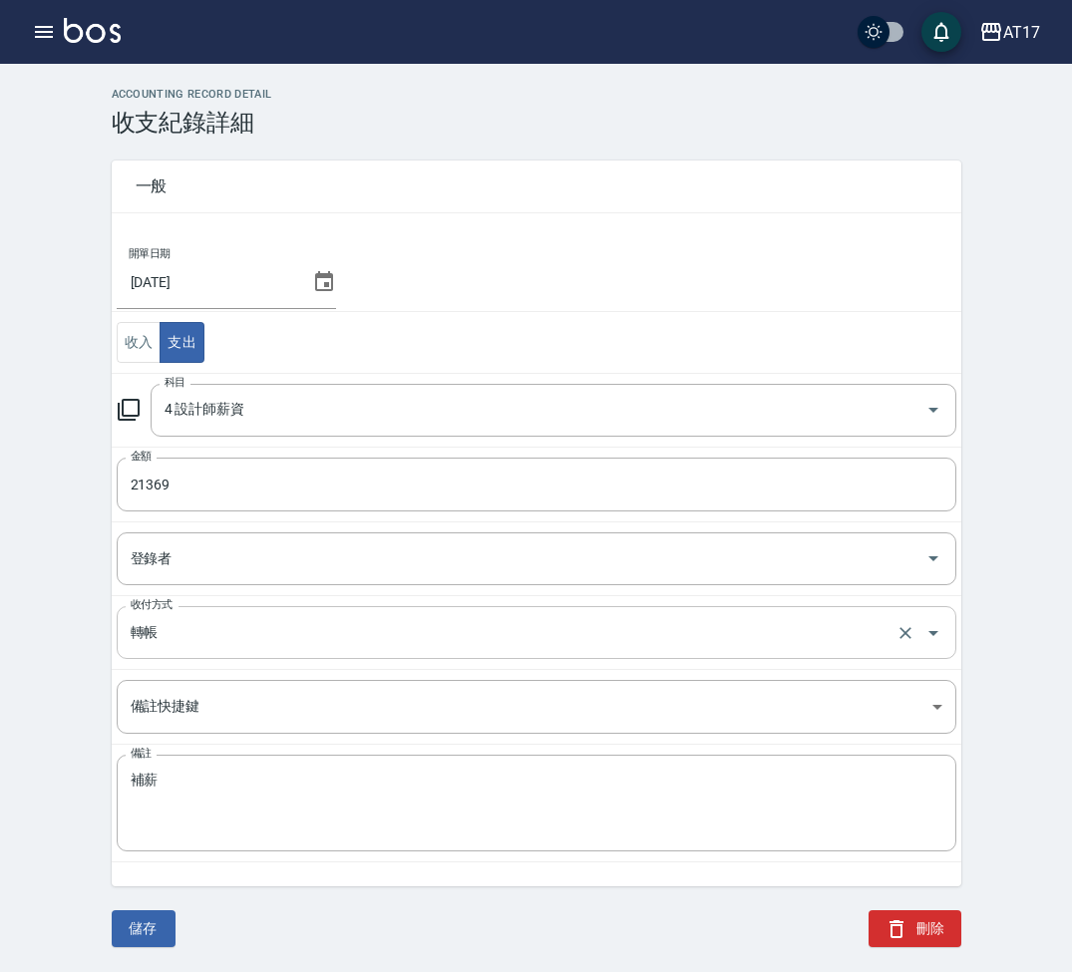
click at [207, 633] on input "轉帳" at bounding box center [509, 632] width 766 height 35
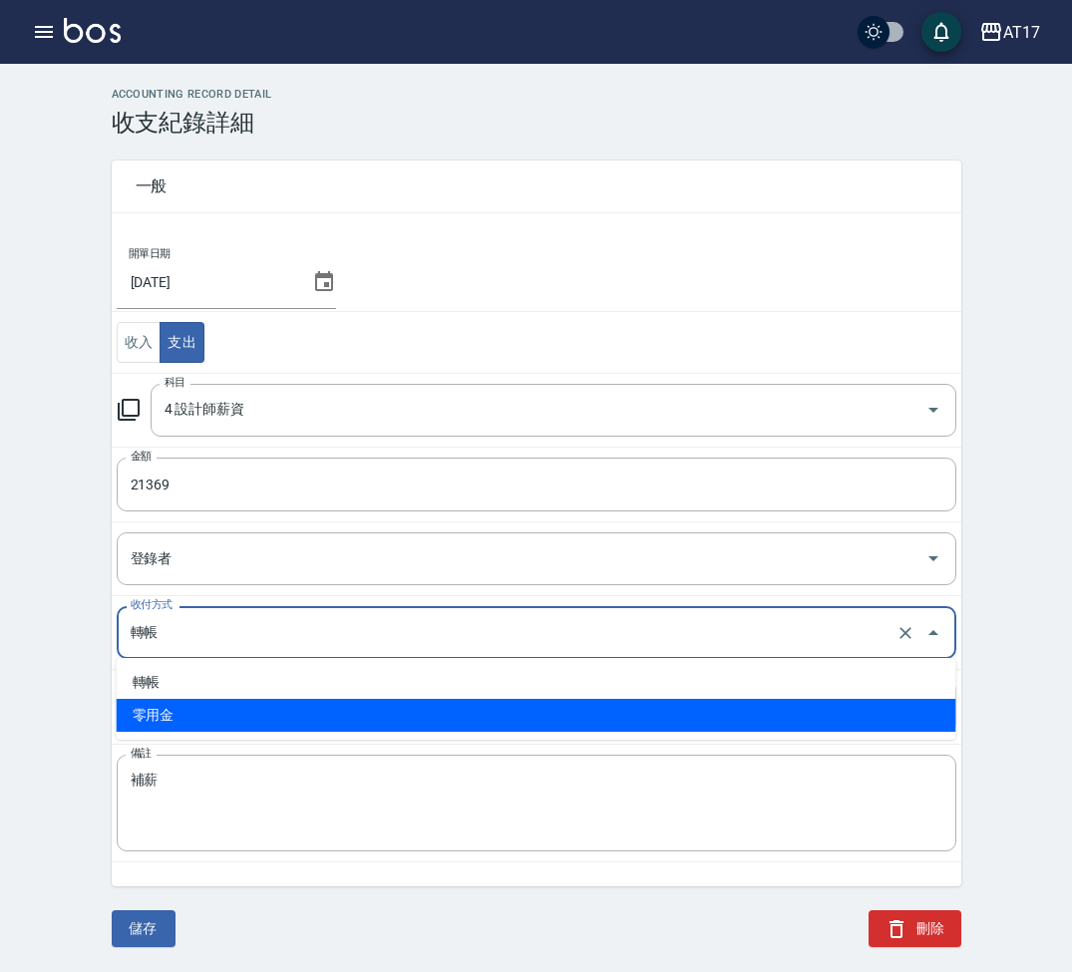
click at [190, 710] on li "零用金" at bounding box center [537, 715] width 840 height 33
type input "零用金"
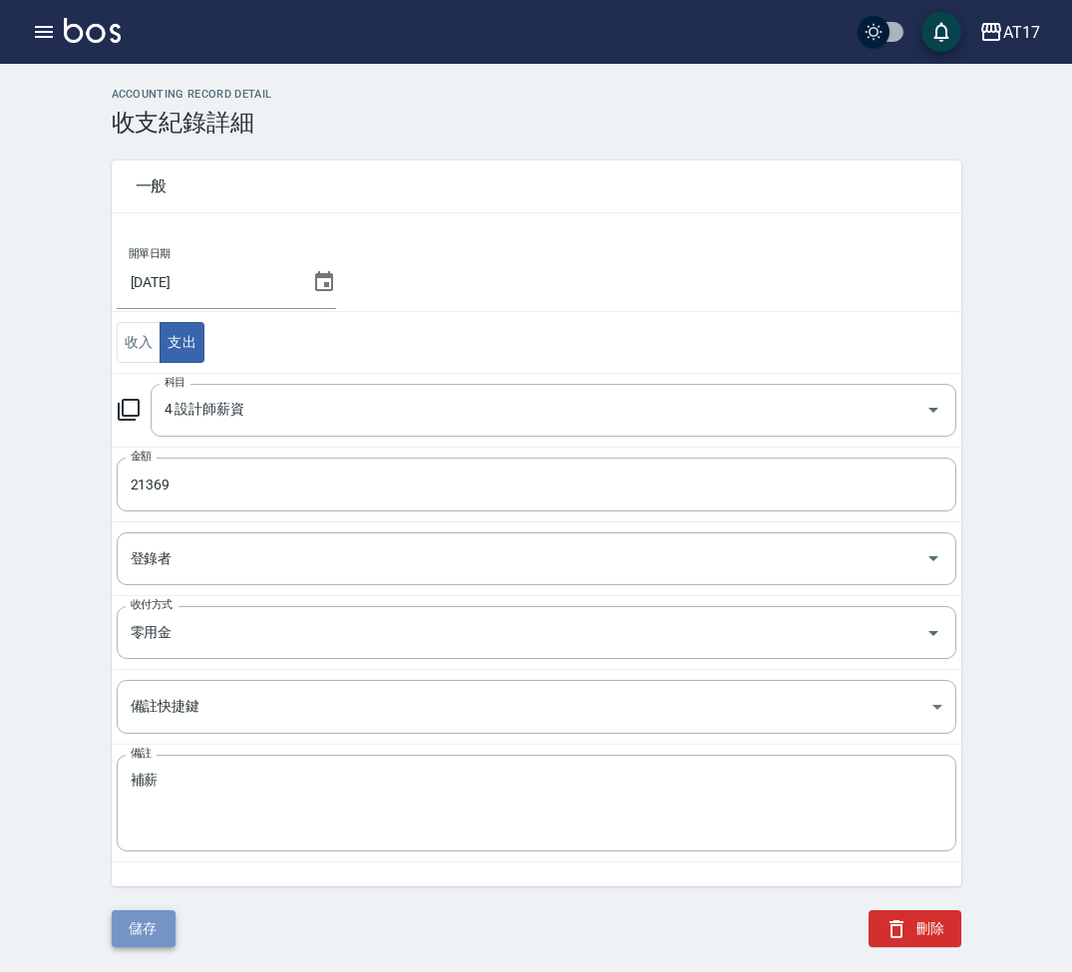
click at [157, 927] on button "儲存" at bounding box center [144, 929] width 64 height 37
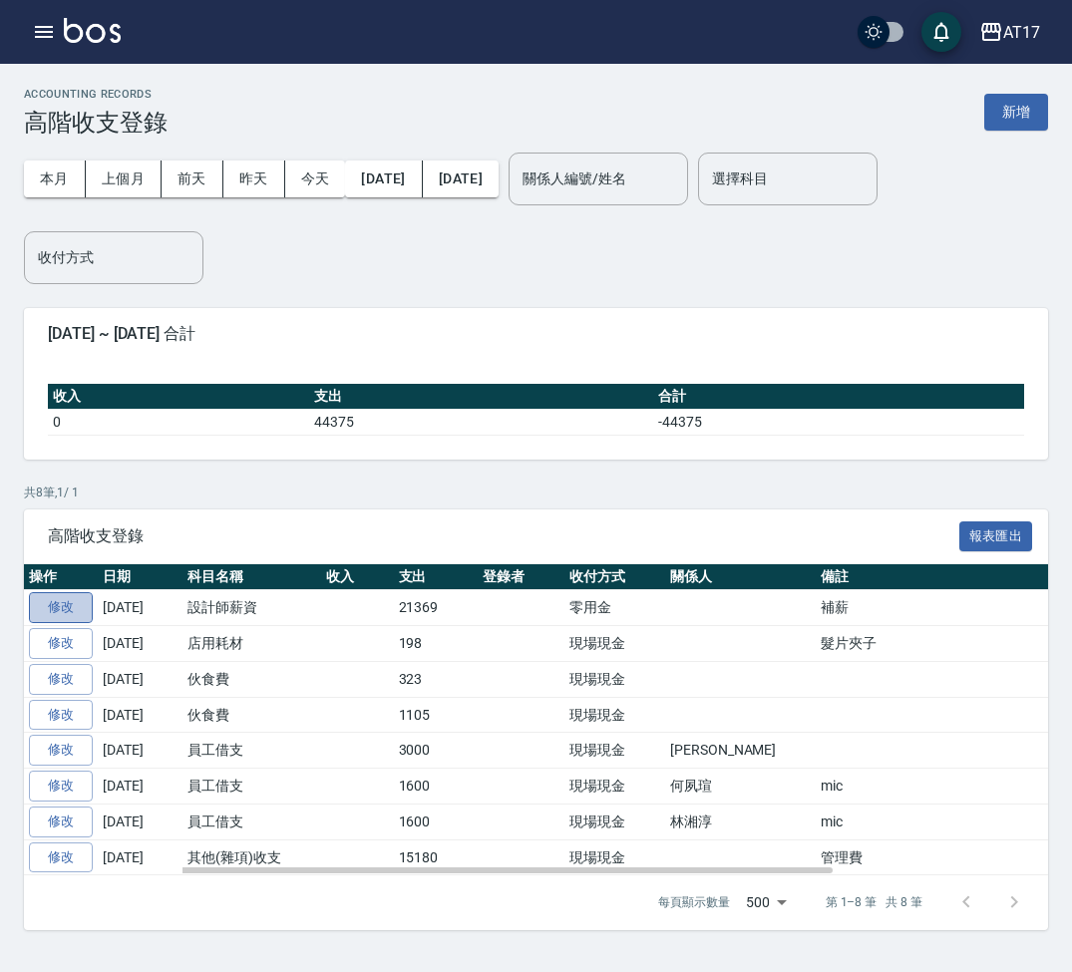
click at [73, 602] on link "修改" at bounding box center [61, 607] width 64 height 31
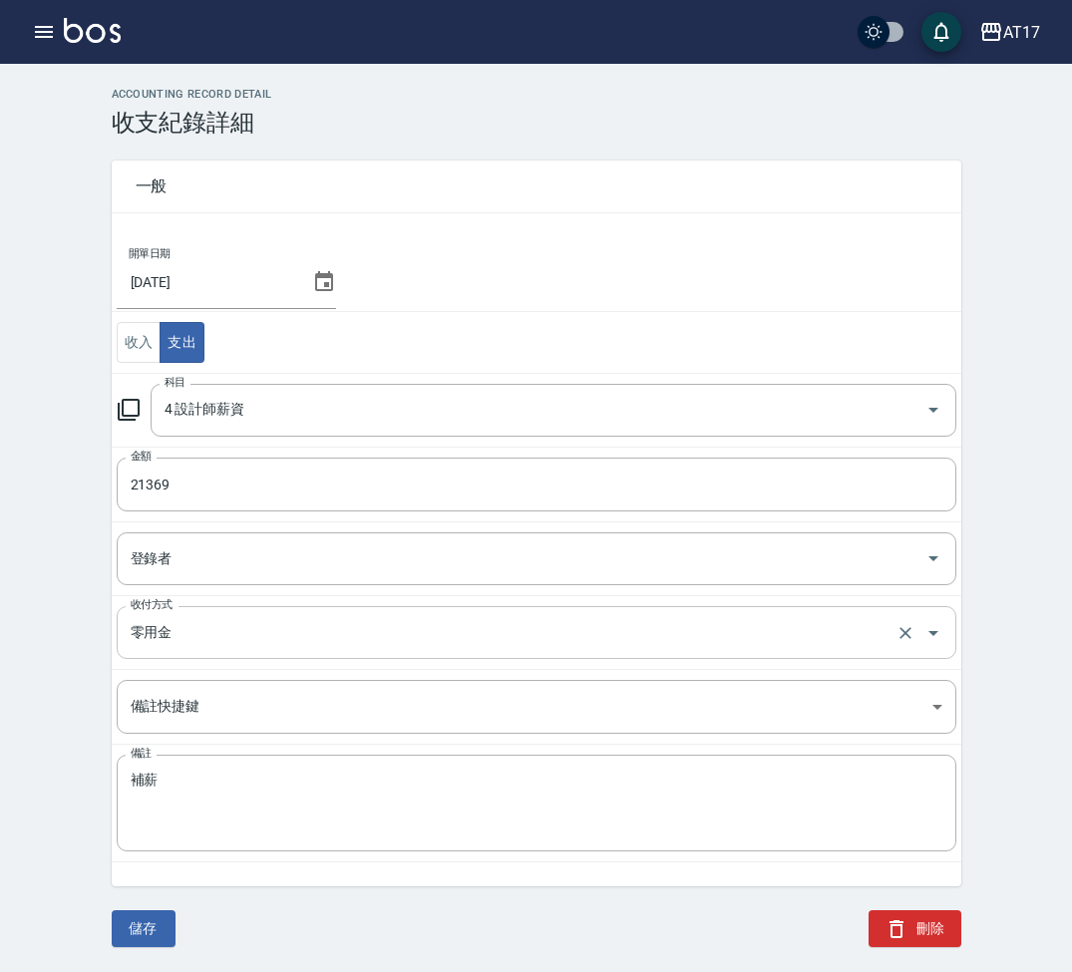
scroll to position [0, 1]
click at [304, 632] on input "零用金" at bounding box center [509, 632] width 766 height 35
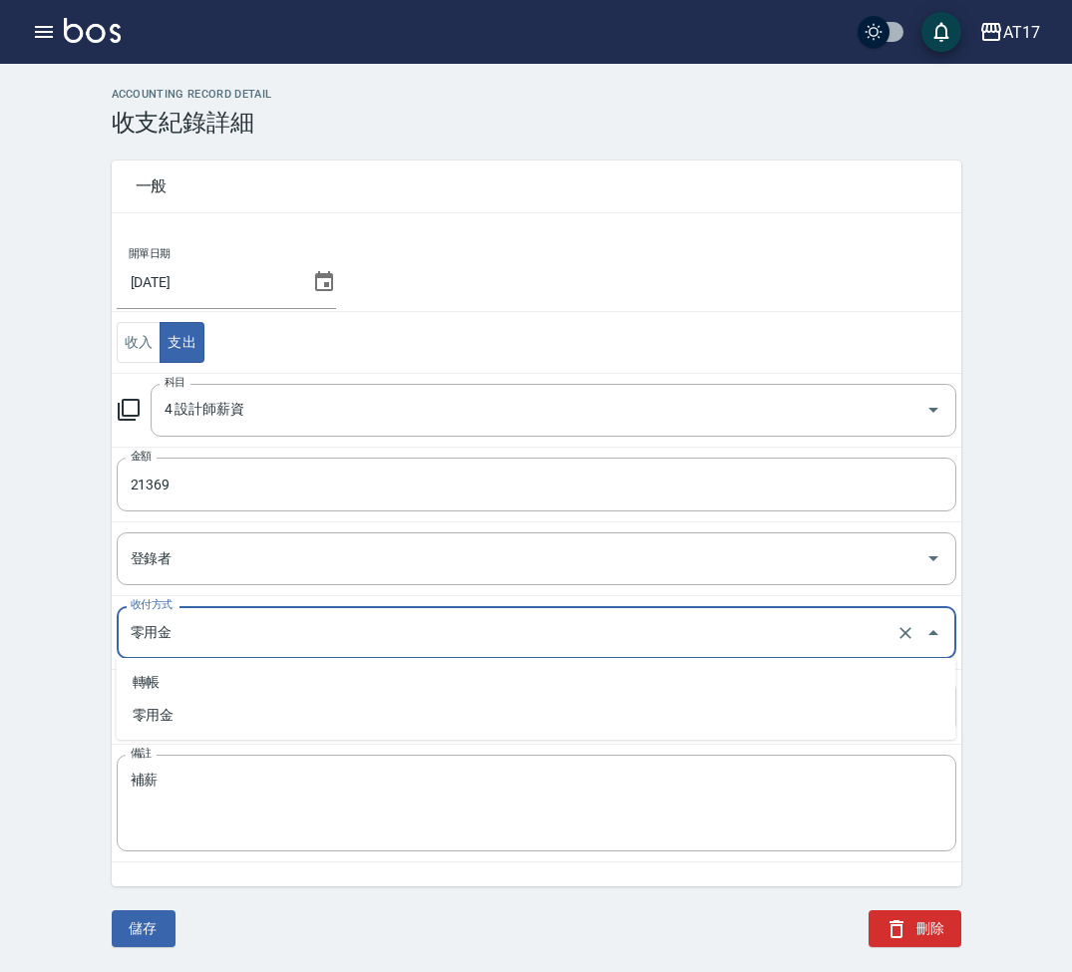
scroll to position [0, 0]
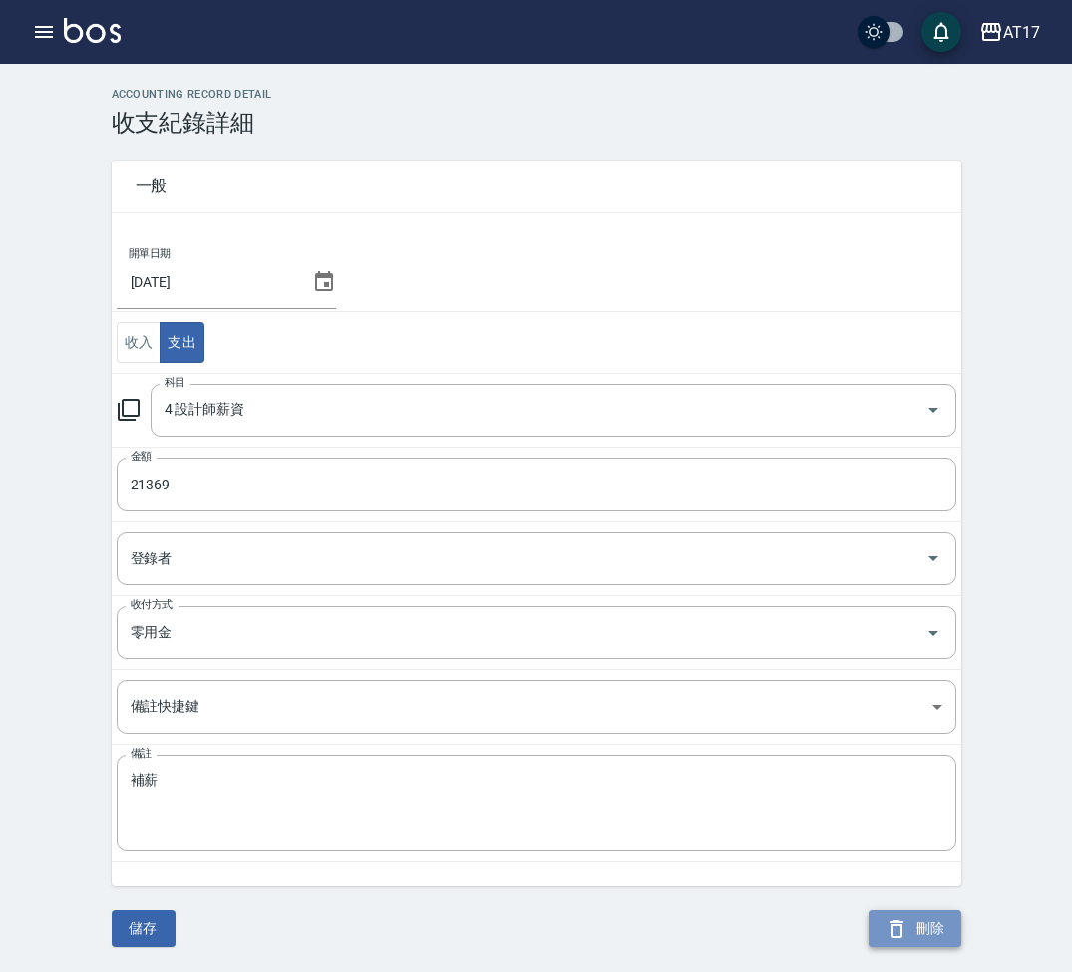
click at [947, 937] on button "刪除" at bounding box center [915, 929] width 93 height 37
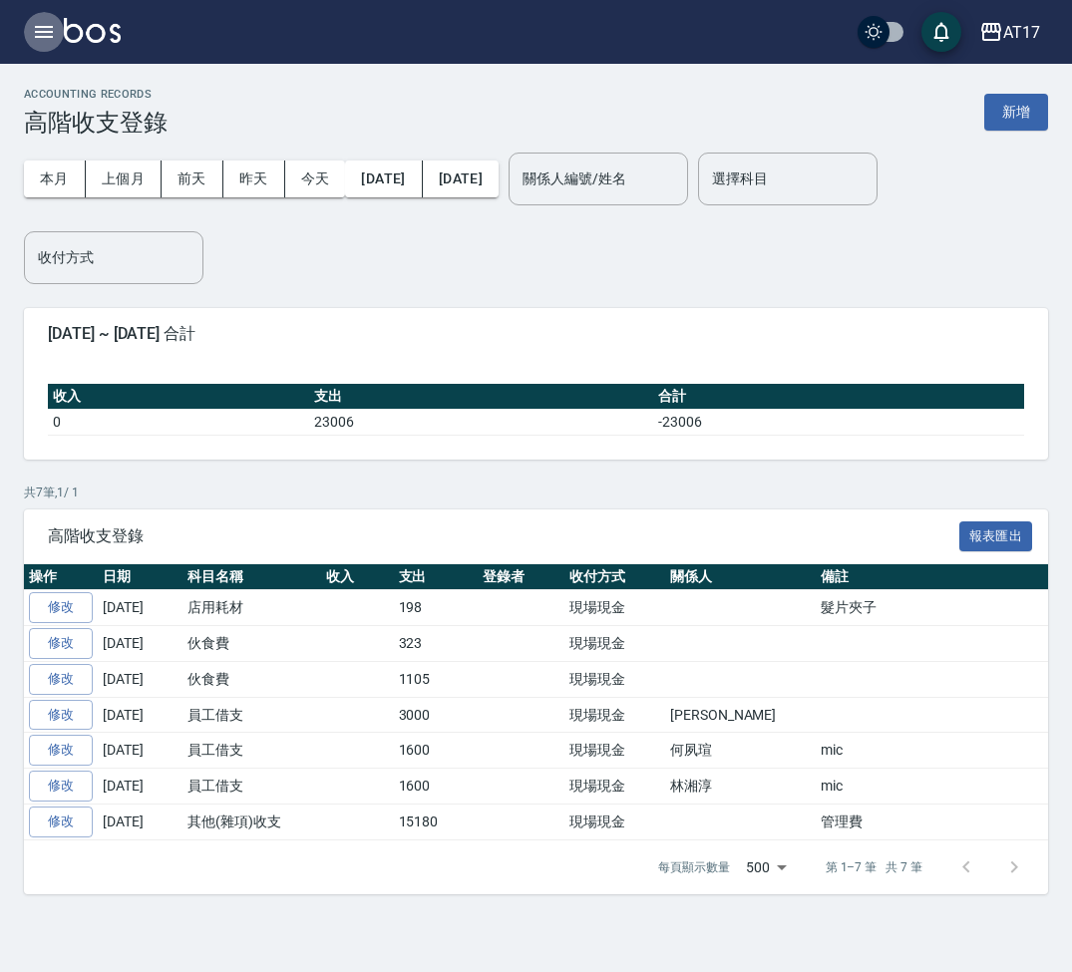
click at [56, 33] on button "button" at bounding box center [44, 32] width 40 height 40
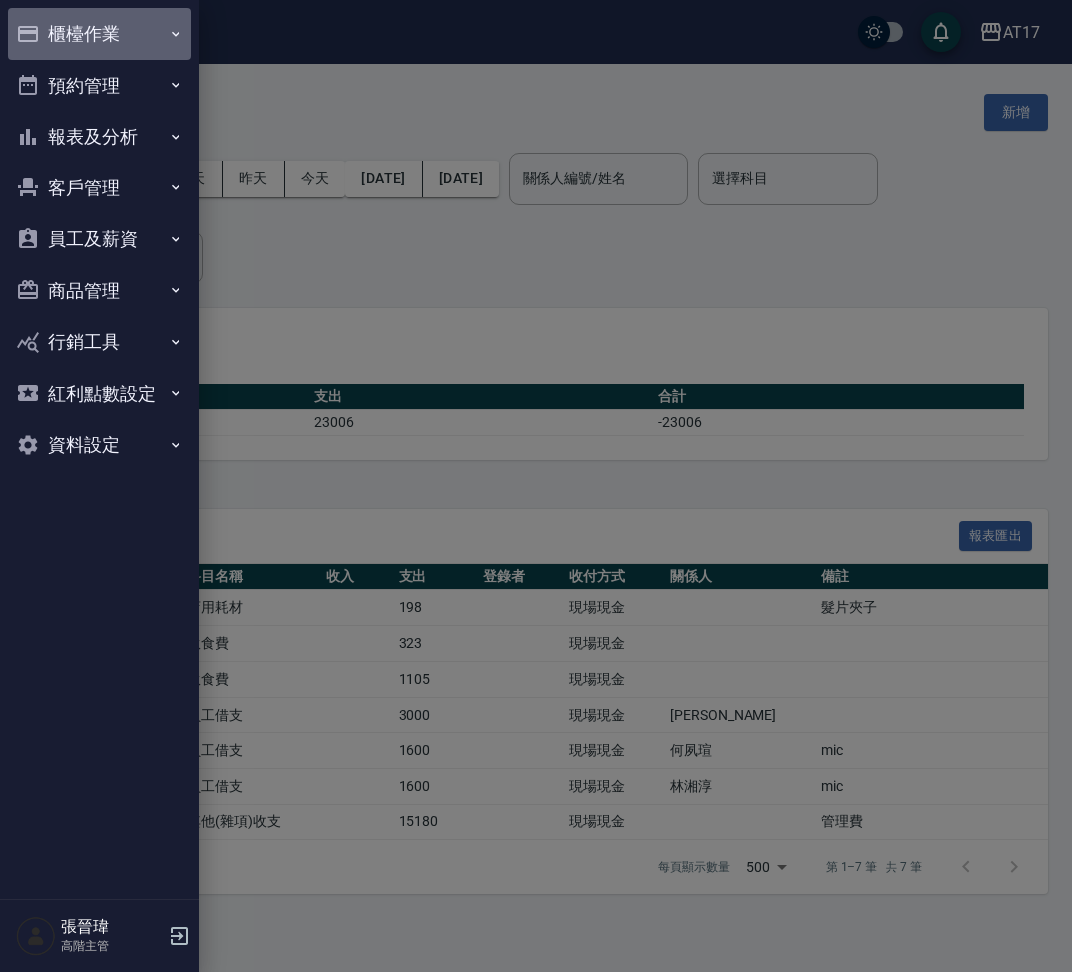
click at [152, 36] on button "櫃檯作業" at bounding box center [100, 34] width 184 height 52
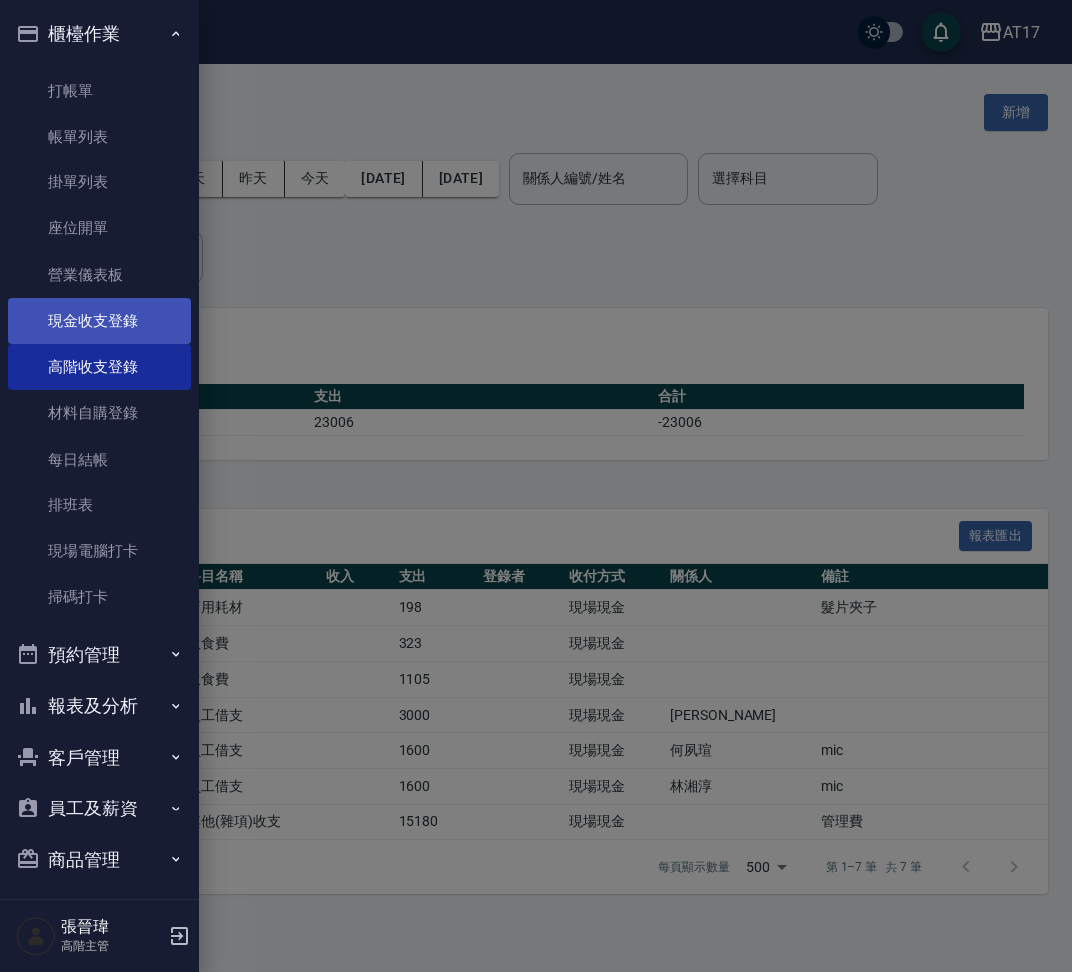
click at [152, 321] on link "現金收支登錄" at bounding box center [100, 321] width 184 height 46
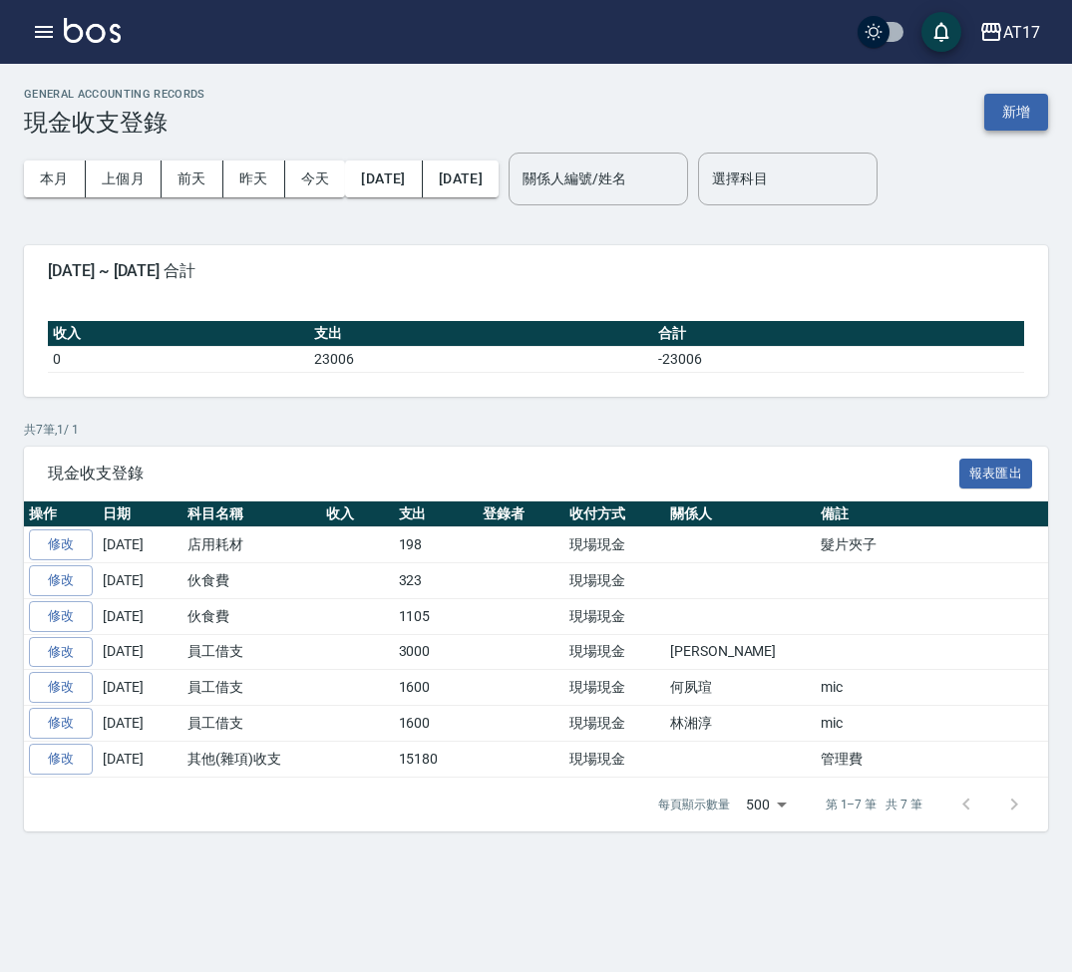
click at [1021, 118] on button "新增" at bounding box center [1016, 112] width 64 height 37
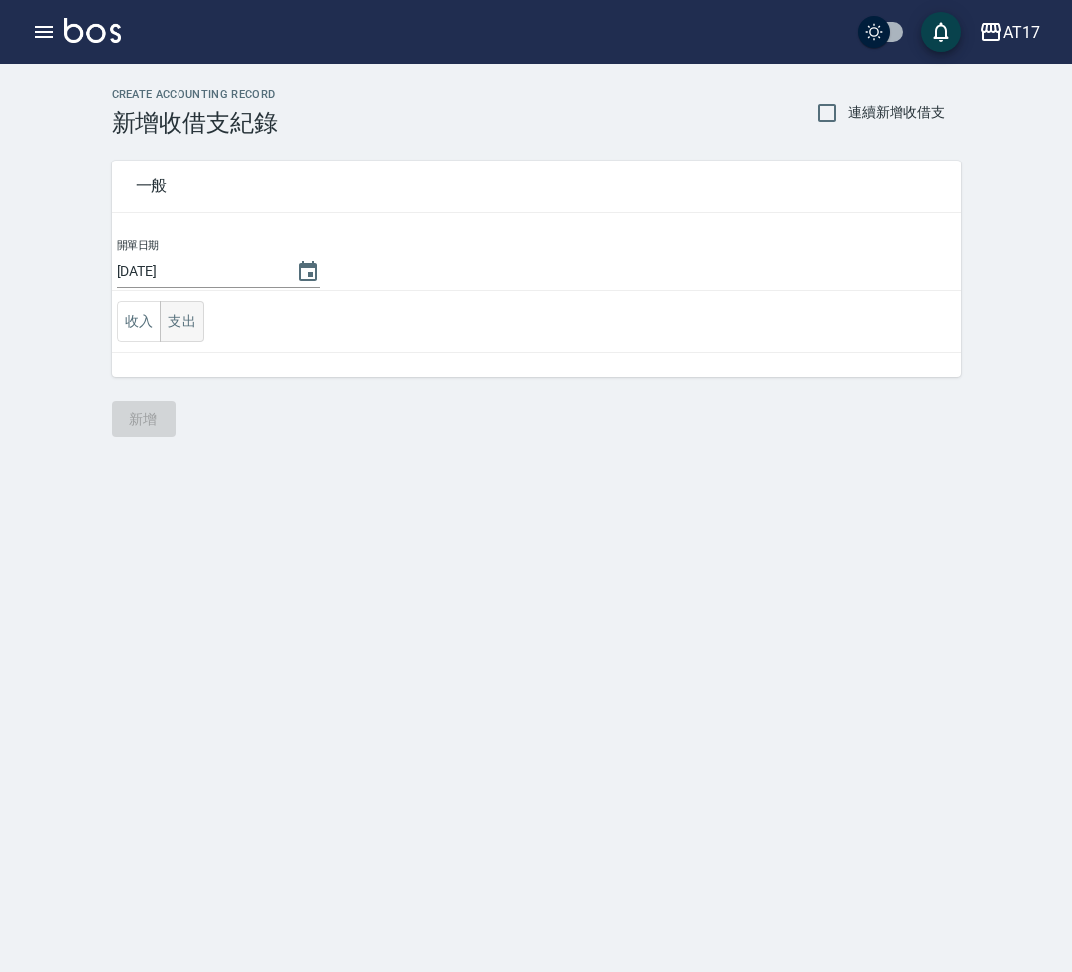
click at [185, 328] on button "支出" at bounding box center [182, 321] width 45 height 41
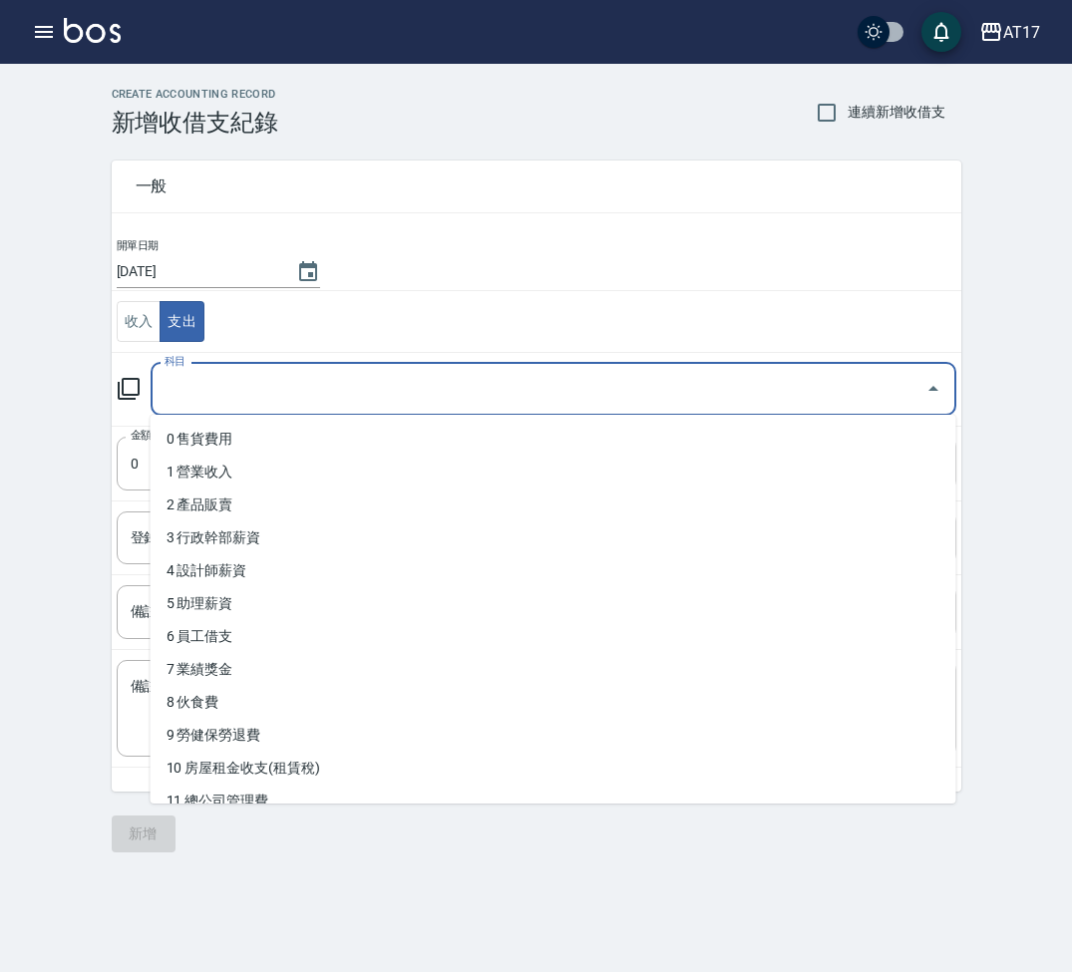
click at [235, 396] on input "科目" at bounding box center [539, 389] width 758 height 35
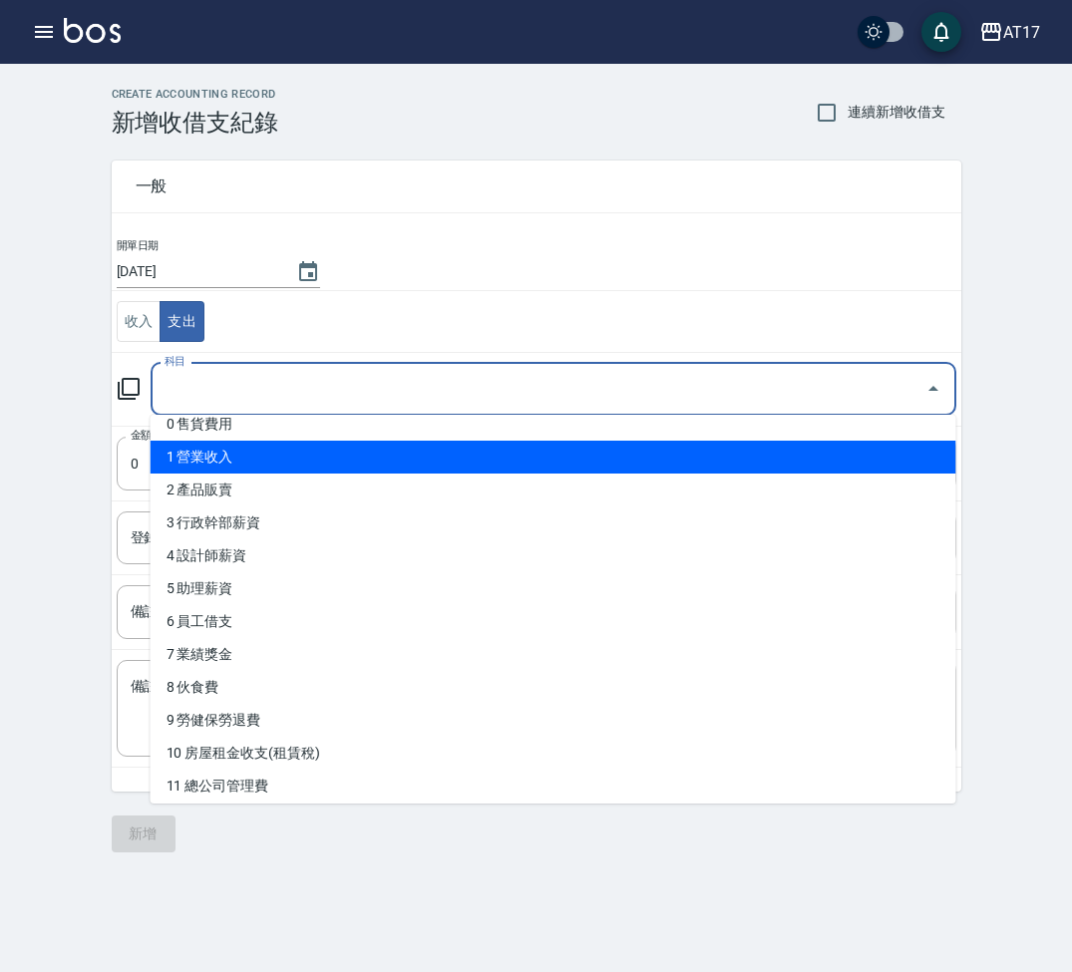
scroll to position [9, 0]
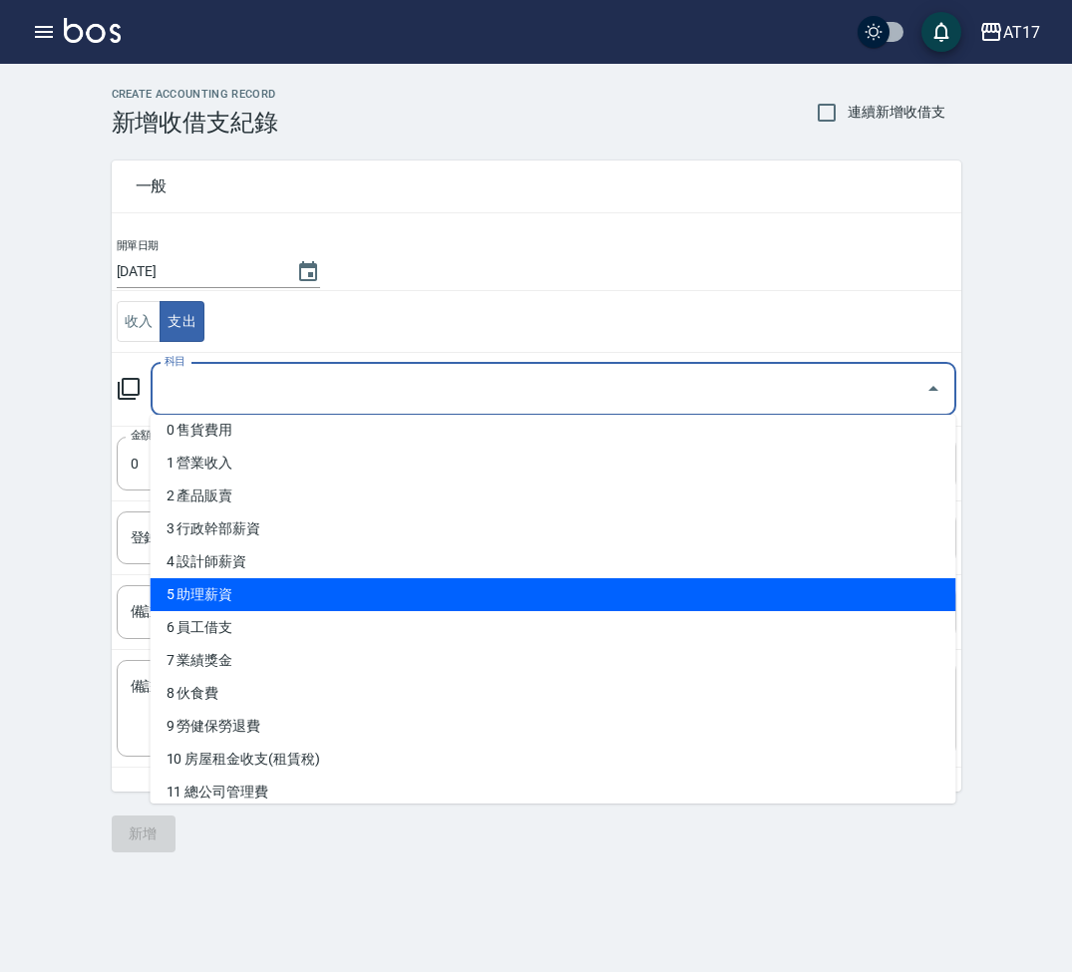
click at [289, 583] on li "5 助理薪資" at bounding box center [554, 594] width 806 height 33
type input "5 助理薪資"
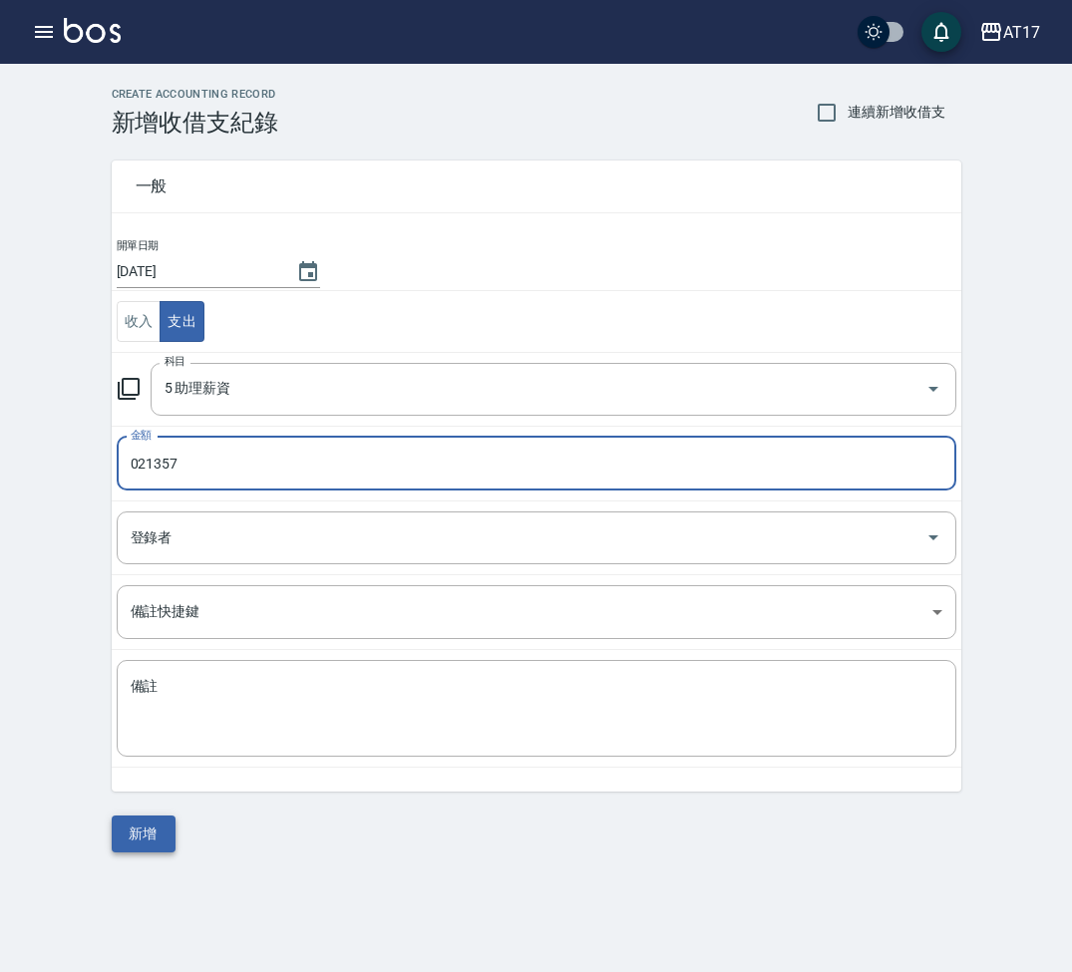
type input "021357"
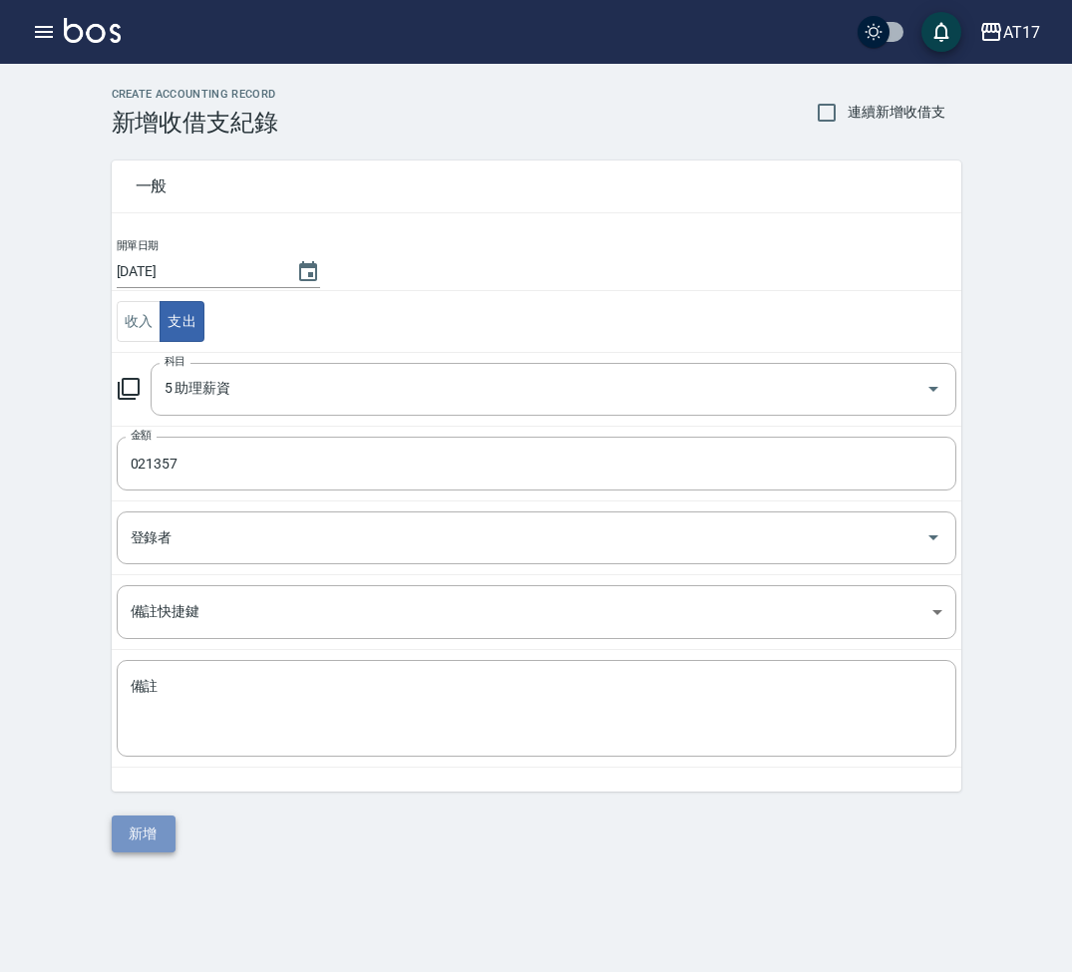
click at [135, 824] on button "新增" at bounding box center [144, 834] width 64 height 37
